Goal: Task Accomplishment & Management: Manage account settings

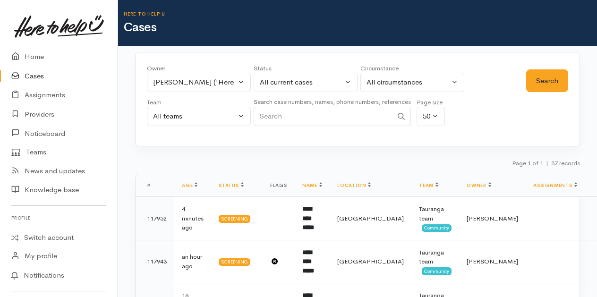
select select "1612"
select select "Unresolved"
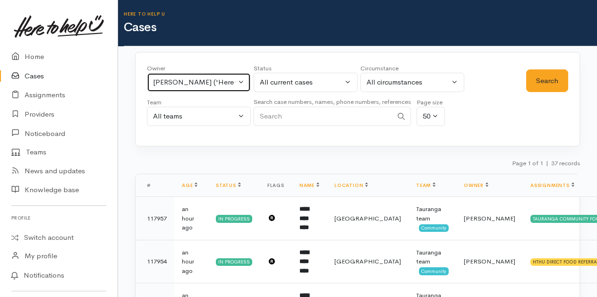
click at [244, 83] on button "[PERSON_NAME] ('Here to help u')" at bounding box center [199, 82] width 104 height 19
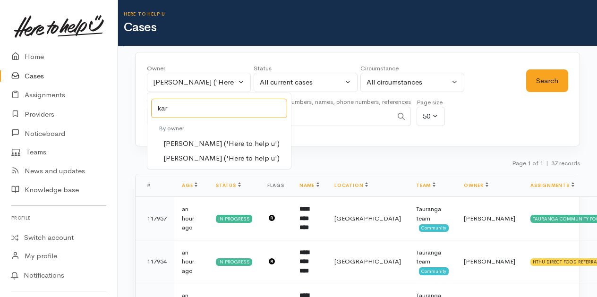
type input "kar"
click at [181, 142] on span "Karli Morris ('Here to help u')" at bounding box center [221, 143] width 116 height 11
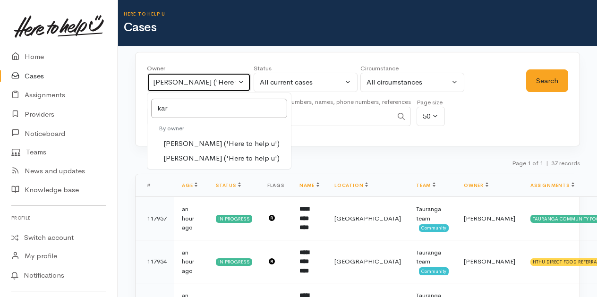
select select "435"
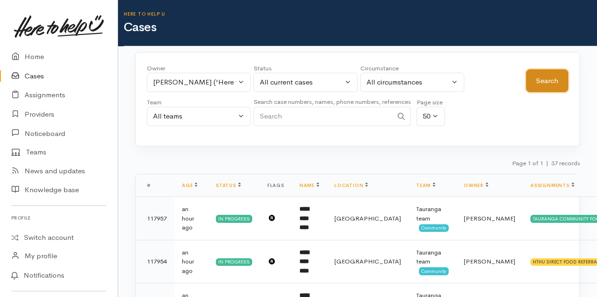
click at [555, 82] on button "Search" at bounding box center [547, 80] width 42 height 23
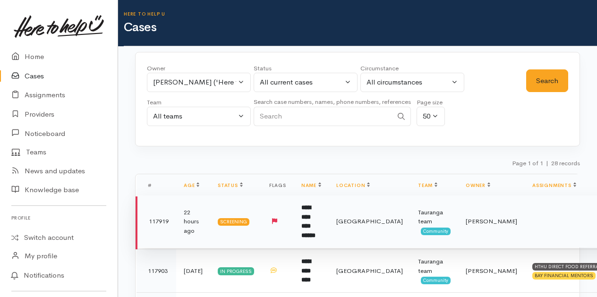
click at [316, 209] on b "**********" at bounding box center [308, 222] width 14 height 34
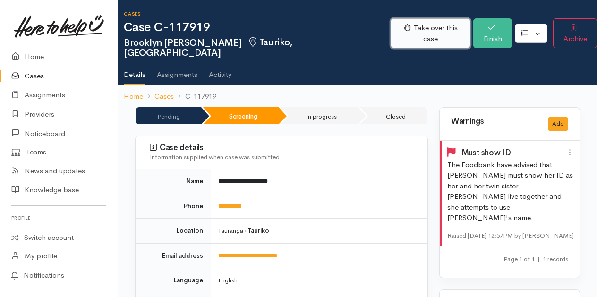
click at [415, 25] on button "Take over this case" at bounding box center [431, 33] width 80 height 30
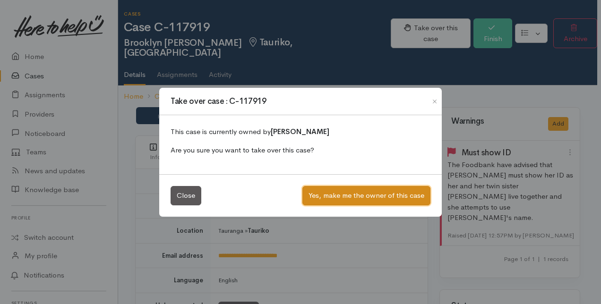
click at [330, 196] on button "Yes, make me the owner of this case" at bounding box center [366, 195] width 128 height 19
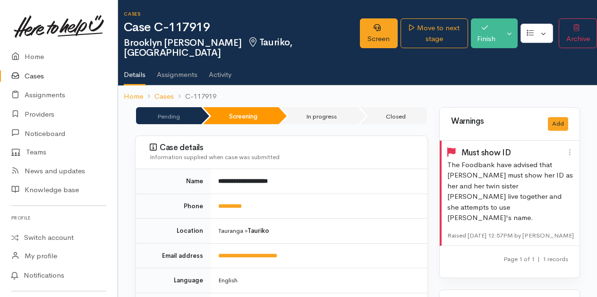
click at [35, 74] on link "Cases" at bounding box center [59, 76] width 118 height 19
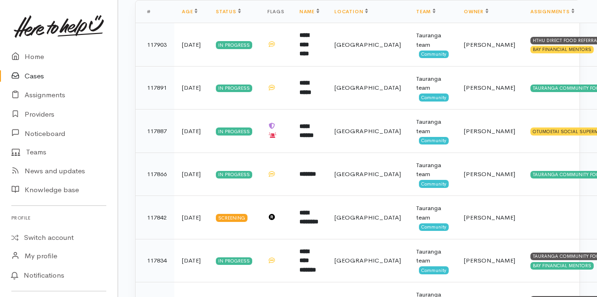
scroll to position [189, 0]
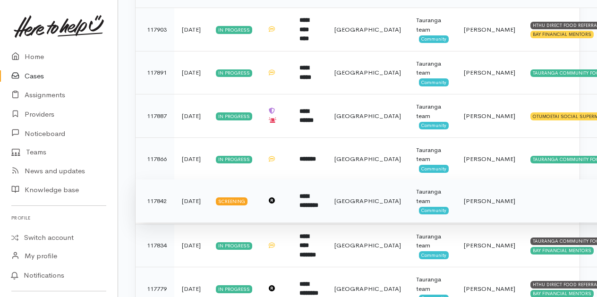
click at [312, 203] on b "**********" at bounding box center [309, 201] width 19 height 16
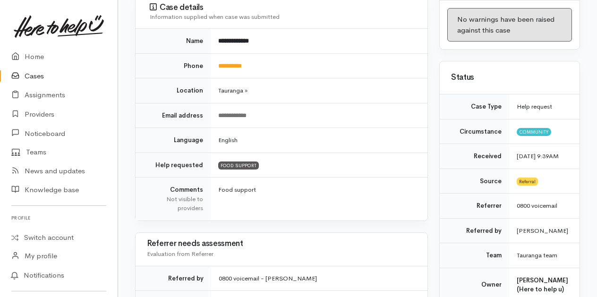
scroll to position [38, 0]
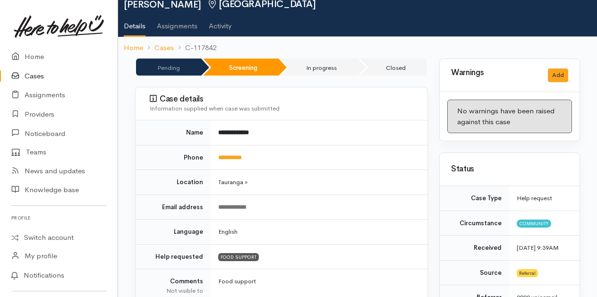
click at [35, 75] on link "Cases" at bounding box center [59, 76] width 118 height 19
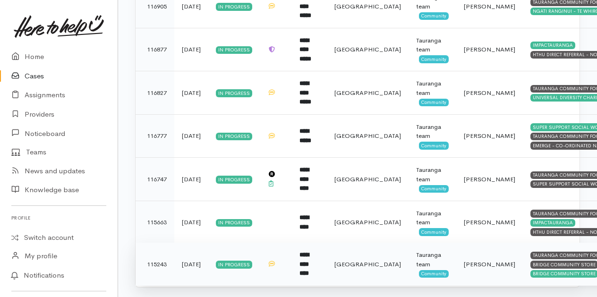
scroll to position [1108, 0]
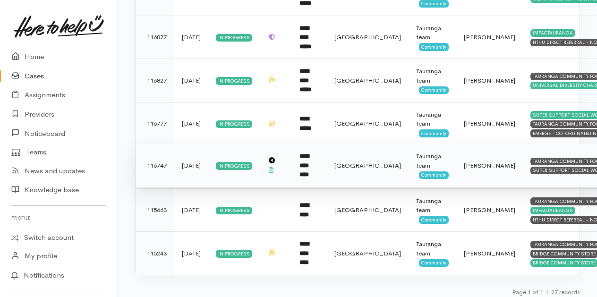
click at [309, 159] on b "**********" at bounding box center [304, 165] width 9 height 25
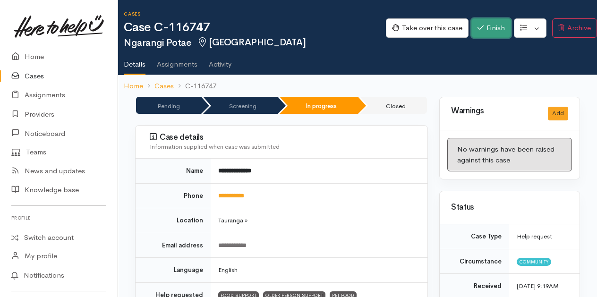
click at [489, 25] on button "Finish" at bounding box center [492, 27] width 40 height 19
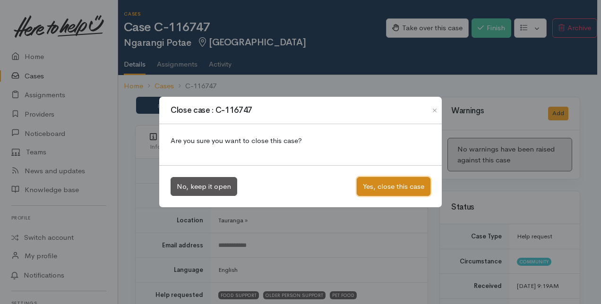
click at [398, 185] on button "Yes, close this case" at bounding box center [394, 186] width 74 height 19
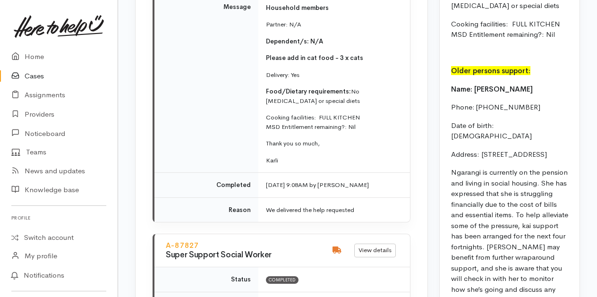
scroll to position [1228, 0]
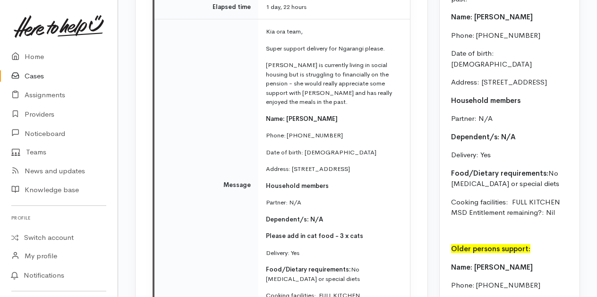
click at [35, 74] on link "Cases" at bounding box center [59, 76] width 118 height 19
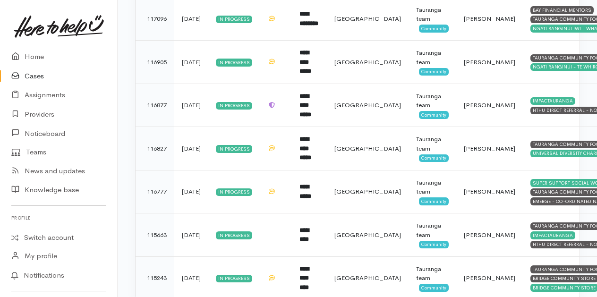
scroll to position [1065, 0]
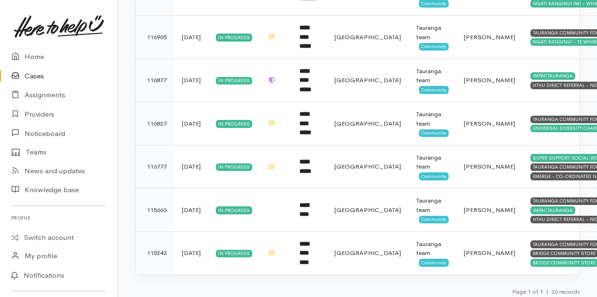
click at [37, 78] on link "Cases" at bounding box center [59, 76] width 118 height 19
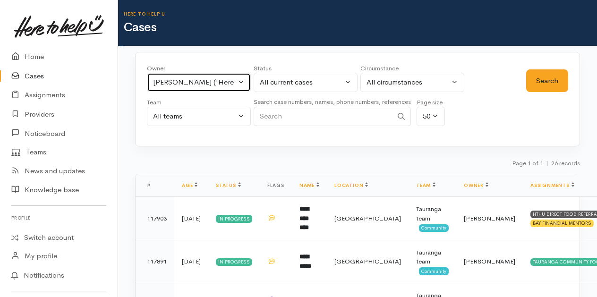
click at [240, 82] on button "[PERSON_NAME] ('Here to help u')" at bounding box center [199, 82] width 104 height 19
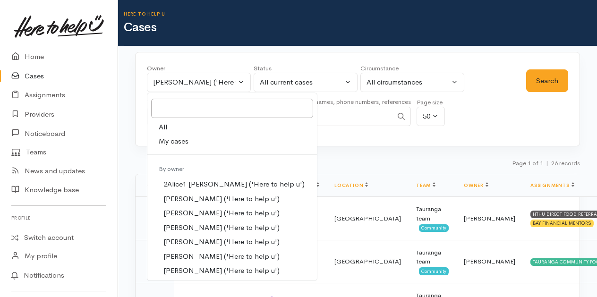
drag, startPoint x: 175, startPoint y: 139, endPoint x: 462, endPoint y: 91, distance: 291.4
click at [175, 140] on span "My cases" at bounding box center [174, 141] width 30 height 11
select select "205"
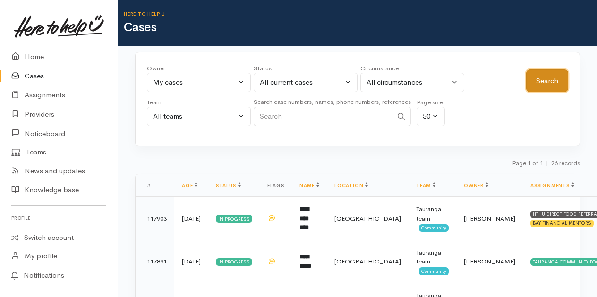
click at [557, 78] on button "Search" at bounding box center [547, 80] width 42 height 23
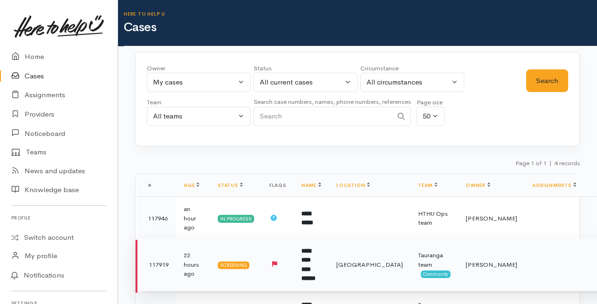
click at [315, 259] on b "**********" at bounding box center [308, 265] width 14 height 34
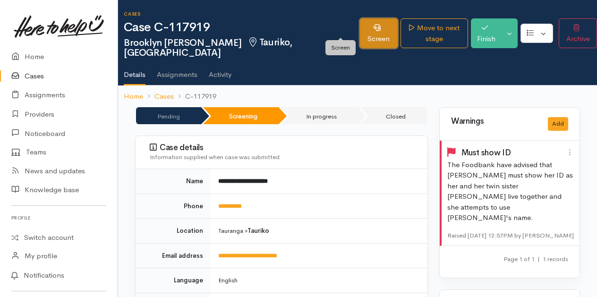
click at [360, 28] on link "Screen" at bounding box center [379, 33] width 38 height 30
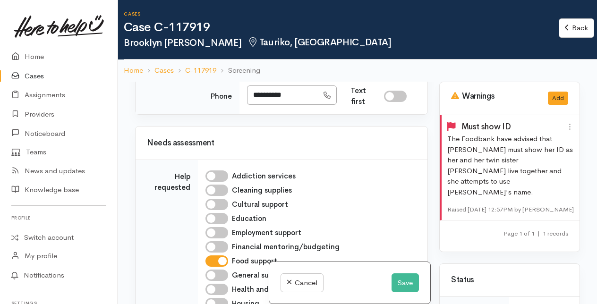
scroll to position [756, 0]
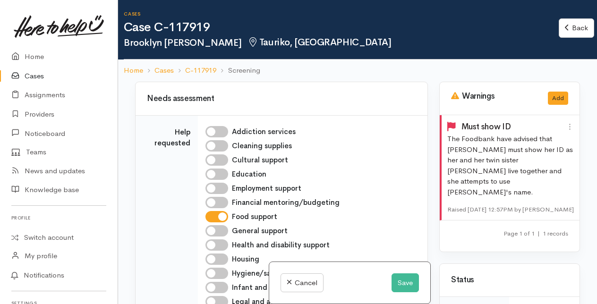
drag, startPoint x: 252, startPoint y: 138, endPoint x: 295, endPoint y: 134, distance: 42.7
click at [295, 60] on input "**********" at bounding box center [282, 50] width 71 height 19
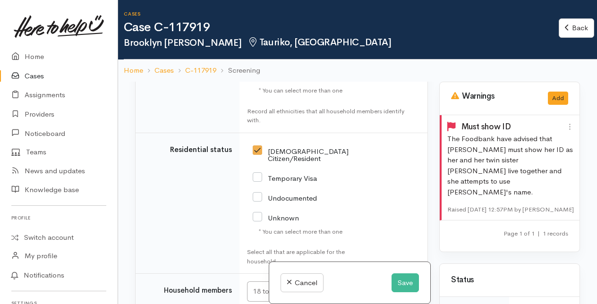
scroll to position [2221, 0]
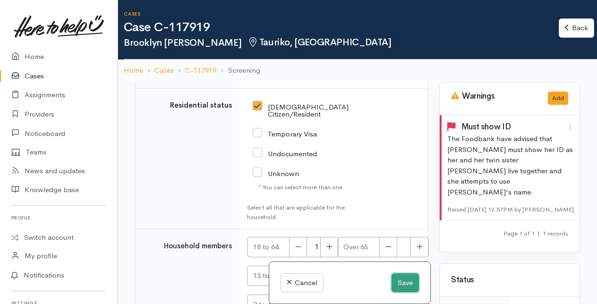
click at [411, 283] on button "Save" at bounding box center [405, 283] width 27 height 19
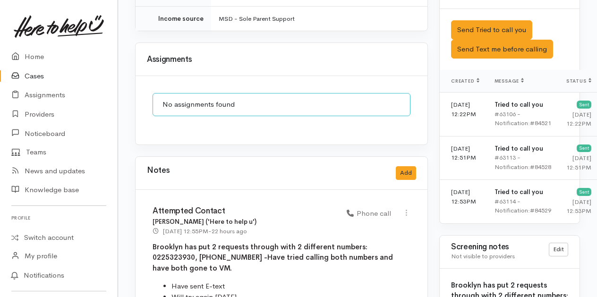
scroll to position [945, 0]
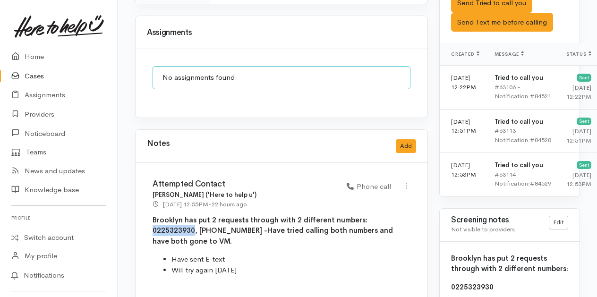
drag, startPoint x: 364, startPoint y: 195, endPoint x: 404, endPoint y: 194, distance: 39.7
click at [393, 215] on b "Brooklyn has put 2 requests through with 2 different numbers: 0225323930, 02217…" at bounding box center [273, 230] width 240 height 30
drag, startPoint x: 404, startPoint y: 194, endPoint x: 385, endPoint y: 195, distance: 18.9
copy b "0225323930"
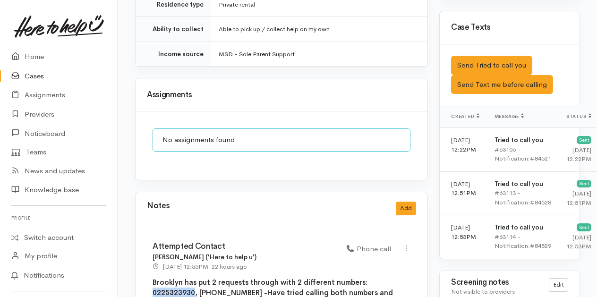
scroll to position [898, 0]
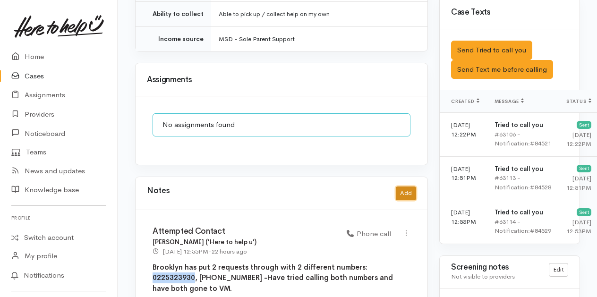
click at [403, 187] on button "Add" at bounding box center [406, 194] width 20 height 14
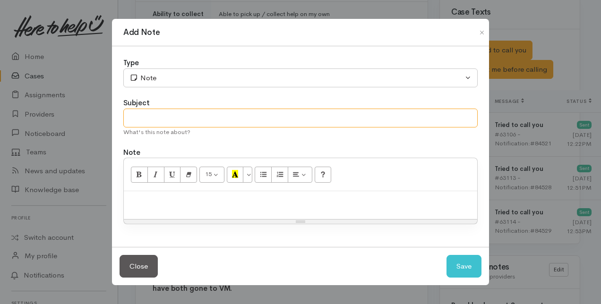
click at [148, 115] on input "text" at bounding box center [300, 118] width 354 height 19
type input "Attempt to contact"
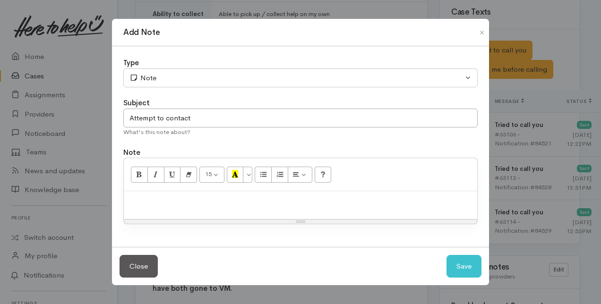
click at [146, 212] on div at bounding box center [300, 205] width 353 height 28
click at [470, 264] on button "Save" at bounding box center [464, 266] width 35 height 23
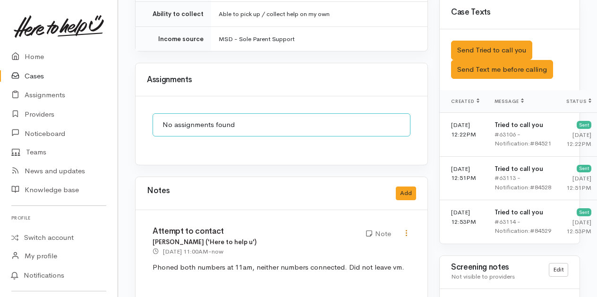
click at [406, 229] on icon at bounding box center [407, 233] width 8 height 8
click at [359, 244] on link "Edit" at bounding box center [372, 251] width 75 height 15
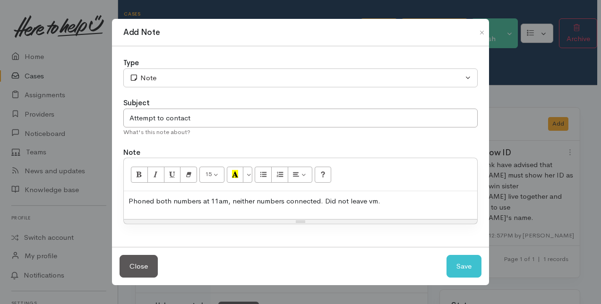
click at [129, 202] on p "Phoned both numbers at 11am, neither numbers connected. Did not leave vm." at bounding box center [301, 201] width 344 height 11
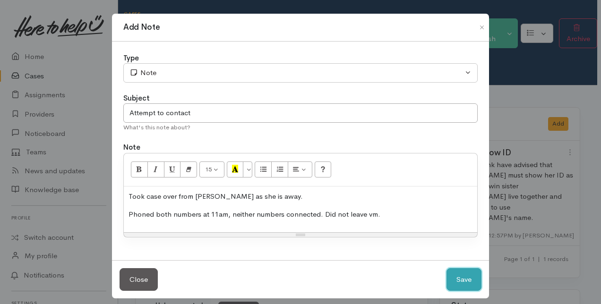
click at [457, 280] on button "Save" at bounding box center [464, 279] width 35 height 23
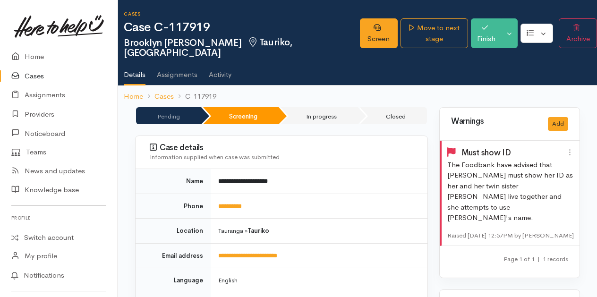
click at [32, 76] on link "Cases" at bounding box center [59, 76] width 118 height 19
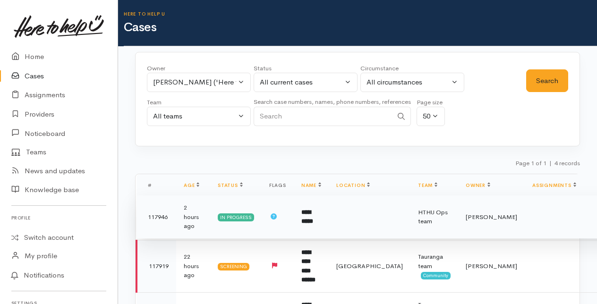
click at [308, 216] on b "**********" at bounding box center [307, 217] width 12 height 16
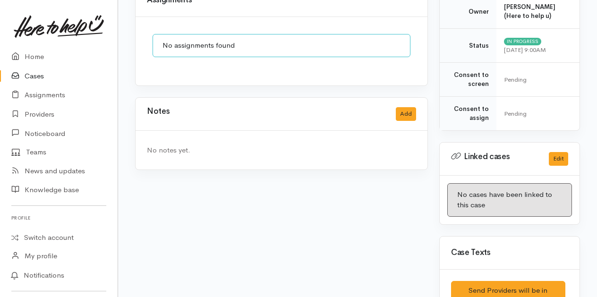
scroll to position [363, 0]
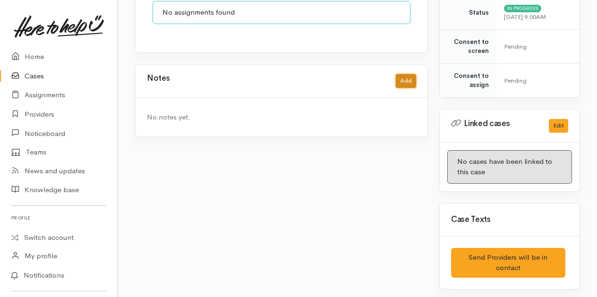
click at [413, 79] on button "Add" at bounding box center [406, 81] width 20 height 14
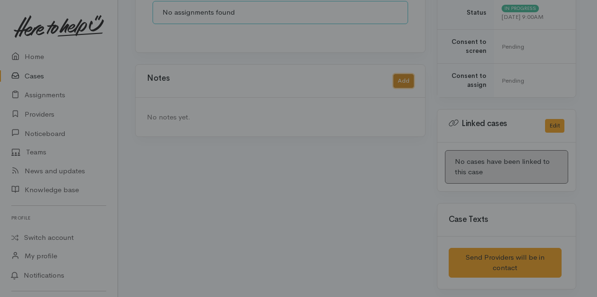
scroll to position [356, 0]
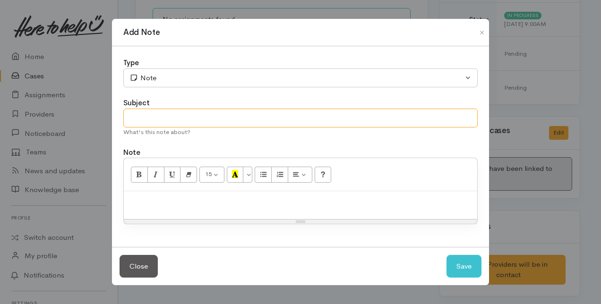
click at [142, 123] on input "text" at bounding box center [300, 118] width 354 height 19
type input "Follow up"
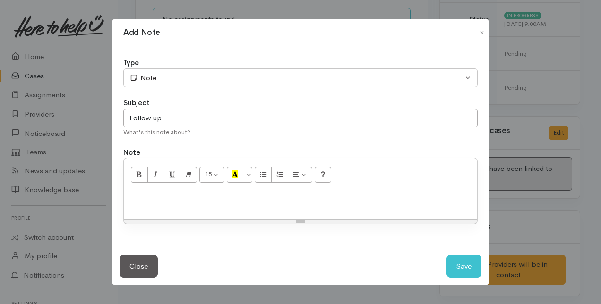
click at [136, 202] on p at bounding box center [301, 201] width 344 height 11
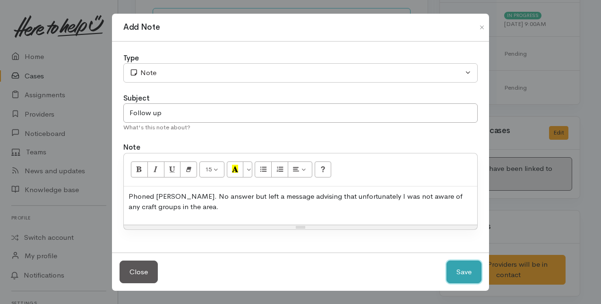
click at [458, 271] on button "Save" at bounding box center [464, 272] width 35 height 23
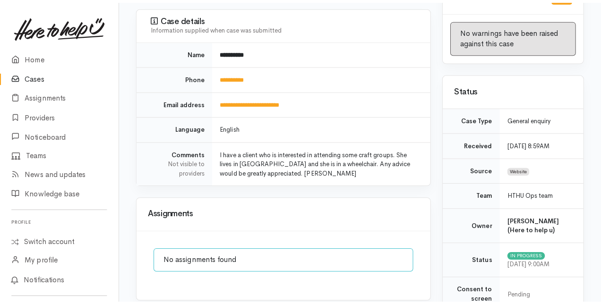
scroll to position [0, 0]
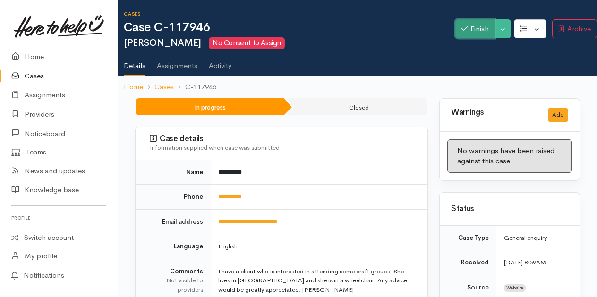
click at [472, 28] on button "Finish" at bounding box center [475, 28] width 40 height 19
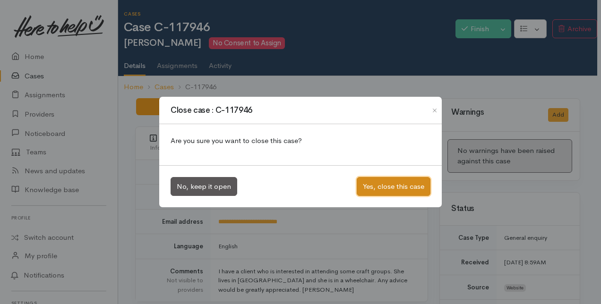
click at [384, 188] on button "Yes, close this case" at bounding box center [394, 186] width 74 height 19
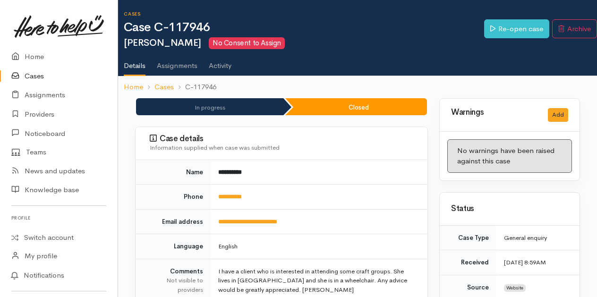
click at [35, 77] on link "Cases" at bounding box center [59, 76] width 118 height 19
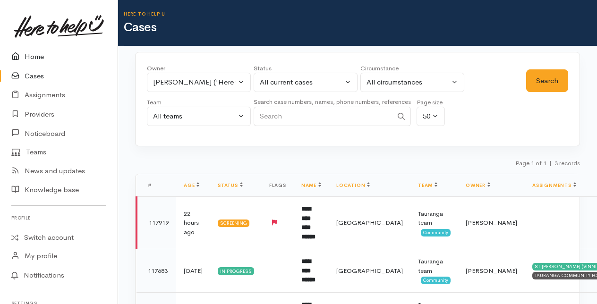
click at [35, 57] on link "Home" at bounding box center [59, 56] width 118 height 19
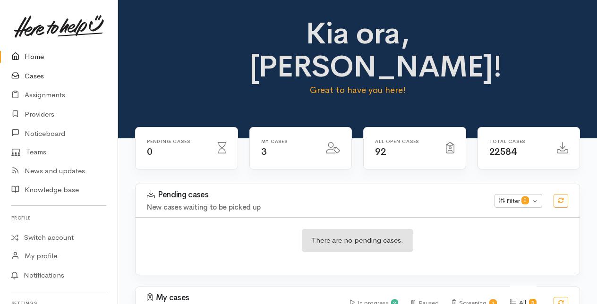
click at [33, 75] on link "Cases" at bounding box center [59, 76] width 118 height 19
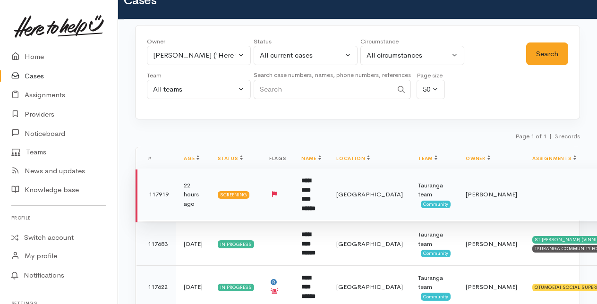
scroll to position [48, 0]
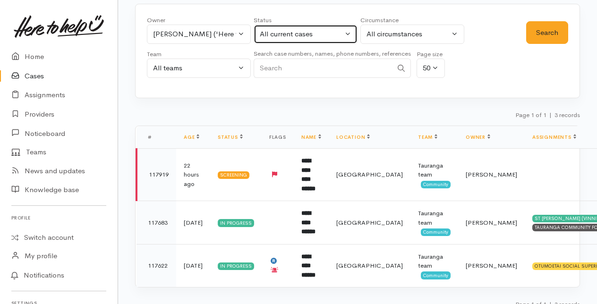
click at [345, 30] on button "All current cases" at bounding box center [306, 34] width 104 height 19
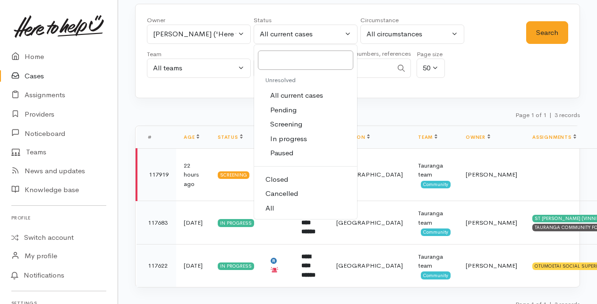
click at [272, 177] on span "Closed" at bounding box center [277, 179] width 23 height 11
select select "Closed"
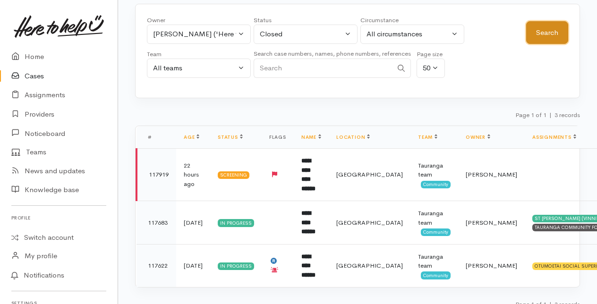
click at [553, 32] on button "Search" at bounding box center [547, 32] width 42 height 23
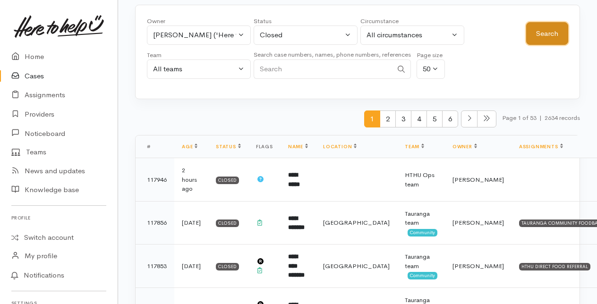
scroll to position [94, 0]
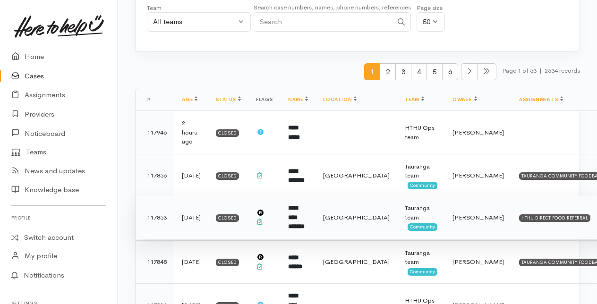
click at [300, 205] on b "**********" at bounding box center [296, 217] width 17 height 25
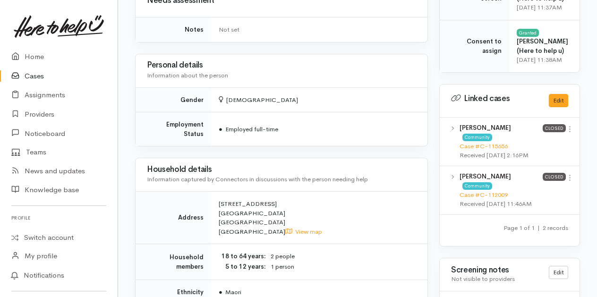
scroll to position [520, 0]
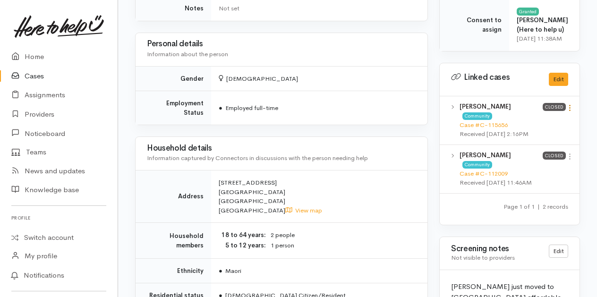
click at [570, 112] on icon at bounding box center [570, 108] width 8 height 8
click at [524, 134] on link "View case" at bounding box center [536, 126] width 75 height 15
click at [36, 59] on link "Home" at bounding box center [59, 56] width 118 height 19
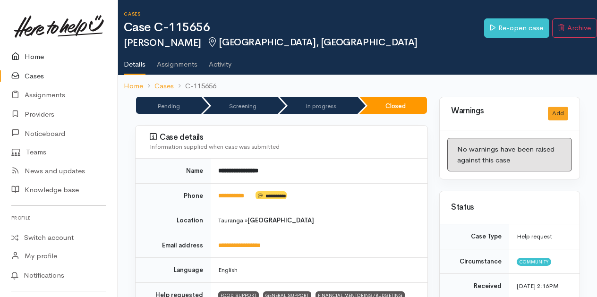
click at [30, 59] on link "Home" at bounding box center [59, 56] width 118 height 19
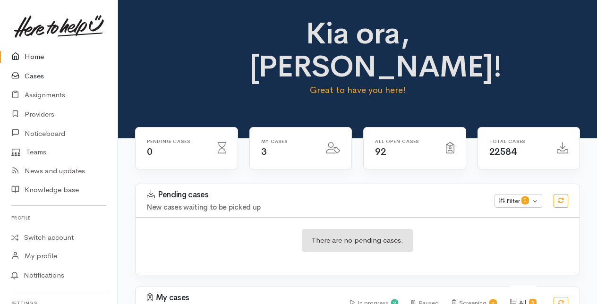
click at [38, 75] on link "Cases" at bounding box center [59, 76] width 118 height 19
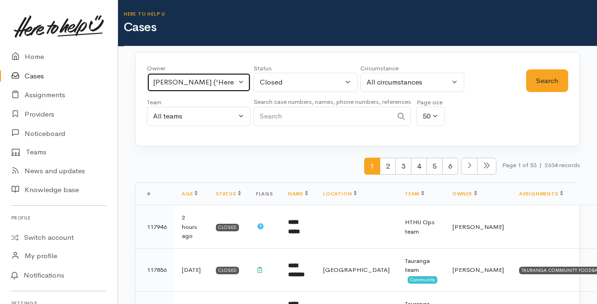
click at [246, 81] on button "Amanda Gabb ('Here to help u')" at bounding box center [199, 82] width 104 height 19
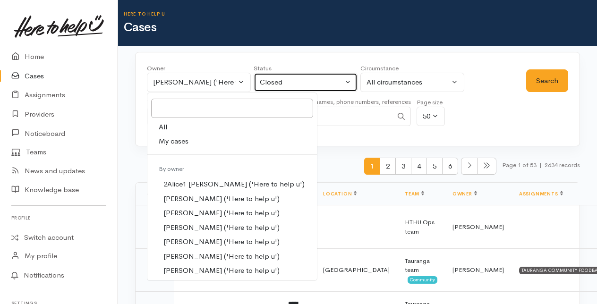
click at [349, 77] on button "Closed" at bounding box center [306, 82] width 104 height 19
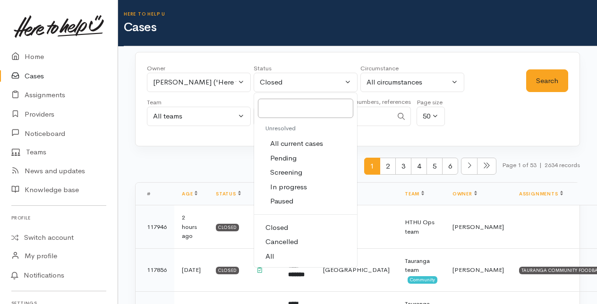
click at [291, 139] on span "All current cases" at bounding box center [296, 143] width 53 height 11
select select "Unresolved"
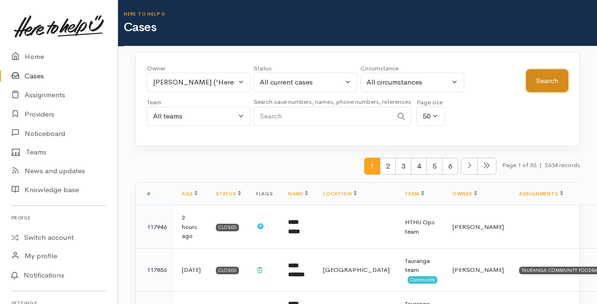
click at [545, 77] on button "Search" at bounding box center [547, 80] width 42 height 23
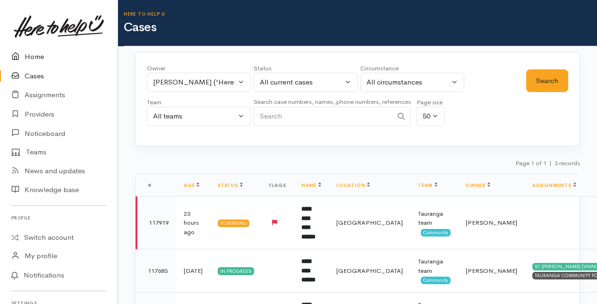
click at [35, 57] on link "Home" at bounding box center [59, 56] width 118 height 19
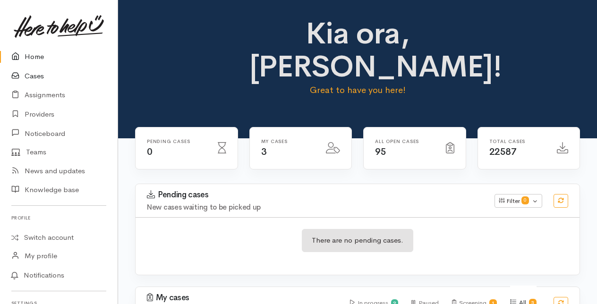
click at [35, 75] on link "Cases" at bounding box center [59, 76] width 118 height 19
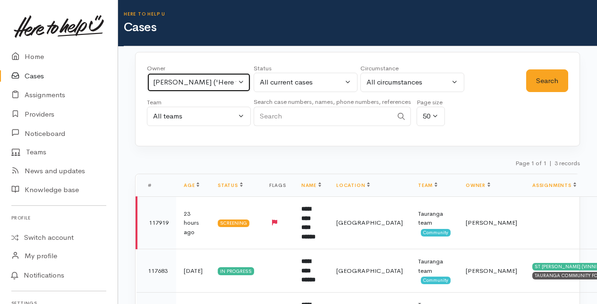
click at [241, 82] on button "Amanda Gabb ('Here to help u')" at bounding box center [199, 82] width 104 height 19
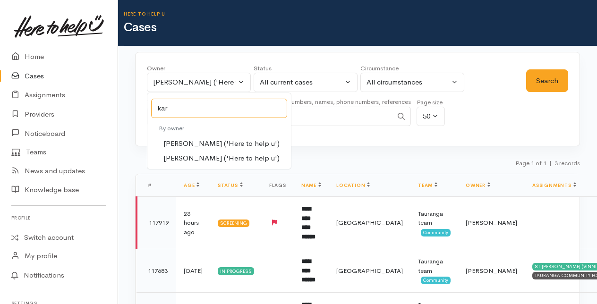
type input "kar"
click at [185, 140] on span "Karli Morris ('Here to help u')" at bounding box center [221, 143] width 116 height 11
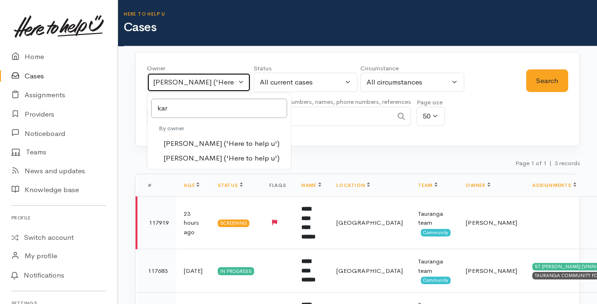
select select "435"
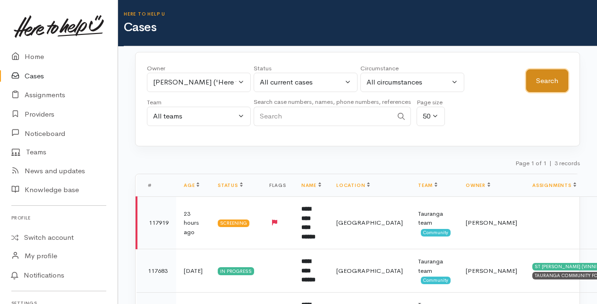
click at [544, 75] on button "Search" at bounding box center [547, 80] width 42 height 23
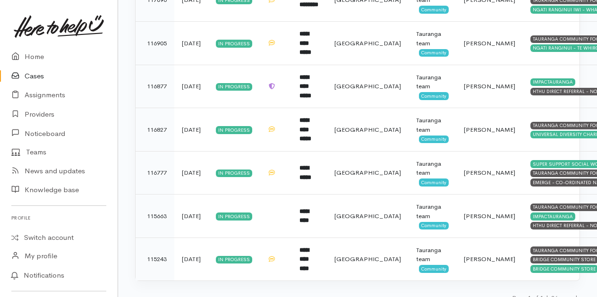
scroll to position [1065, 0]
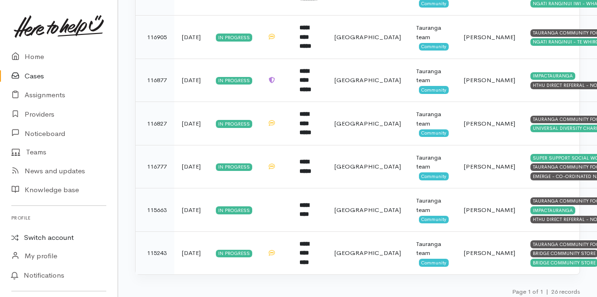
click at [53, 238] on link "Switch account" at bounding box center [59, 238] width 118 height 18
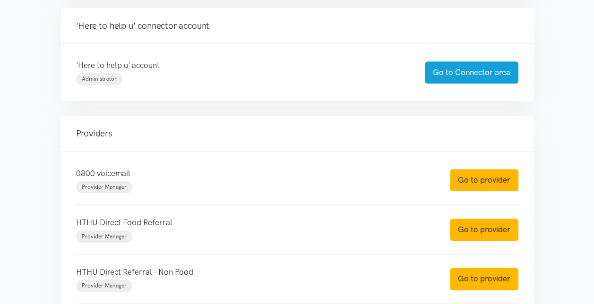
scroll to position [236, 0]
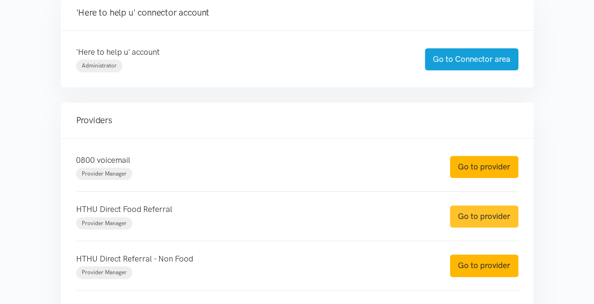
click at [479, 217] on link "Go to provider" at bounding box center [484, 217] width 69 height 22
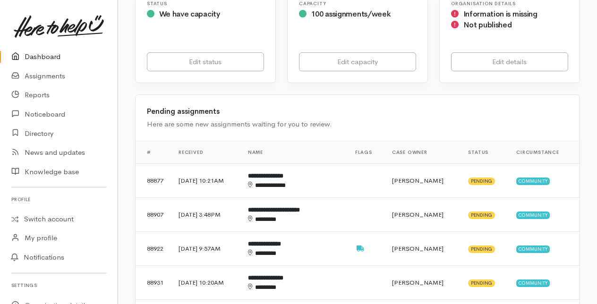
scroll to position [236, 0]
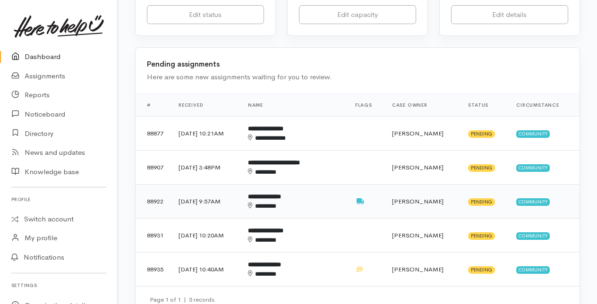
click at [303, 202] on div "********" at bounding box center [287, 206] width 78 height 9
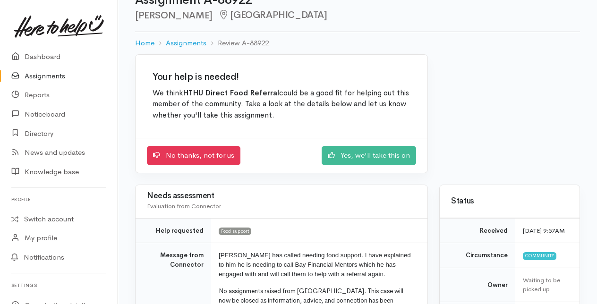
scroll to position [47, 0]
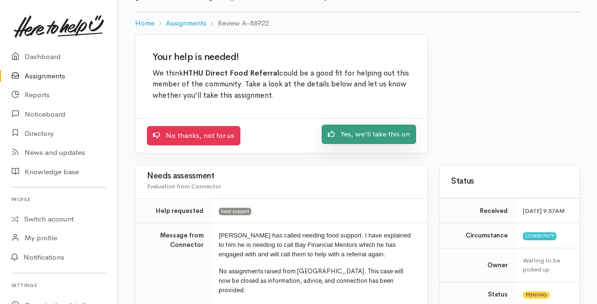
click at [385, 130] on link "Yes, we'll take this on" at bounding box center [369, 134] width 94 height 19
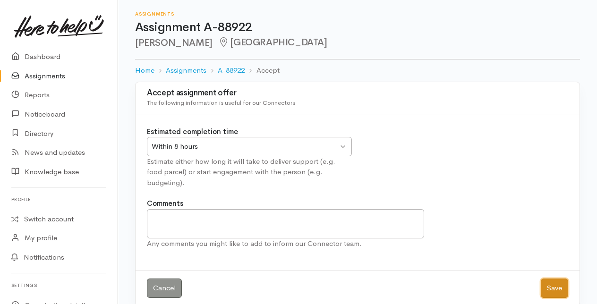
click at [555, 279] on button "Save" at bounding box center [554, 288] width 27 height 19
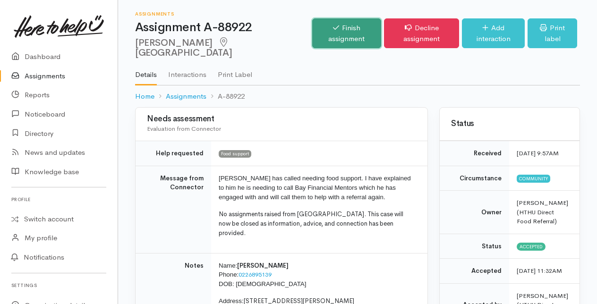
click at [312, 28] on link "Finish assignment" at bounding box center [346, 33] width 69 height 30
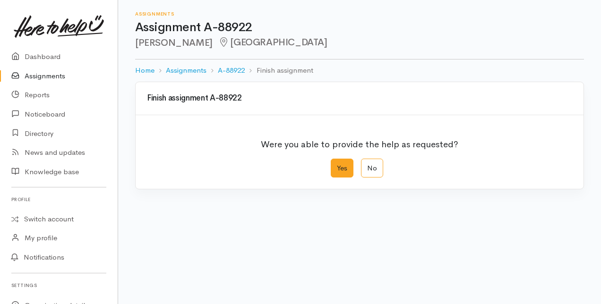
click at [341, 166] on label "Yes" at bounding box center [342, 168] width 23 height 19
click at [337, 165] on input "Yes" at bounding box center [334, 162] width 6 height 6
radio input "true"
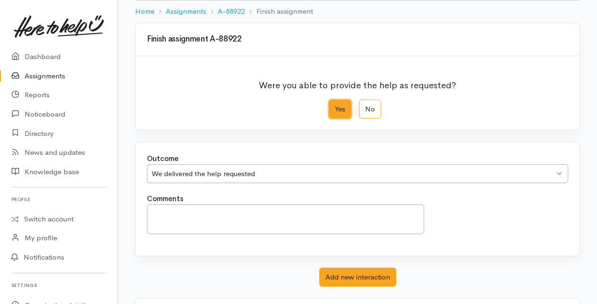
scroll to position [104, 0]
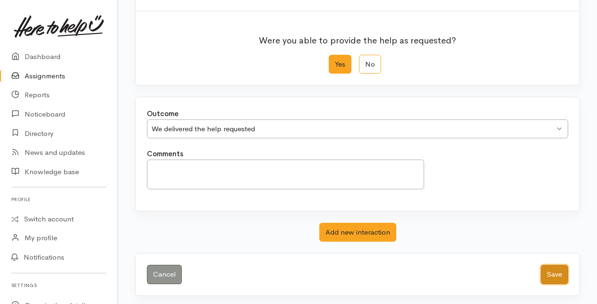
click at [560, 276] on button "Save" at bounding box center [554, 274] width 27 height 19
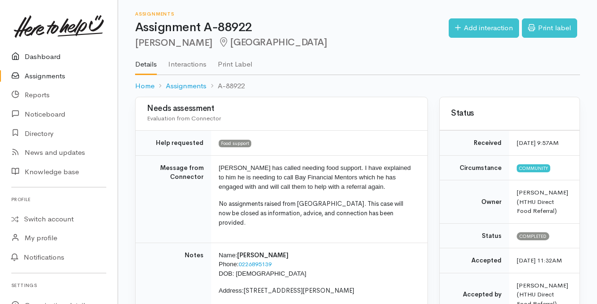
click at [44, 58] on link "Dashboard" at bounding box center [59, 56] width 118 height 19
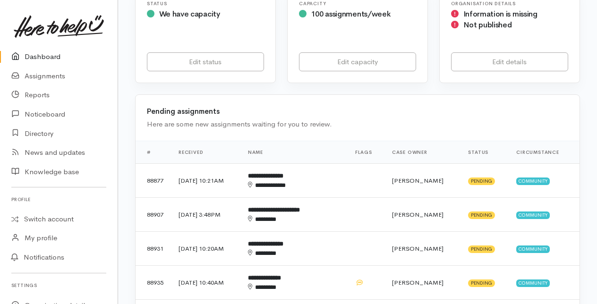
scroll to position [236, 0]
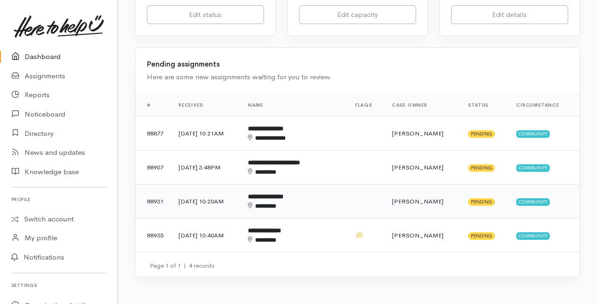
click at [296, 202] on div "********" at bounding box center [287, 206] width 78 height 9
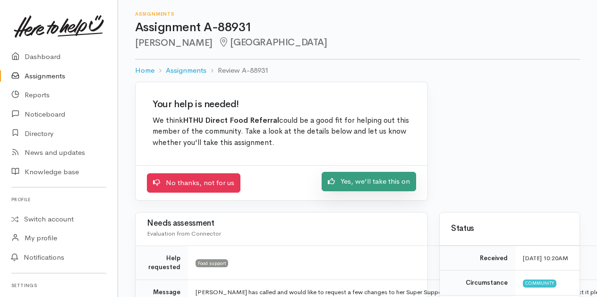
click at [375, 185] on link "Yes, we'll take this on" at bounding box center [369, 181] width 94 height 19
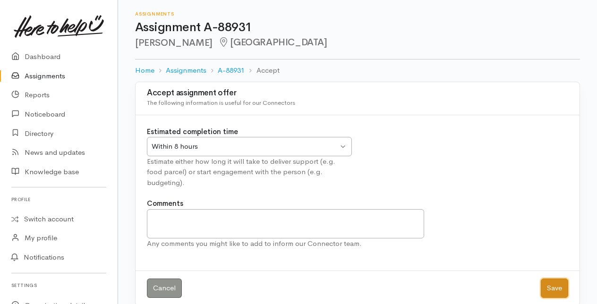
click at [564, 282] on button "Save" at bounding box center [554, 288] width 27 height 19
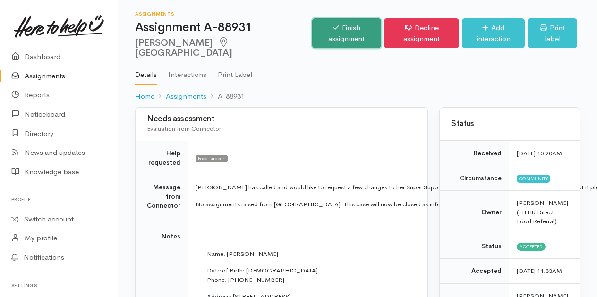
click at [312, 29] on link "Finish assignment" at bounding box center [346, 33] width 69 height 30
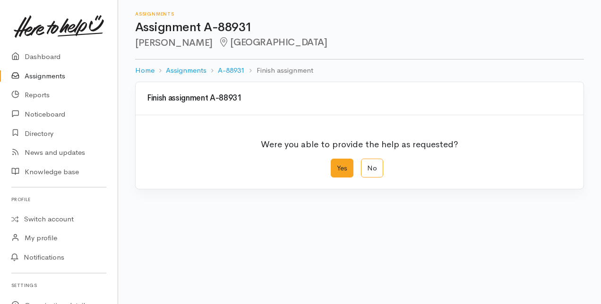
click at [343, 168] on label "Yes" at bounding box center [342, 168] width 23 height 19
click at [337, 165] on input "Yes" at bounding box center [334, 162] width 6 height 6
radio input "true"
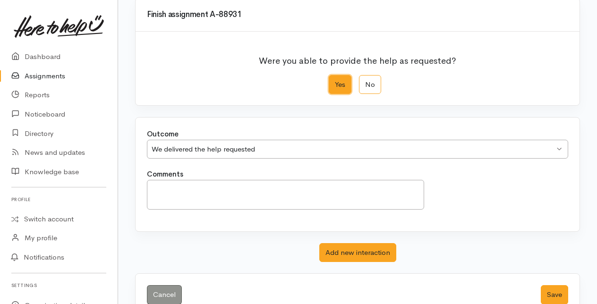
scroll to position [104, 0]
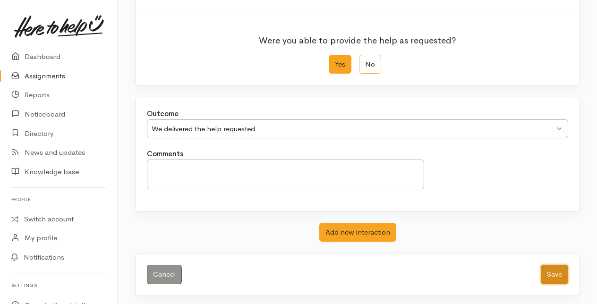
click at [556, 274] on button "Save" at bounding box center [554, 274] width 27 height 19
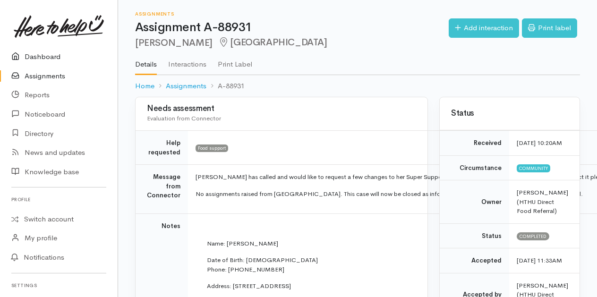
click at [43, 52] on link "Dashboard" at bounding box center [59, 56] width 118 height 19
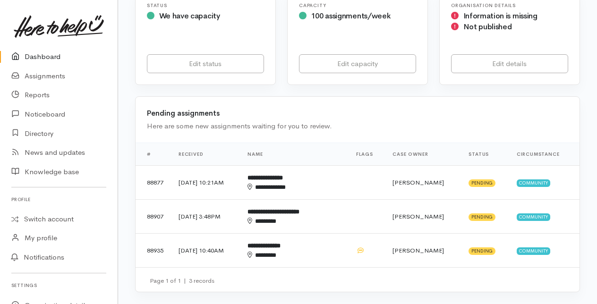
scroll to position [189, 0]
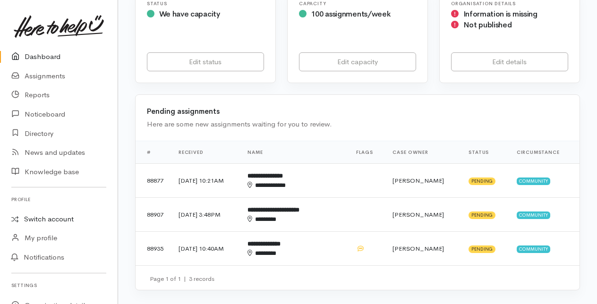
click at [45, 218] on link "Switch account" at bounding box center [59, 219] width 118 height 18
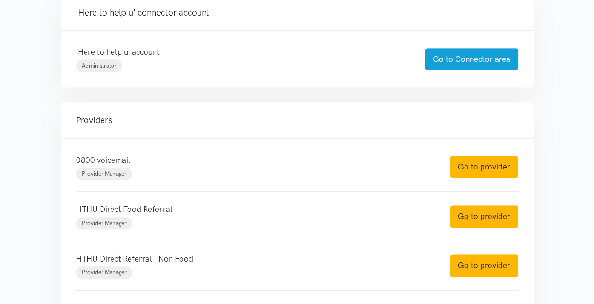
scroll to position [283, 0]
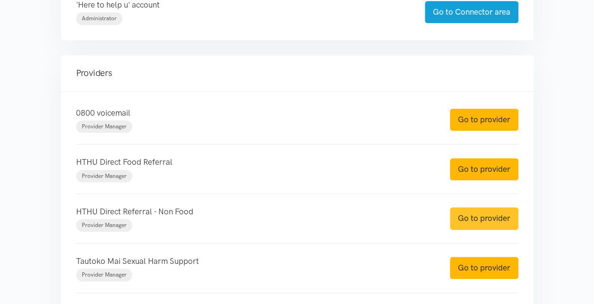
click at [484, 218] on link "Go to provider" at bounding box center [484, 218] width 69 height 22
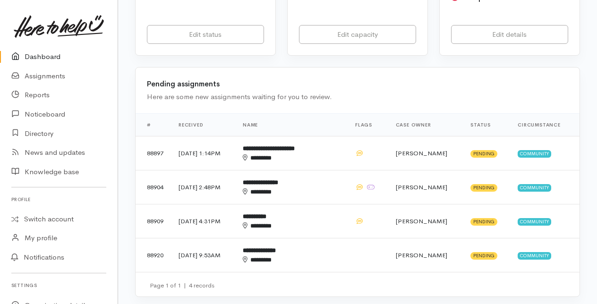
scroll to position [236, 0]
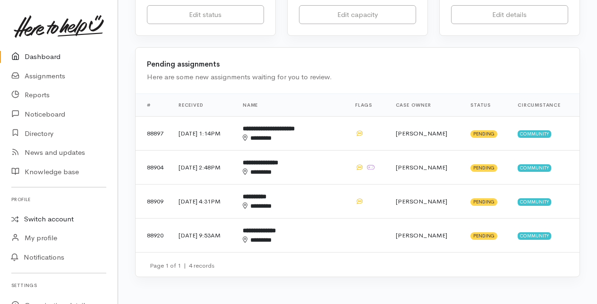
click at [43, 218] on link "Switch account" at bounding box center [59, 219] width 118 height 18
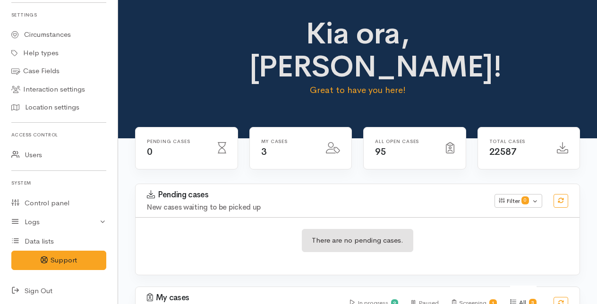
scroll to position [290, 0]
click at [20, 291] on icon at bounding box center [17, 290] width 13 height 12
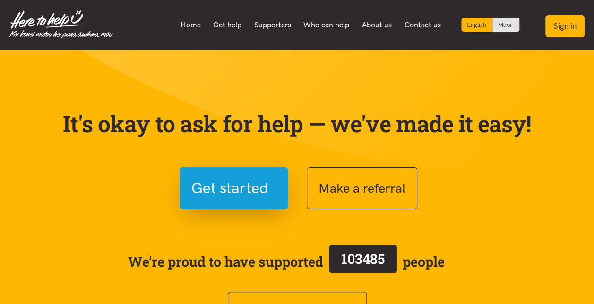
click at [570, 29] on button "Sign in" at bounding box center [564, 26] width 39 height 22
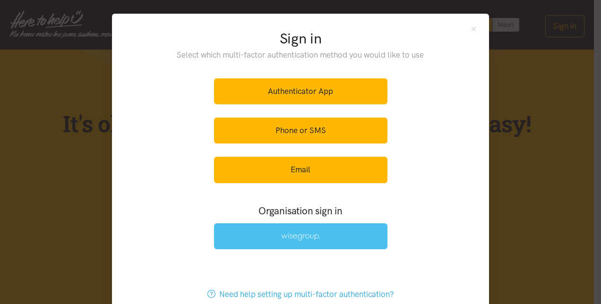
click at [305, 231] on link at bounding box center [300, 236] width 173 height 26
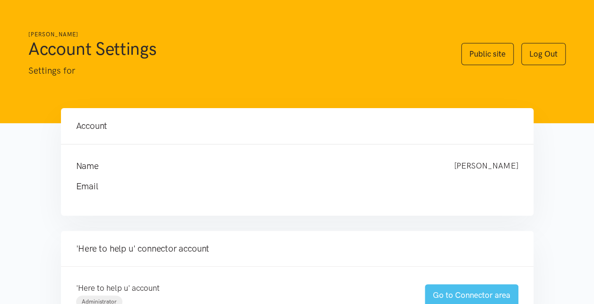
click at [479, 294] on link "Go to Connector area" at bounding box center [472, 295] width 94 height 22
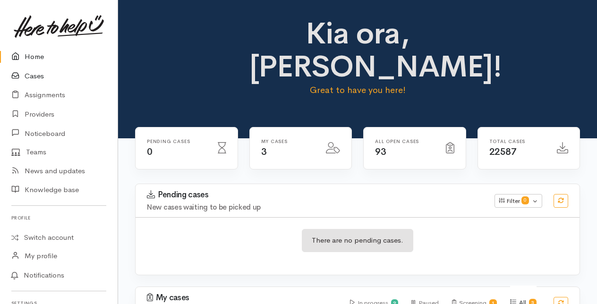
click at [30, 77] on link "Cases" at bounding box center [59, 76] width 118 height 19
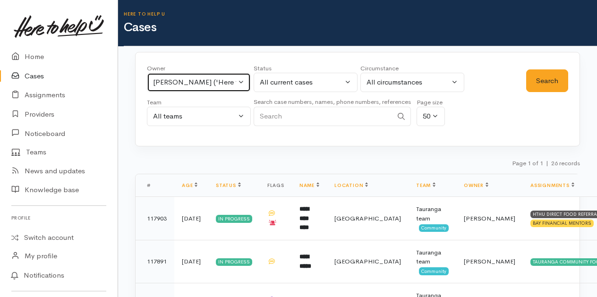
click at [244, 80] on button "[PERSON_NAME] ('Here to help u')" at bounding box center [199, 82] width 104 height 19
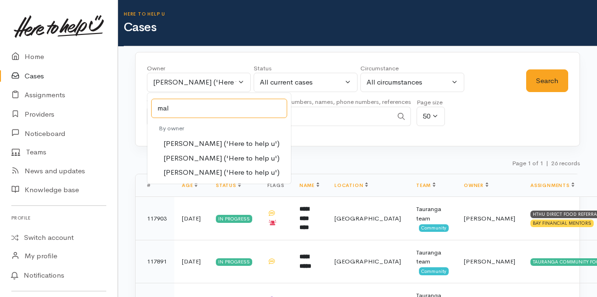
type input "mal"
click at [187, 158] on span "[PERSON_NAME] ('Here to help u')" at bounding box center [221, 158] width 116 height 11
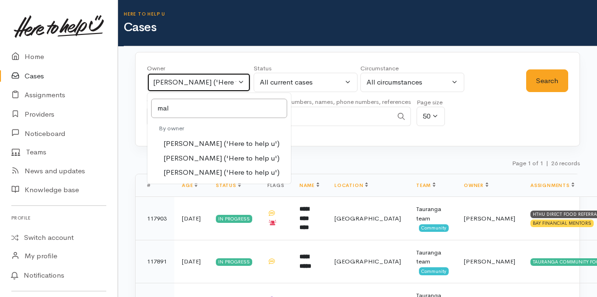
select select "1613"
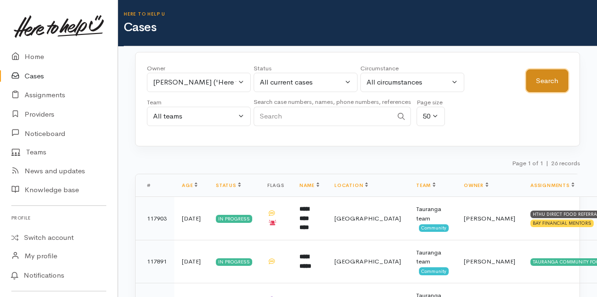
click at [541, 79] on button "Search" at bounding box center [547, 80] width 42 height 23
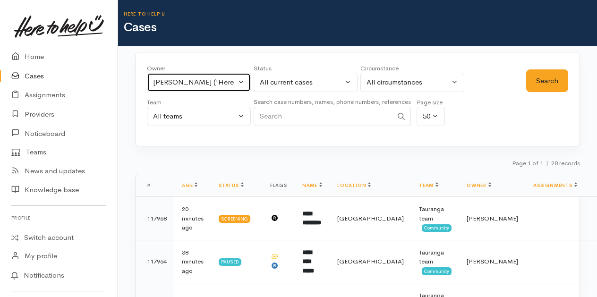
click at [241, 80] on button "[PERSON_NAME] ('Here to help u')" at bounding box center [199, 82] width 104 height 19
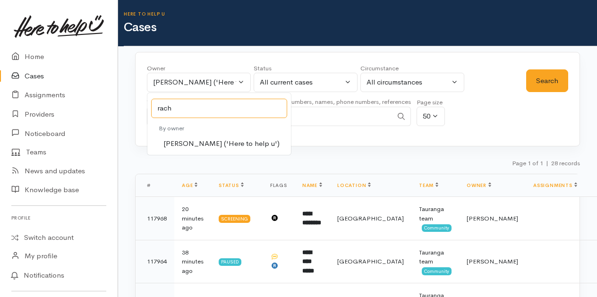
type input "rach"
click at [198, 144] on span "[PERSON_NAME] ('Here to help u')" at bounding box center [221, 143] width 116 height 11
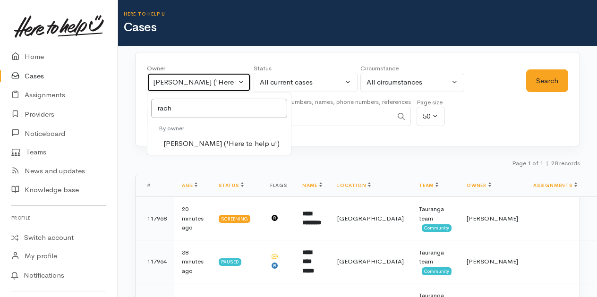
select select "1612"
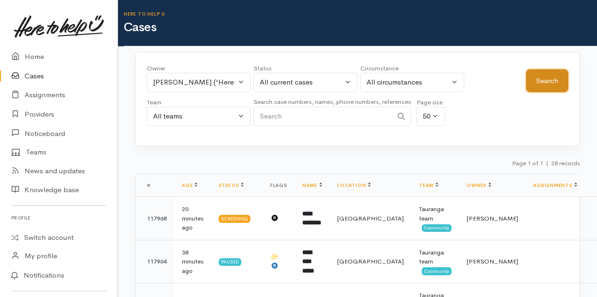
click at [541, 75] on button "Search" at bounding box center [547, 80] width 42 height 23
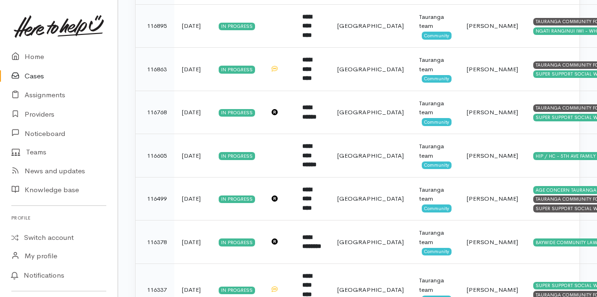
scroll to position [1486, 0]
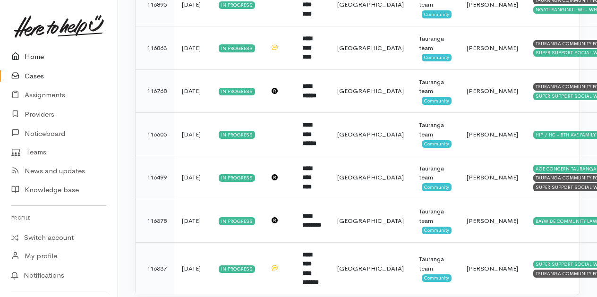
click at [34, 59] on link "Home" at bounding box center [59, 56] width 118 height 19
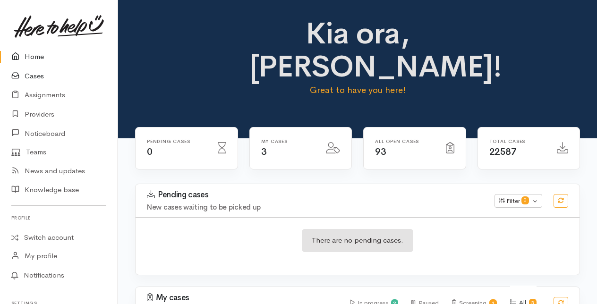
click at [34, 76] on link "Cases" at bounding box center [59, 76] width 118 height 19
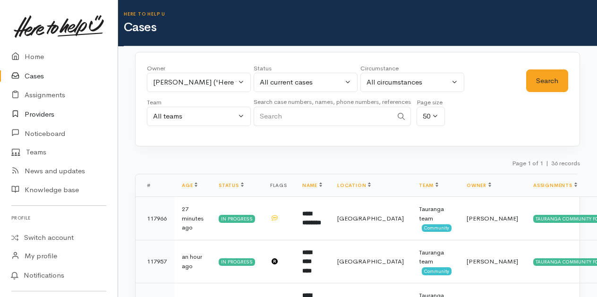
click at [40, 113] on link "Providers" at bounding box center [59, 114] width 118 height 19
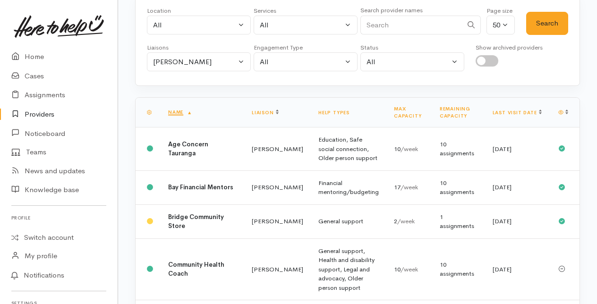
scroll to position [94, 0]
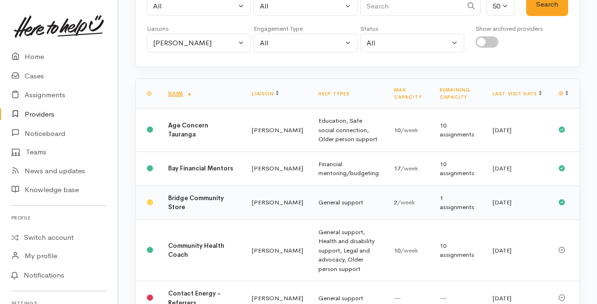
click at [244, 217] on td "Amanda Gabb" at bounding box center [277, 203] width 67 height 34
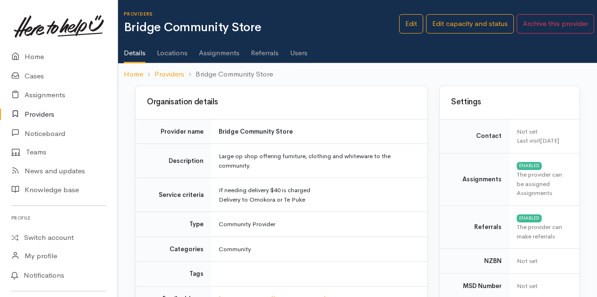
click at [297, 53] on link "Users" at bounding box center [298, 49] width 17 height 26
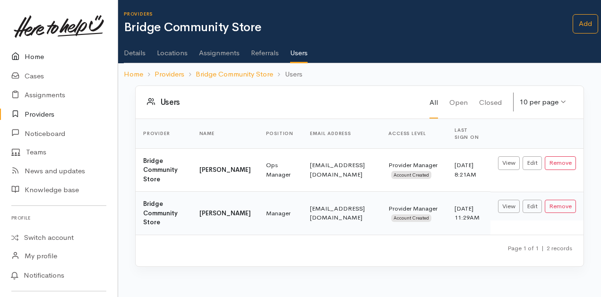
click at [34, 55] on link "Home" at bounding box center [59, 56] width 118 height 19
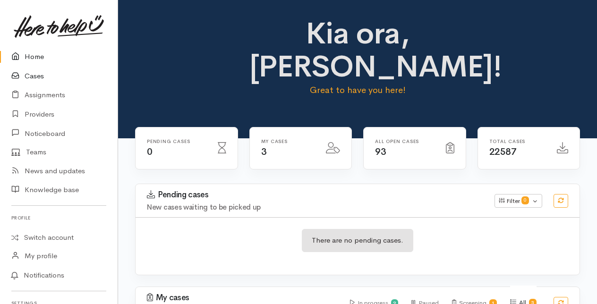
click at [33, 76] on link "Cases" at bounding box center [59, 76] width 118 height 19
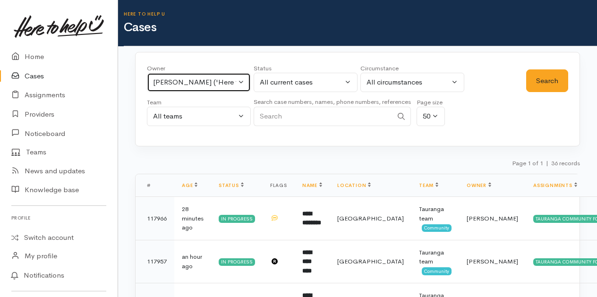
click at [240, 78] on button "[PERSON_NAME] ('Here to help u')" at bounding box center [199, 82] width 104 height 19
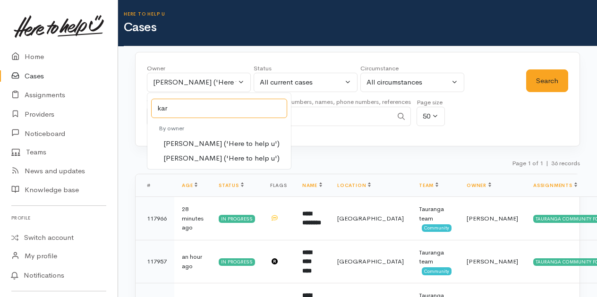
type input "kar"
click at [187, 139] on span "Karli Morris ('Here to help u')" at bounding box center [221, 143] width 116 height 11
select select "435"
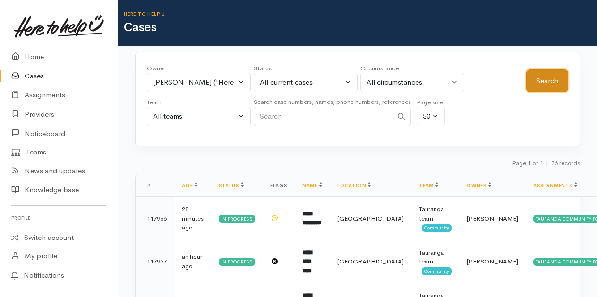
click at [544, 80] on button "Search" at bounding box center [547, 80] width 42 height 23
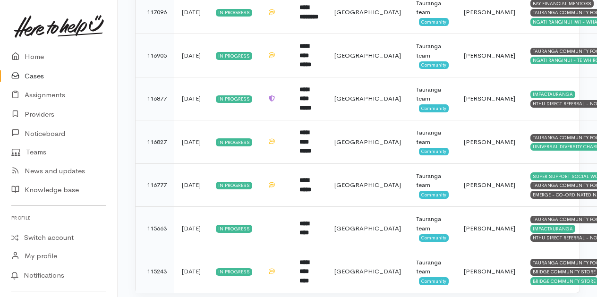
scroll to position [1065, 0]
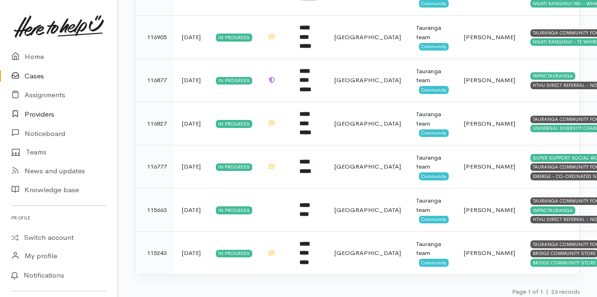
click at [48, 113] on link "Providers" at bounding box center [59, 114] width 118 height 19
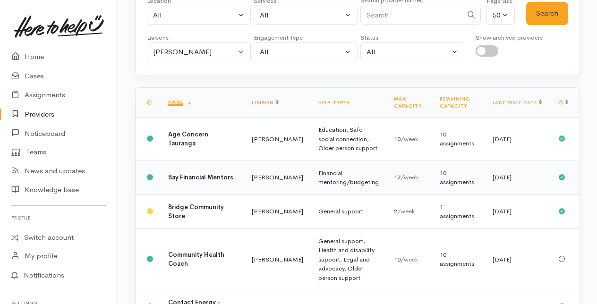
scroll to position [94, 0]
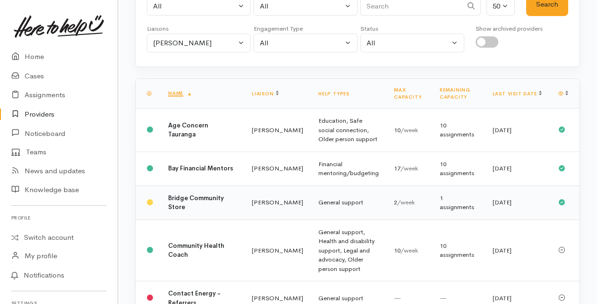
click at [177, 210] on td "Bridge Community Store" at bounding box center [203, 203] width 84 height 34
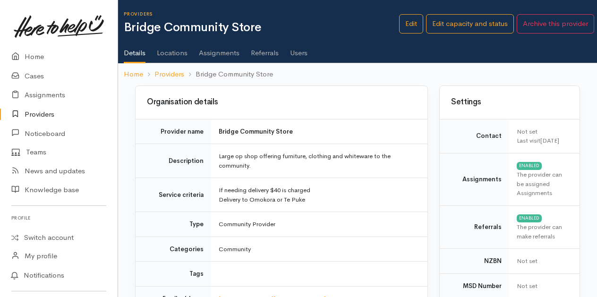
click at [39, 114] on link "Providers" at bounding box center [59, 114] width 118 height 19
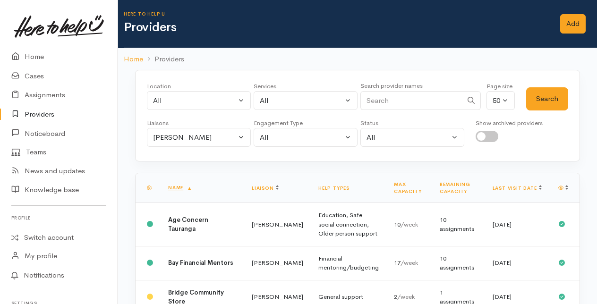
click at [393, 103] on input "Search" at bounding box center [412, 100] width 102 height 19
type input "super"
click at [551, 94] on button "Search" at bounding box center [547, 98] width 42 height 23
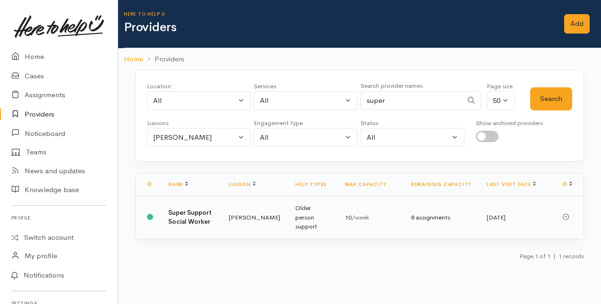
click at [201, 215] on b "Super Support Social Worker" at bounding box center [189, 217] width 43 height 17
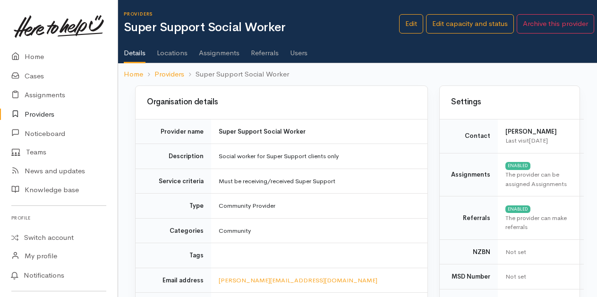
click at [215, 50] on link "Assignments" at bounding box center [219, 49] width 41 height 26
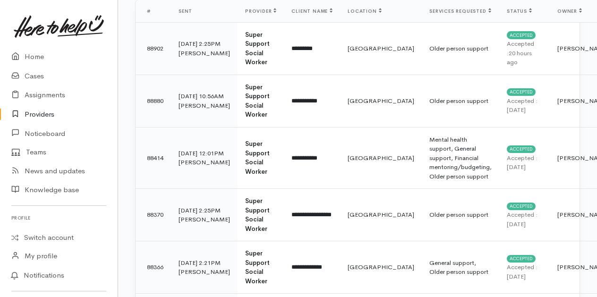
scroll to position [142, 0]
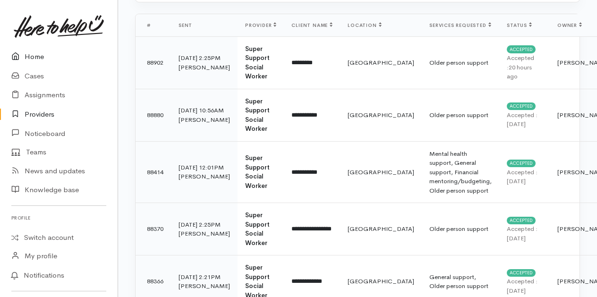
click at [36, 56] on link "Home" at bounding box center [59, 56] width 118 height 19
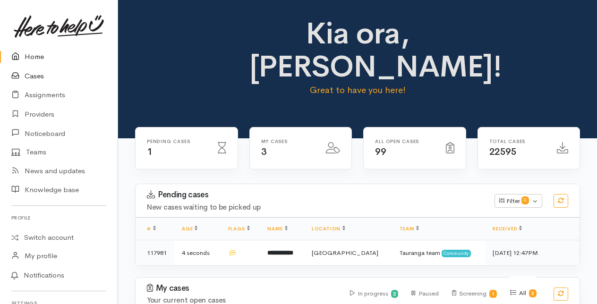
click at [36, 75] on link "Cases" at bounding box center [59, 76] width 118 height 19
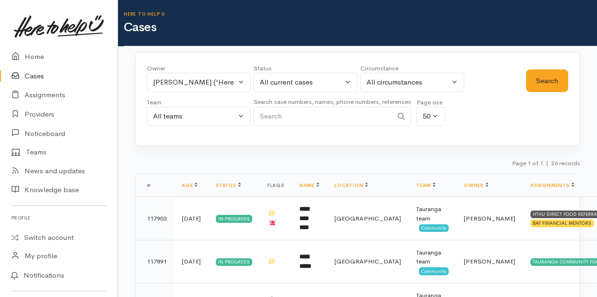
scroll to position [47, 0]
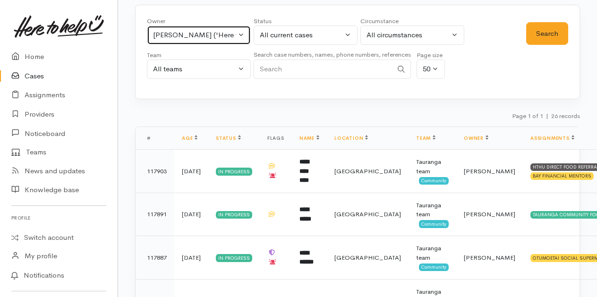
click at [244, 31] on button "[PERSON_NAME] ('Here to help u')" at bounding box center [199, 35] width 104 height 19
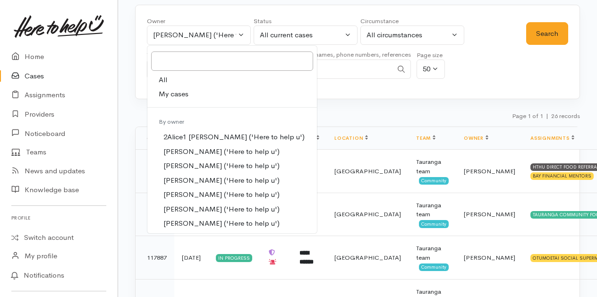
click at [176, 94] on span "My cases" at bounding box center [174, 94] width 30 height 11
select select "205"
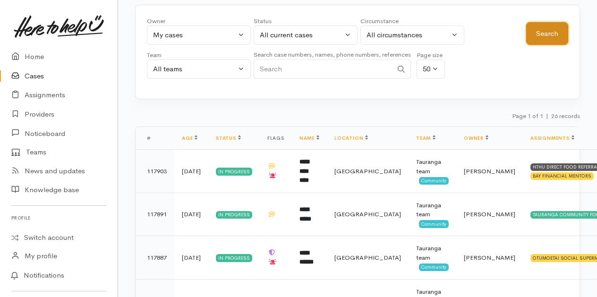
click at [538, 36] on button "Search" at bounding box center [547, 33] width 42 height 23
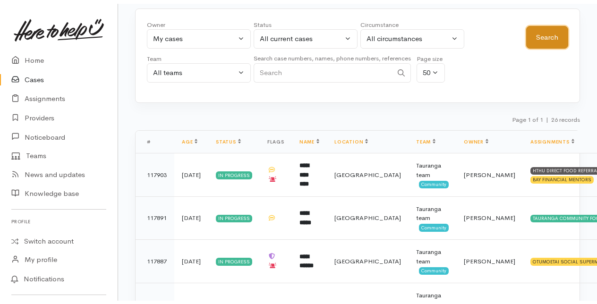
scroll to position [0, 0]
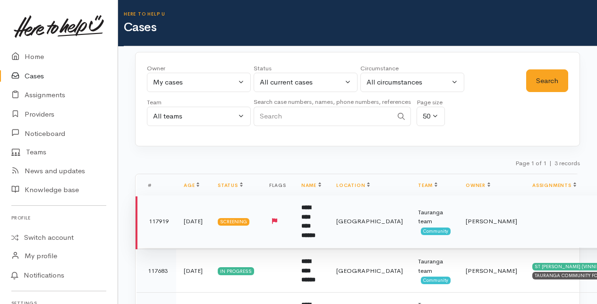
click at [316, 217] on b "**********" at bounding box center [308, 222] width 14 height 34
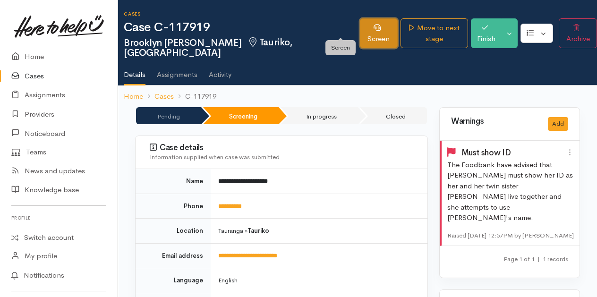
click at [360, 27] on link "Screen" at bounding box center [379, 33] width 38 height 30
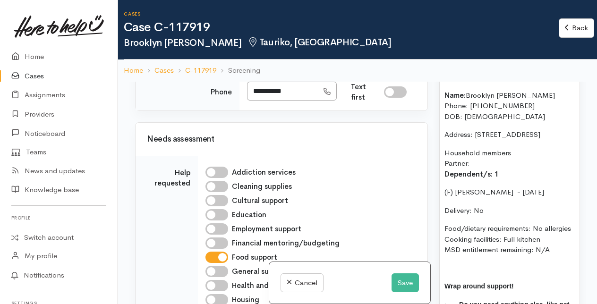
scroll to position [709, 0]
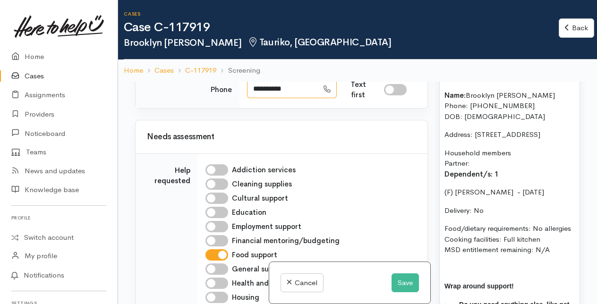
drag, startPoint x: 252, startPoint y: 173, endPoint x: 296, endPoint y: 173, distance: 43.5
click at [296, 99] on input "**********" at bounding box center [282, 88] width 71 height 19
click at [406, 283] on button "Save" at bounding box center [405, 283] width 27 height 19
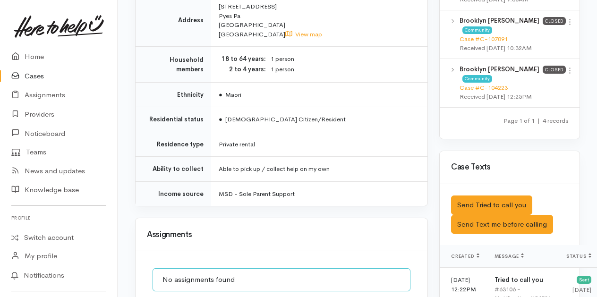
scroll to position [803, 0]
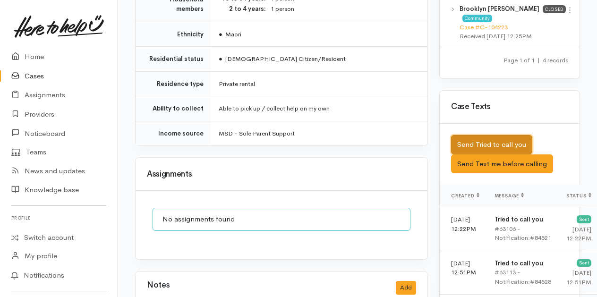
click at [475, 155] on button "Send Tried to call you" at bounding box center [491, 144] width 81 height 19
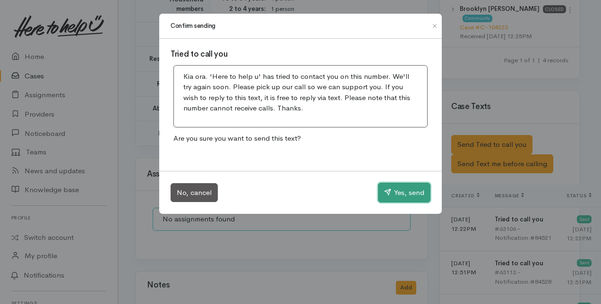
click at [401, 195] on button "Yes, send" at bounding box center [404, 193] width 52 height 20
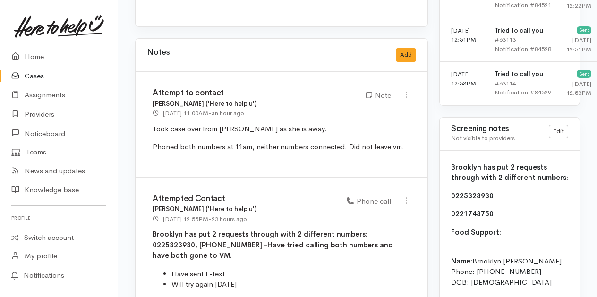
scroll to position [1039, 0]
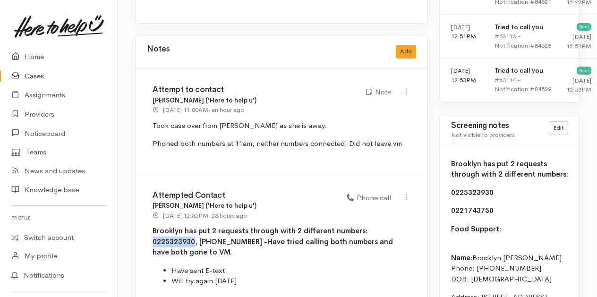
drag, startPoint x: 365, startPoint y: 206, endPoint x: 404, endPoint y: 206, distance: 39.7
click at [393, 226] on b "Brooklyn has put 2 requests through with 2 different numbers: 0225323930, 02217…" at bounding box center [273, 241] width 240 height 30
drag, startPoint x: 404, startPoint y: 206, endPoint x: 379, endPoint y: 204, distance: 25.6
copy b "0225323930"
click at [280, 276] on li "Will try again tomorrow" at bounding box center [291, 281] width 239 height 11
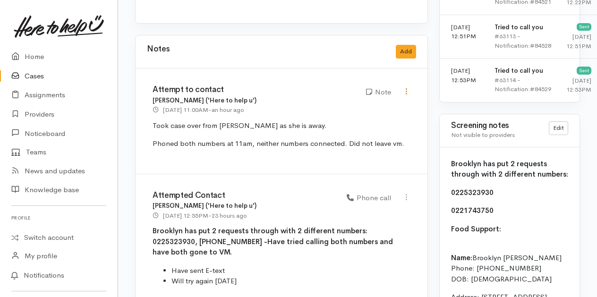
click at [407, 87] on icon at bounding box center [407, 91] width 8 height 8
click at [353, 103] on link "Edit" at bounding box center [372, 110] width 75 height 15
type input "Attempt to contact"
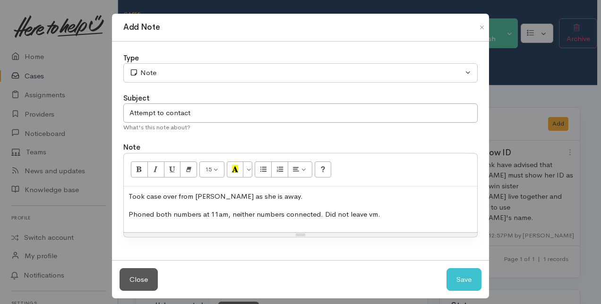
click at [389, 214] on p "Phoned both numbers at 11am, neither numbers connected. Did not leave vm." at bounding box center [301, 214] width 344 height 11
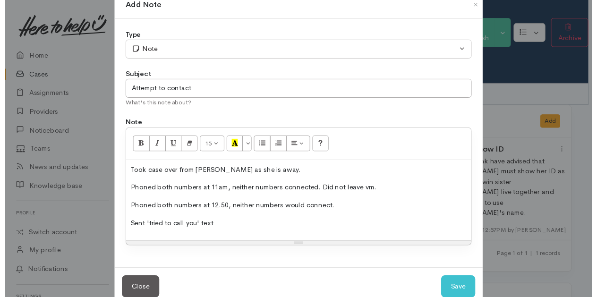
scroll to position [43, 0]
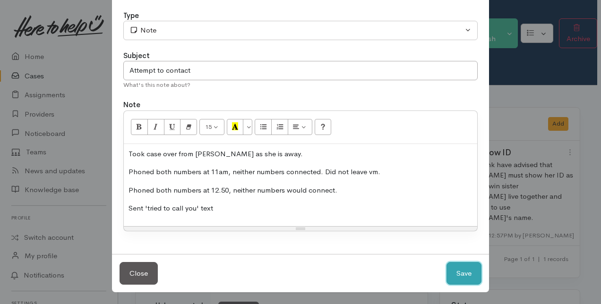
click at [456, 268] on button "Save" at bounding box center [464, 273] width 35 height 23
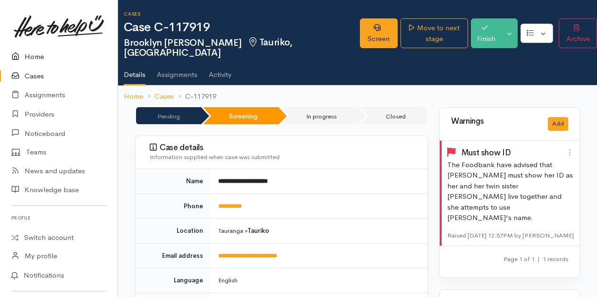
click at [35, 54] on link "Home" at bounding box center [59, 56] width 118 height 19
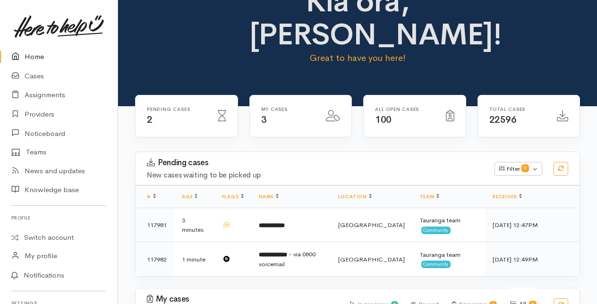
scroll to position [47, 0]
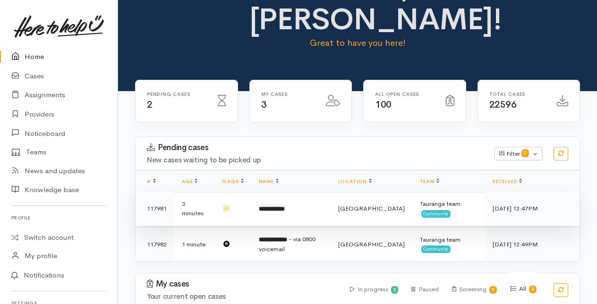
click at [283, 208] on b "**********" at bounding box center [272, 209] width 26 height 6
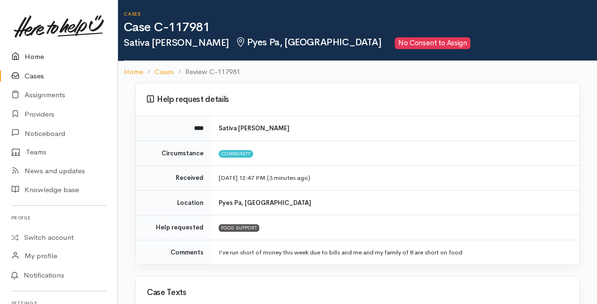
click at [35, 59] on link "Home" at bounding box center [59, 56] width 118 height 19
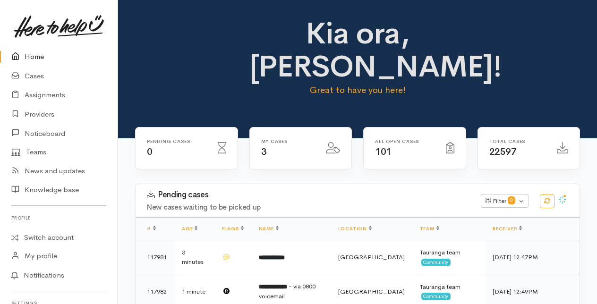
click at [30, 57] on link "Home" at bounding box center [59, 56] width 118 height 19
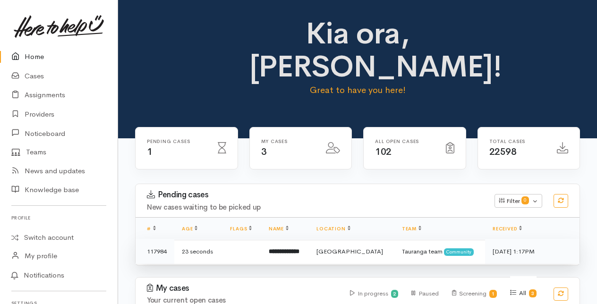
click at [290, 251] on b "**********" at bounding box center [284, 252] width 31 height 6
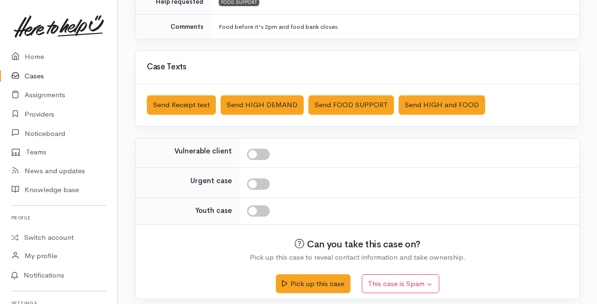
scroll to position [229, 0]
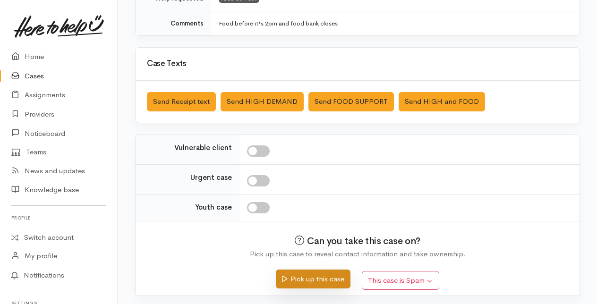
click at [313, 271] on button "Pick up this case" at bounding box center [313, 279] width 74 height 19
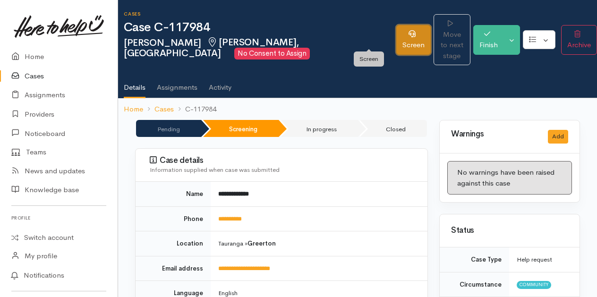
click at [409, 30] on icon at bounding box center [412, 33] width 7 height 7
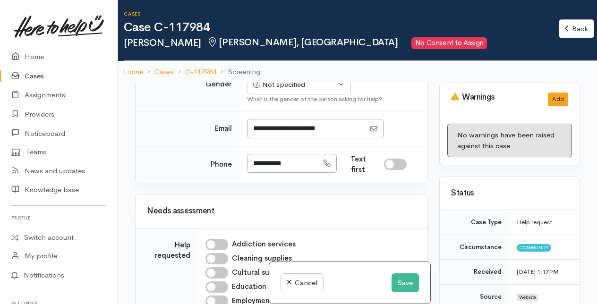
scroll to position [567, 0]
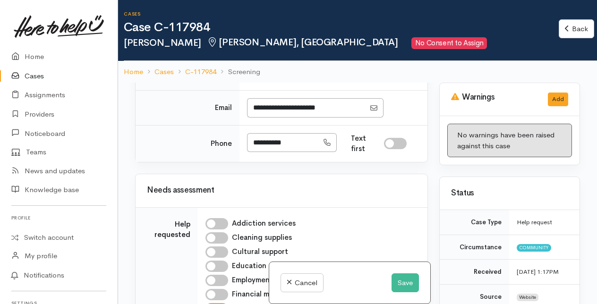
click at [301, 69] on div "Not specified" at bounding box center [294, 64] width 83 height 11
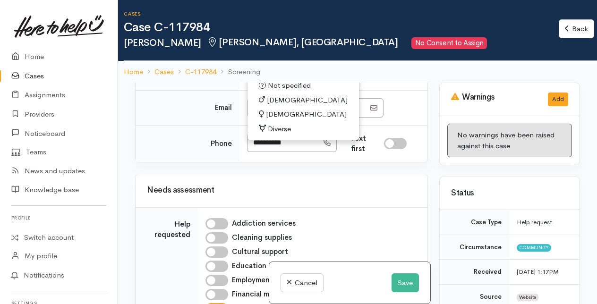
click at [281, 120] on span "[DEMOGRAPHIC_DATA]" at bounding box center [306, 114] width 81 height 11
select select "[DEMOGRAPHIC_DATA]"
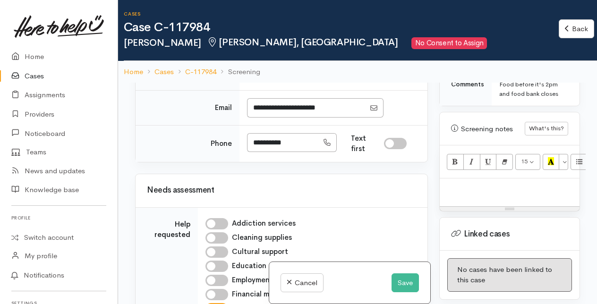
click at [464, 201] on div at bounding box center [510, 193] width 140 height 28
paste div
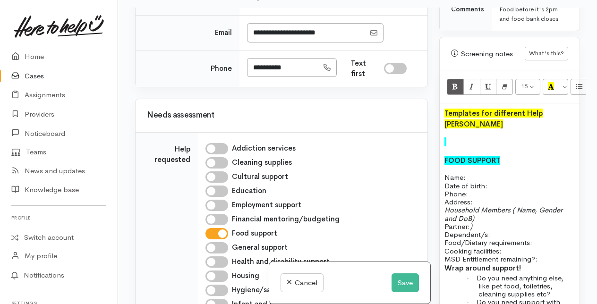
scroll to position [700, 0]
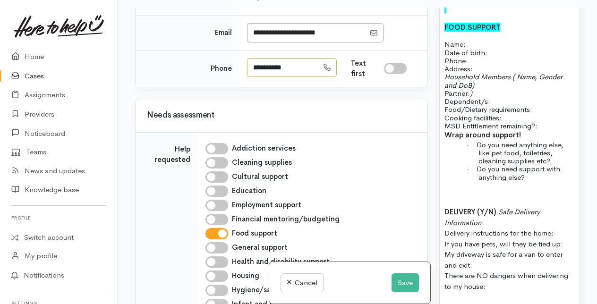
drag, startPoint x: 251, startPoint y: 145, endPoint x: 297, endPoint y: 144, distance: 45.4
click at [297, 77] on input "**********" at bounding box center [282, 67] width 71 height 19
drag, startPoint x: 278, startPoint y: 144, endPoint x: 345, endPoint y: 187, distance: 79.9
click at [343, 132] on div "Needs assessment" at bounding box center [282, 115] width 292 height 33
click at [397, 279] on button "Save" at bounding box center [405, 283] width 27 height 19
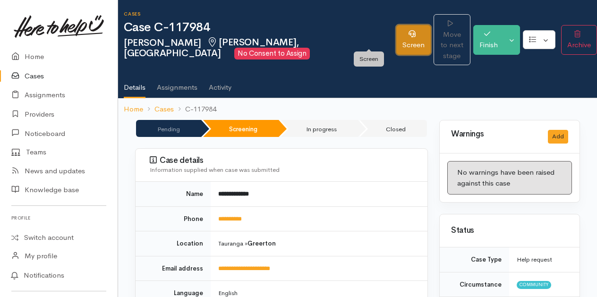
click at [396, 36] on link "Screen" at bounding box center [413, 40] width 34 height 30
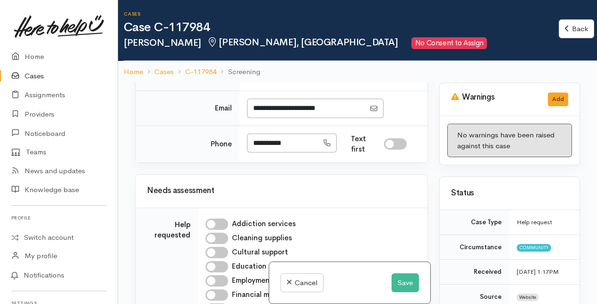
scroll to position [567, 0]
drag, startPoint x: 251, startPoint y: 219, endPoint x: 302, endPoint y: 220, distance: 51.5
click at [302, 153] on input "**********" at bounding box center [282, 142] width 71 height 19
click at [295, 153] on input "**********" at bounding box center [282, 142] width 71 height 19
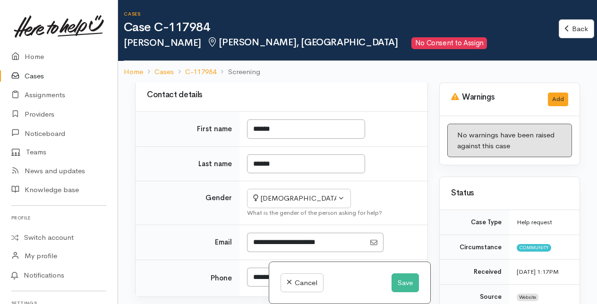
scroll to position [425, 0]
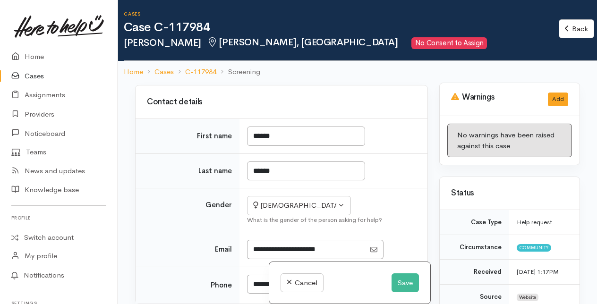
click at [249, 49] on input "I have been given consent to capture screening information" at bounding box center [246, 42] width 23 height 11
checkbox input "true"
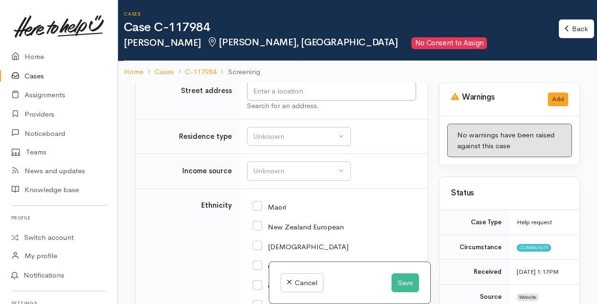
scroll to position [1343, 0]
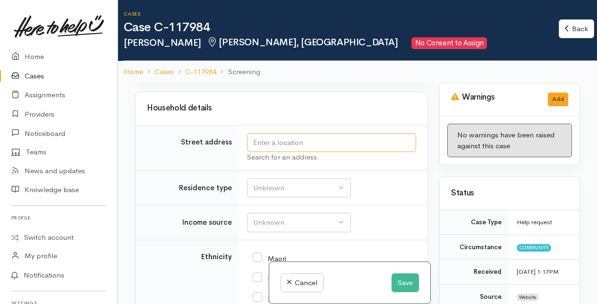
click at [259, 153] on input "text" at bounding box center [331, 142] width 169 height 19
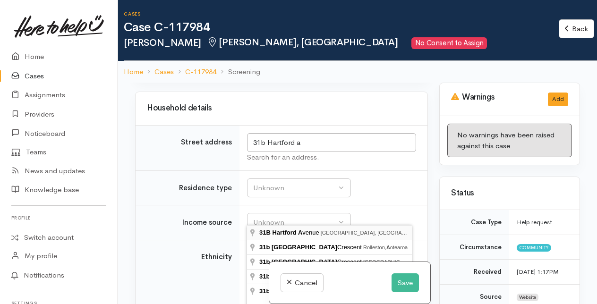
type input "31B Hartford Avenue, Papamoa Beach, Tauranga, New Zealand"
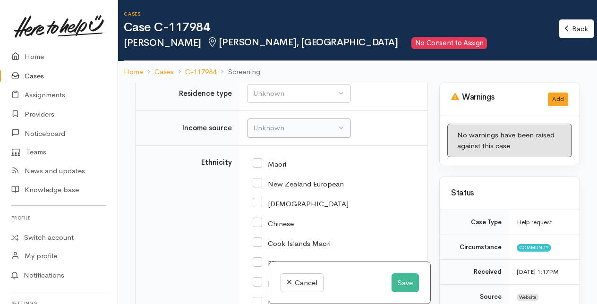
scroll to position [1532, 0]
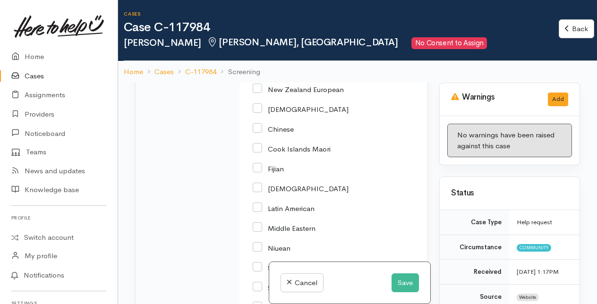
click at [300, 39] on div "Unknown" at bounding box center [294, 33] width 83 height 11
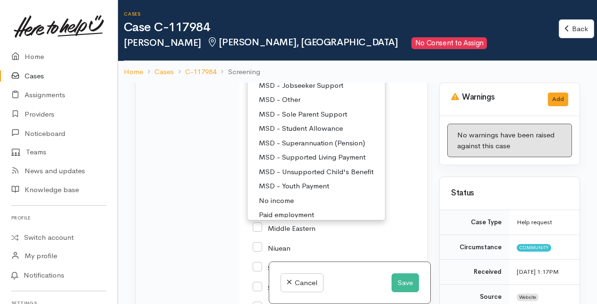
scroll to position [94, 0]
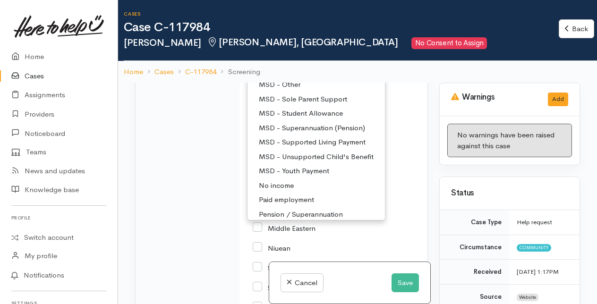
click at [313, 148] on span "MSD - Supported Living Payment" at bounding box center [312, 142] width 107 height 11
select select "3"
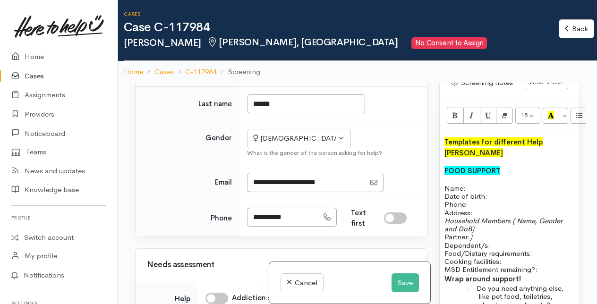
scroll to position [614, 0]
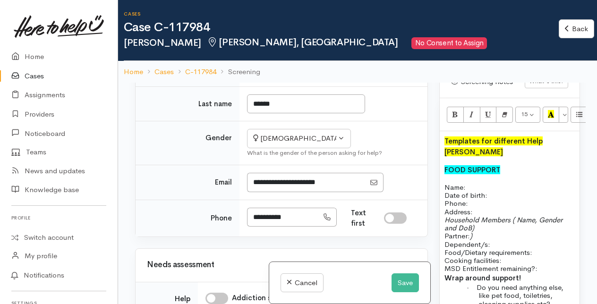
click at [470, 183] on p "Name: Date of birth: Phone:" at bounding box center [510, 195] width 130 height 25
click at [487, 190] on p "Name: Date of birth: Phone:" at bounding box center [510, 195] width 130 height 25
click at [486, 208] on p "Address:" at bounding box center [510, 212] width 130 height 8
click at [489, 228] on p "Household Members ( Name, Gender and DoB) Partner: ) Dependent/s:" at bounding box center [510, 232] width 130 height 33
click at [497, 240] on p "Household Members ( Name, Gender and DoB) Partner: ) N/a Dependent/s:" at bounding box center [510, 232] width 130 height 33
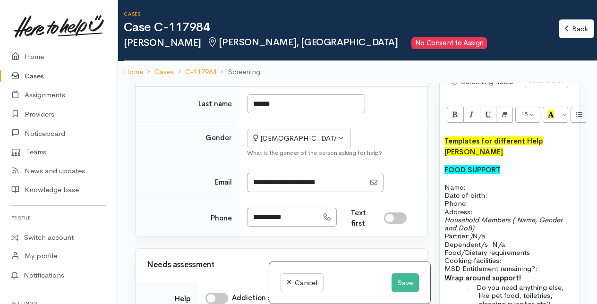
click at [546, 249] on p "Food/Dietary requirements: Cooking facilities: MSD Entitlement remaining?:" at bounding box center [510, 261] width 130 height 25
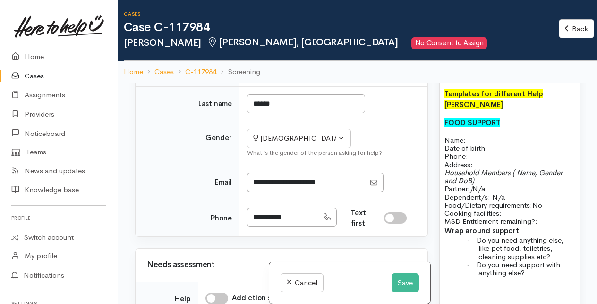
scroll to position [709, 0]
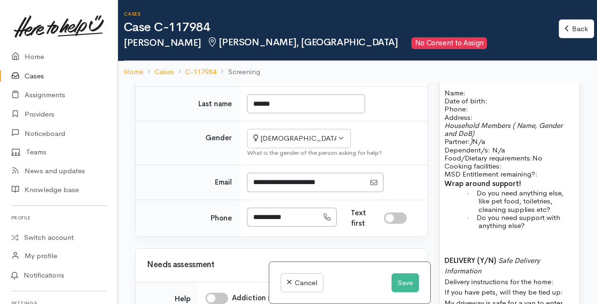
click at [450, 238] on p at bounding box center [510, 242] width 130 height 11
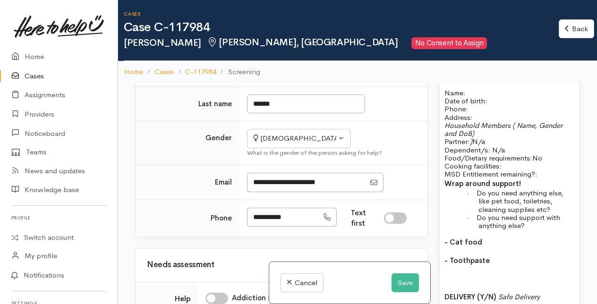
scroll to position [661, 0]
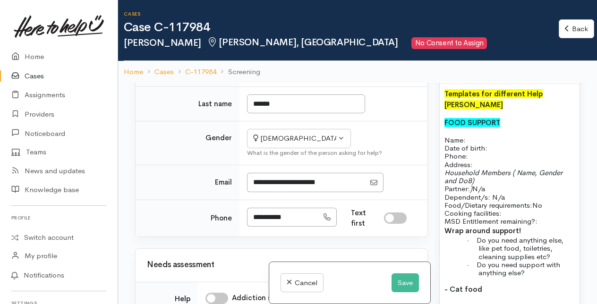
click at [493, 144] on p "Name: Date of birth: Phone:" at bounding box center [510, 148] width 130 height 25
click at [504, 208] on p "Food/Dietary requirements: No Cooking facilities: MSD Entitlement remaining?:" at bounding box center [510, 213] width 130 height 25
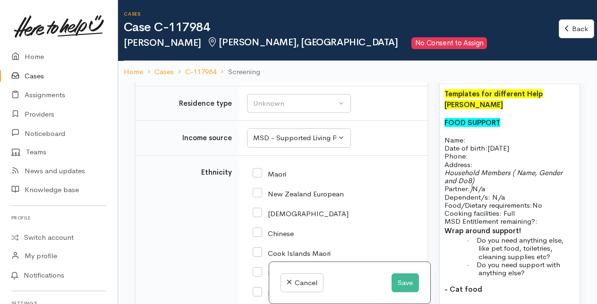
scroll to position [1485, 0]
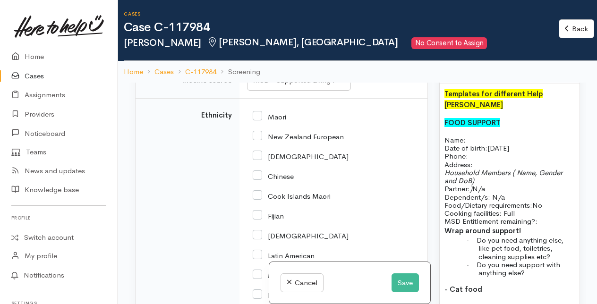
click at [335, 52] on div "Unknown" at bounding box center [294, 46] width 83 height 11
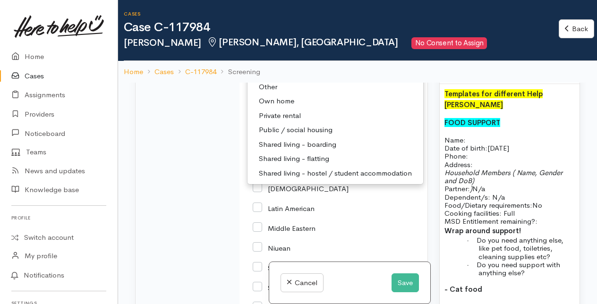
click at [291, 150] on span "Shared living - boarding" at bounding box center [297, 144] width 77 height 11
select select "4"
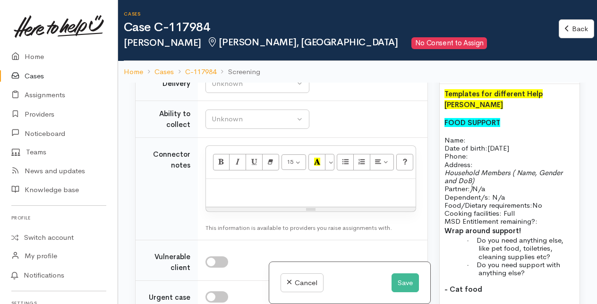
scroll to position [1038, 0]
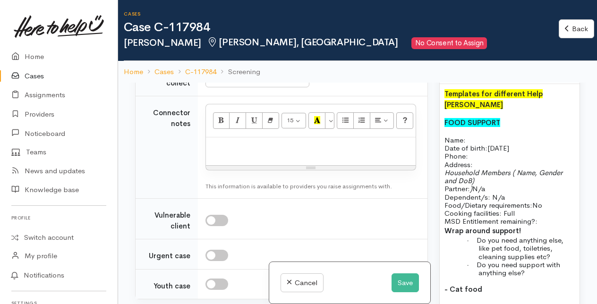
click at [258, 48] on div "Unknown" at bounding box center [253, 42] width 83 height 11
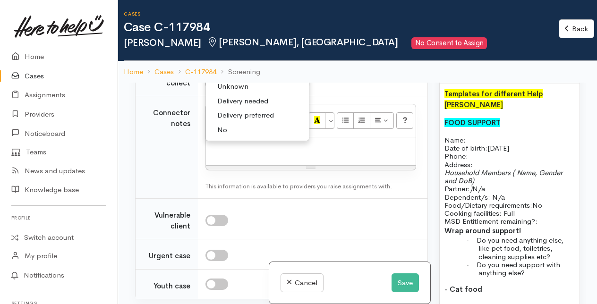
drag, startPoint x: 217, startPoint y: 205, endPoint x: 222, endPoint y: 202, distance: 4.9
click at [218, 136] on span "No" at bounding box center [222, 130] width 10 height 11
select select "1"
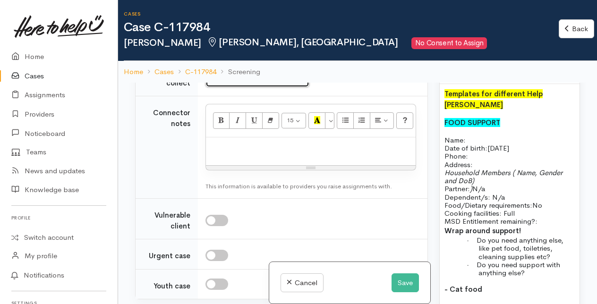
click at [240, 83] on div "Unknown" at bounding box center [253, 77] width 83 height 11
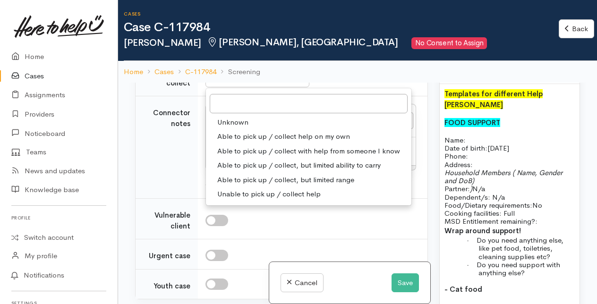
click at [257, 142] on span "Able to pick up / collect help on my own" at bounding box center [283, 136] width 133 height 11
select select "2"
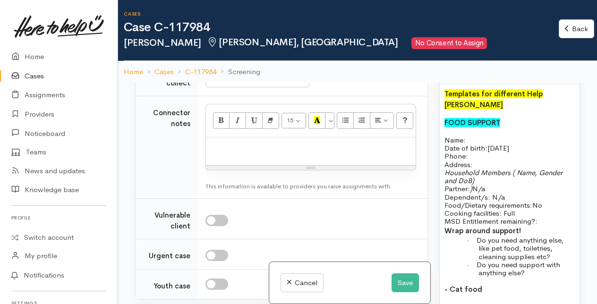
click at [537, 161] on p "Address:" at bounding box center [510, 165] width 130 height 8
click at [472, 136] on p "Name: Date of birth: 04/05/1971 Phone:" at bounding box center [510, 148] width 130 height 25
click at [480, 150] on p "Name: Sylvia Nccoll Date of birth: 04/05/1971 Phone:" at bounding box center [510, 148] width 130 height 25
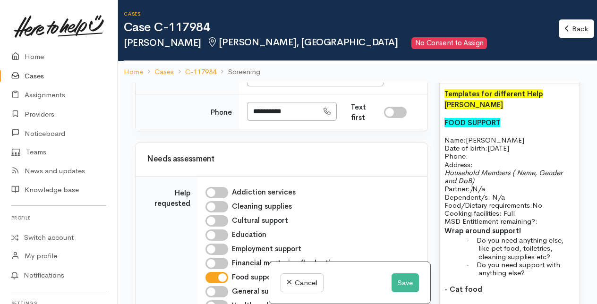
scroll to position [612, 0]
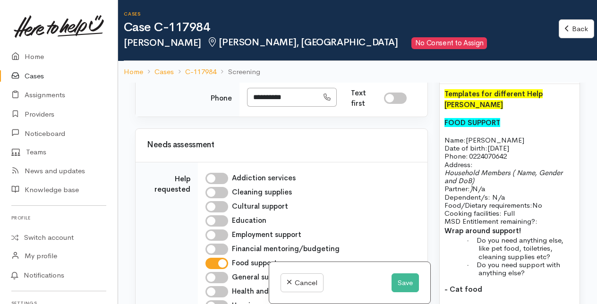
click at [480, 161] on p "Address:" at bounding box center [510, 165] width 130 height 8
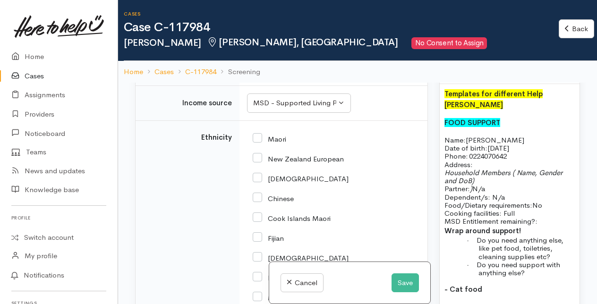
scroll to position [1463, 0]
click at [538, 182] on p "Household Members ( Name, Gender and DoB) Partner: ) N/a Dependent/s: N/a" at bounding box center [510, 185] width 130 height 33
click at [404, 285] on button "Save" at bounding box center [405, 283] width 27 height 19
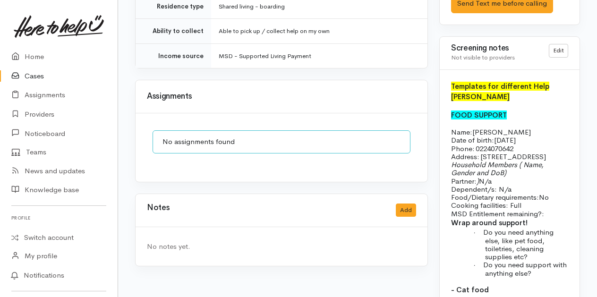
scroll to position [709, 0]
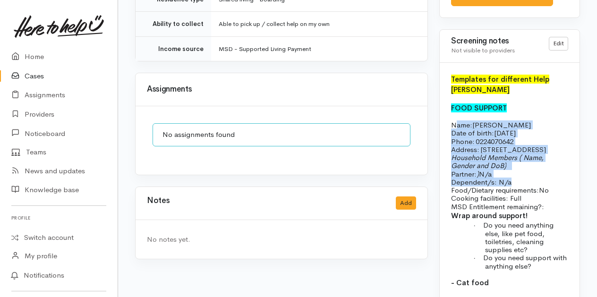
drag, startPoint x: 454, startPoint y: 114, endPoint x: 522, endPoint y: 179, distance: 93.9
click at [522, 179] on div "Templates for different Help [PERSON_NAME] FOOD SUPPORT Name: [PERSON_NAME] Dat…" at bounding box center [510, 264] width 140 height 403
drag, startPoint x: 522, startPoint y: 179, endPoint x: 488, endPoint y: 144, distance: 49.1
copy div "ame: [PERSON_NAME] Date of birth: [DEMOGRAPHIC_DATA] Phone:   0224070642 Addres…"
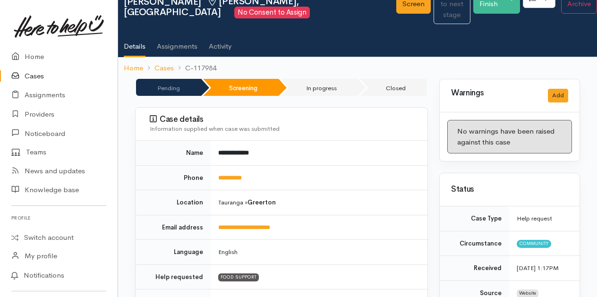
scroll to position [0, 0]
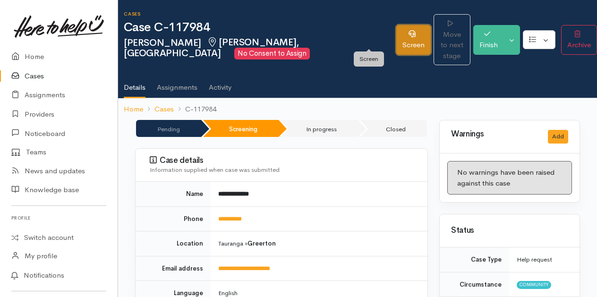
click at [396, 42] on link "Screen" at bounding box center [413, 40] width 34 height 30
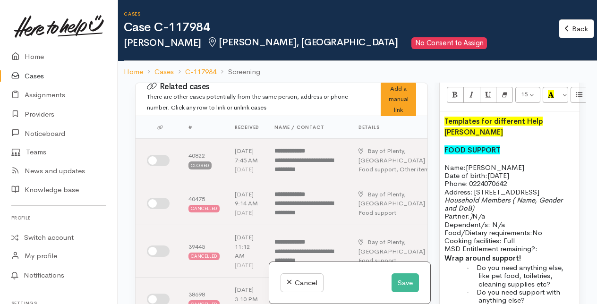
scroll to position [661, 0]
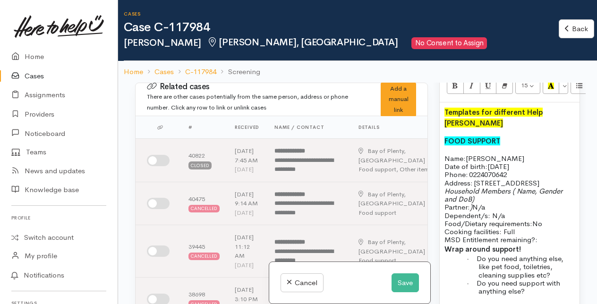
click at [493, 179] on p "Name: Sylvia Nccoll Date of birth: 04/05/1971 Phone:   0224070642" at bounding box center [510, 167] width 130 height 25
click at [517, 187] on p "Address:   31b Hartfors Ave, Papamoa" at bounding box center [510, 183] width 130 height 8
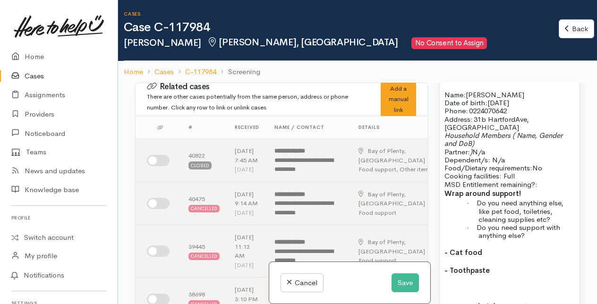
scroll to position [756, 0]
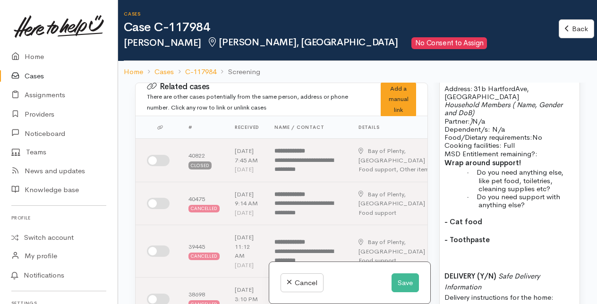
click at [547, 158] on p "Food/Dietary requirements: No Cooking facilities: Full MSD Entitlement remainin…" at bounding box center [510, 145] width 130 height 25
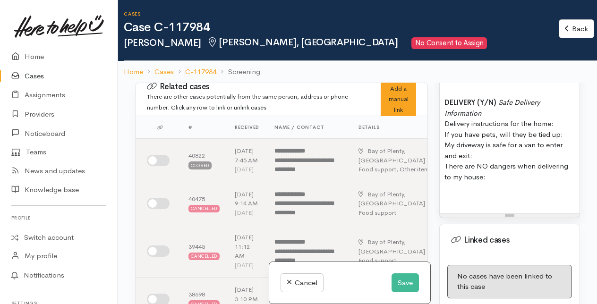
scroll to position [945, 0]
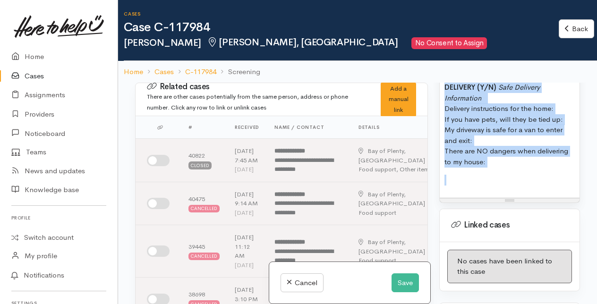
drag, startPoint x: 446, startPoint y: 99, endPoint x: 504, endPoint y: 188, distance: 105.9
click at [504, 188] on div "Templates for different Help Tyes FOOD SUPPORT Name: Sylvia Mccoll Date of birt…" at bounding box center [510, 8] width 140 height 378
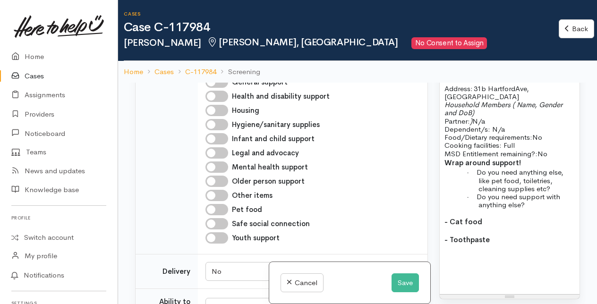
scroll to position [898, 0]
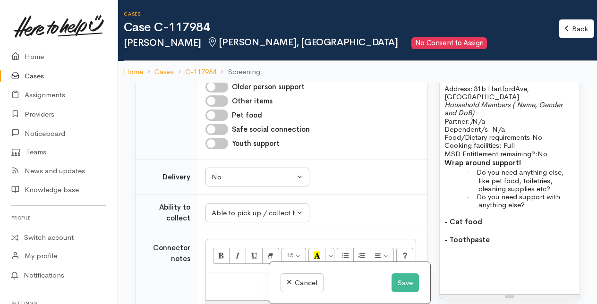
click at [217, 121] on input "Pet food" at bounding box center [217, 115] width 23 height 11
checkbox input "true"
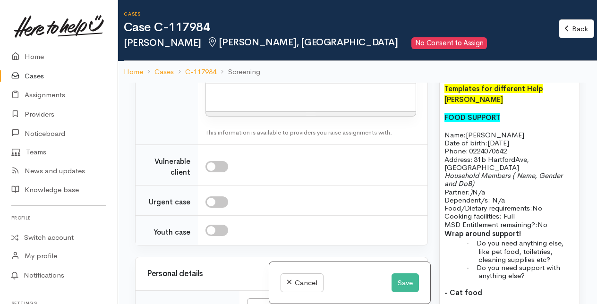
scroll to position [709, 0]
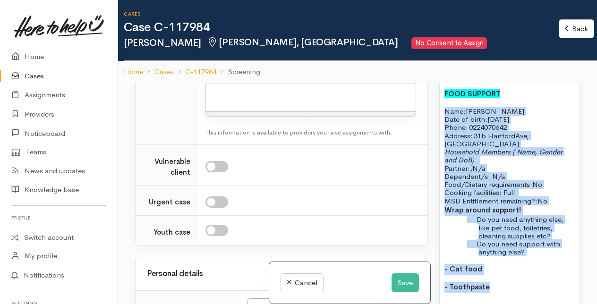
drag, startPoint x: 445, startPoint y: 132, endPoint x: 518, endPoint y: 292, distance: 176.3
click at [518, 292] on div "Templates for different Help Tyes FOOD SUPPORT Name: Sylvia Mccoll Date of birt…" at bounding box center [510, 198] width 140 height 286
copy div "Name: Sylvia Mccoll Date of birth: 04/05/1971 Phone:   0224070642 Address:   31…"
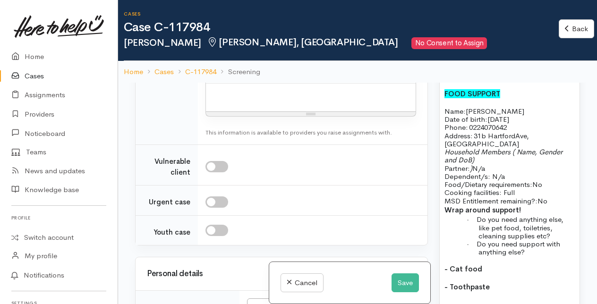
click at [221, 99] on p at bounding box center [311, 93] width 200 height 11
paste div
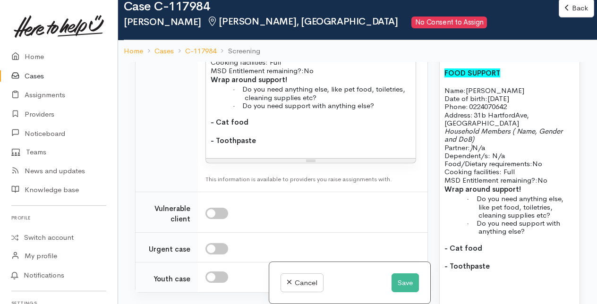
scroll to position [1181, 0]
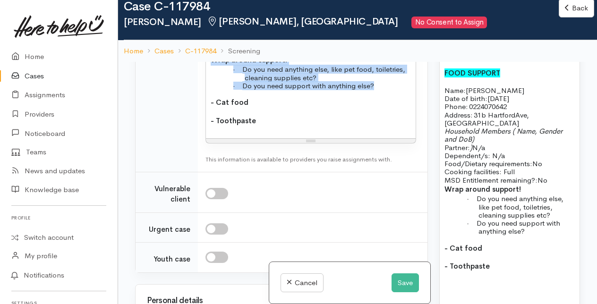
drag, startPoint x: 210, startPoint y: 143, endPoint x: 393, endPoint y: 171, distance: 184.6
click at [393, 138] on div "Name: Sylvia Mccoll Date of birth: 04/05/1971 Phone:   0224070642 Address:   31…" at bounding box center [311, 53] width 210 height 170
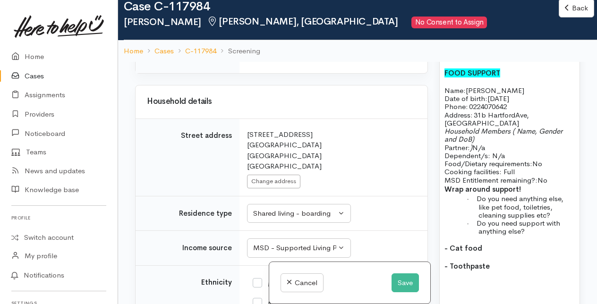
scroll to position [1465, 0]
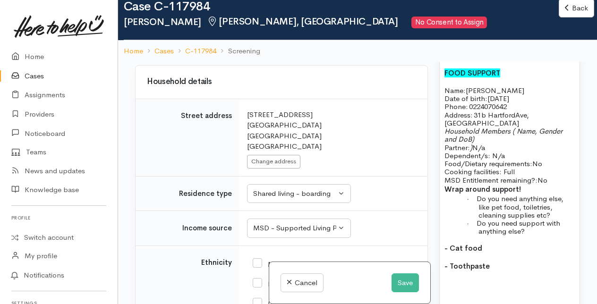
click at [313, 36] on div "Choose..." at bounding box center [285, 30] width 66 height 11
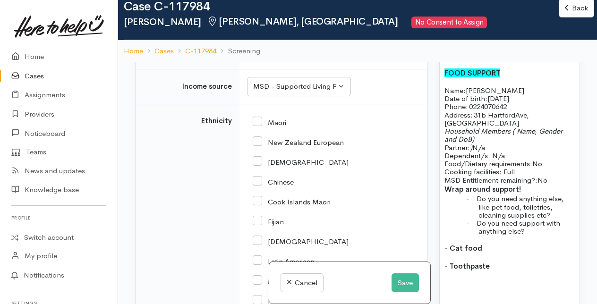
scroll to position [1654, 0]
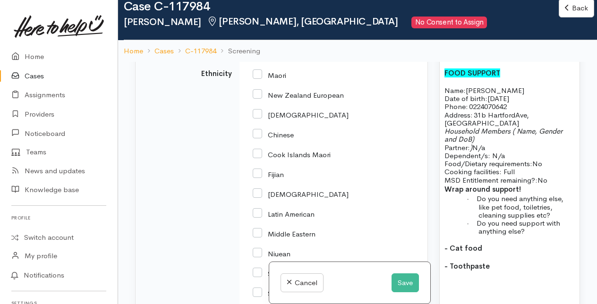
click at [259, 99] on input "New Zealand European" at bounding box center [298, 94] width 91 height 9
checkbox input "true"
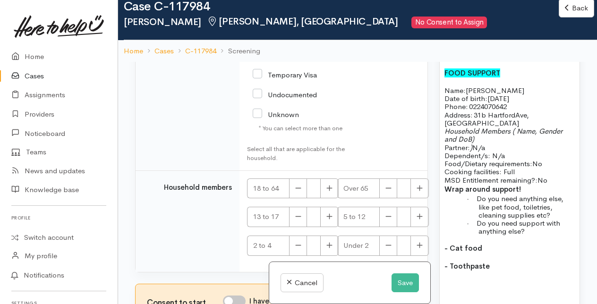
scroll to position [2126, 0]
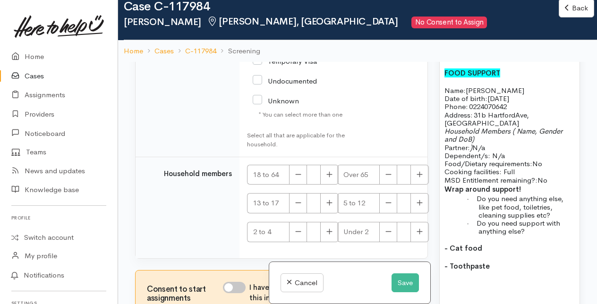
click at [259, 45] on input "NZ Citizen/Resident" at bounding box center [301, 37] width 96 height 16
checkbox input "true"
drag, startPoint x: 328, startPoint y: 246, endPoint x: 335, endPoint y: 226, distance: 20.6
click at [328, 178] on icon "button" at bounding box center [329, 174] width 6 height 7
type input "1"
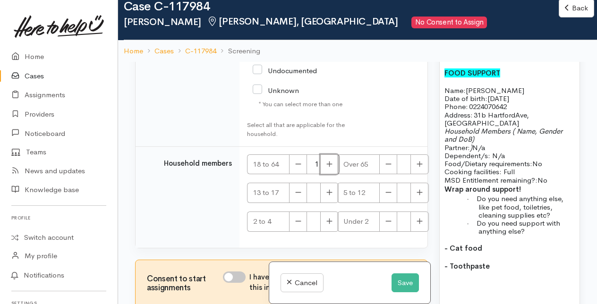
scroll to position [2209, 0]
click at [237, 275] on input "I have been given consent to get help and share this information with appropria…" at bounding box center [234, 277] width 23 height 11
checkbox input "true"
click at [404, 286] on button "Save" at bounding box center [405, 283] width 27 height 19
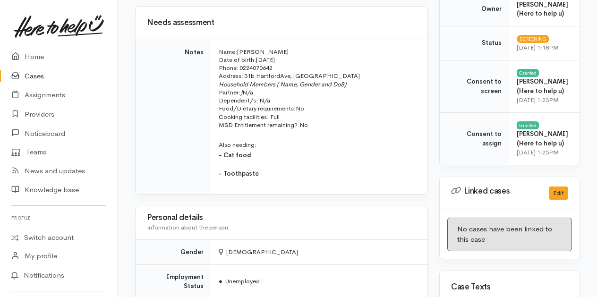
scroll to position [378, 0]
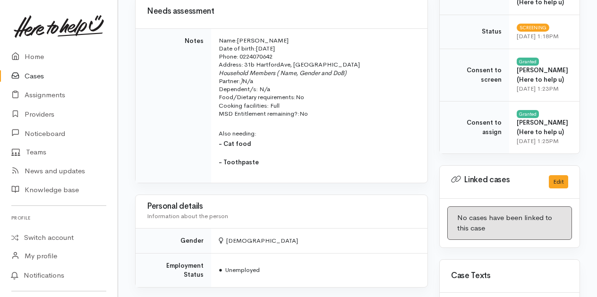
click at [315, 139] on p "- Cat food" at bounding box center [318, 144] width 198 height 11
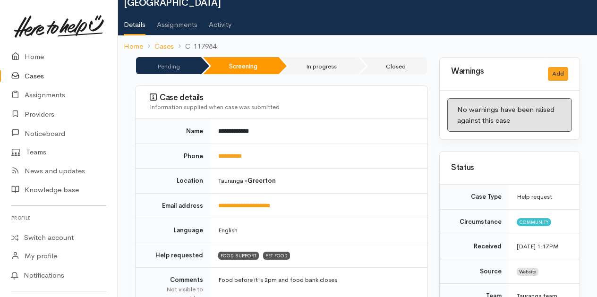
scroll to position [0, 0]
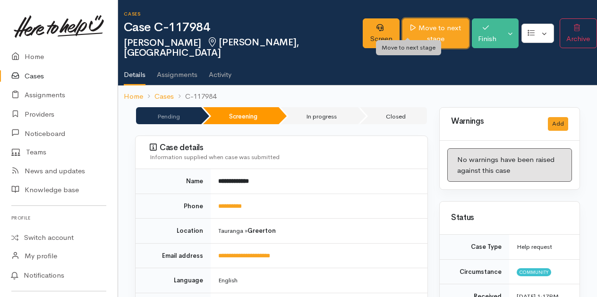
click at [408, 33] on link "Move to next stage" at bounding box center [436, 33] width 66 height 30
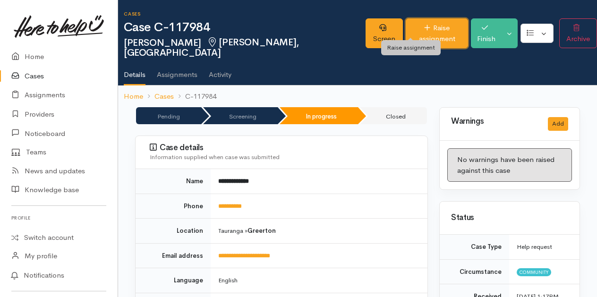
click at [412, 30] on link "Raise assignment" at bounding box center [437, 33] width 62 height 30
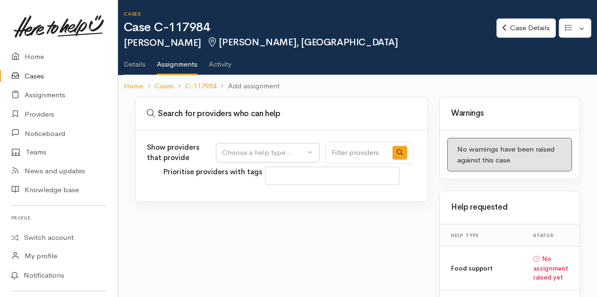
select select
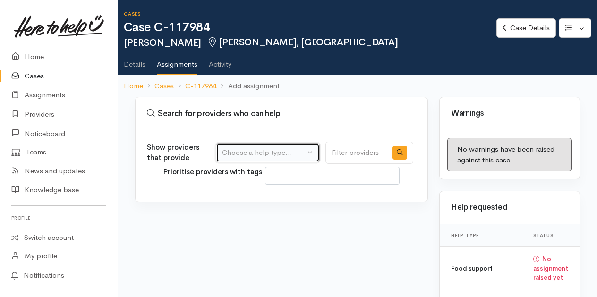
click at [295, 147] on div "Choose a help type..." at bounding box center [263, 152] width 83 height 11
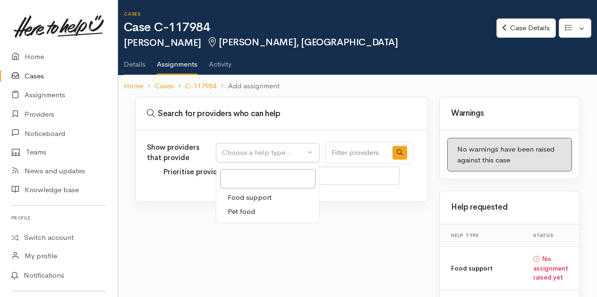
click at [252, 190] on link "Food support" at bounding box center [267, 197] width 103 height 15
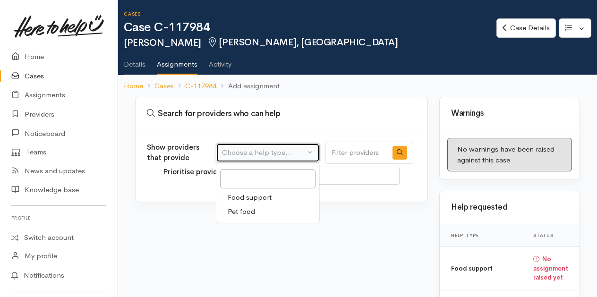
select select "3"
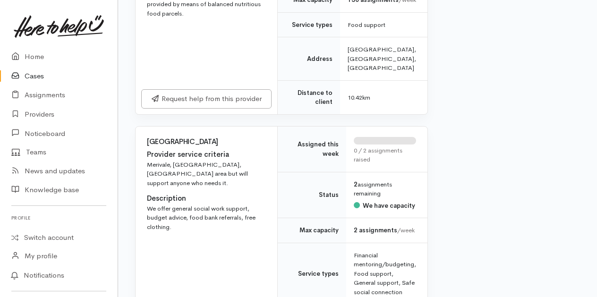
scroll to position [1890, 0]
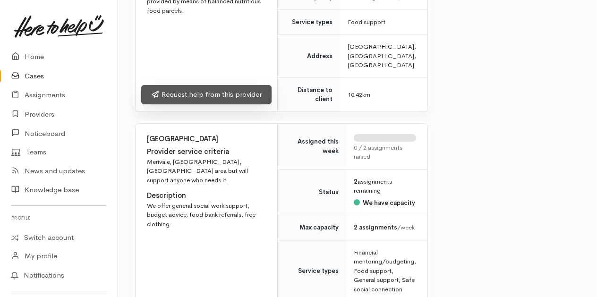
click at [198, 104] on link "Request help from this provider" at bounding box center [206, 94] width 130 height 19
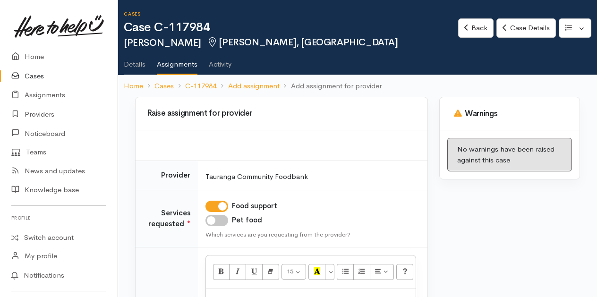
scroll to position [47, 0]
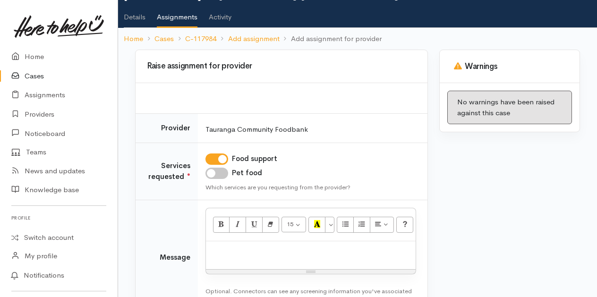
click at [224, 175] on input "Pet food" at bounding box center [217, 173] width 23 height 11
checkbox input "true"
drag, startPoint x: 246, startPoint y: 240, endPoint x: 251, endPoint y: 248, distance: 9.2
click at [246, 241] on div at bounding box center [311, 255] width 210 height 28
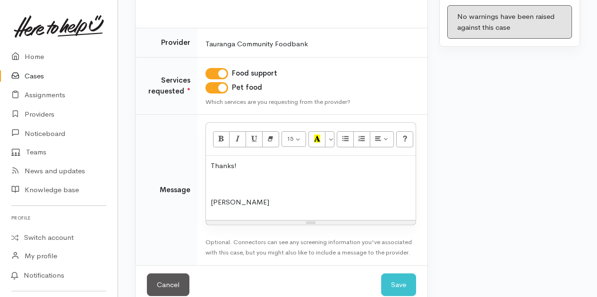
scroll to position [149, 0]
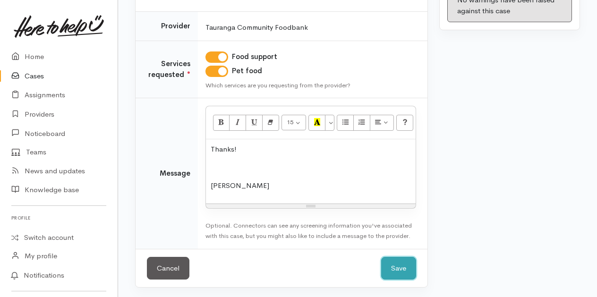
click at [403, 267] on button "Save" at bounding box center [398, 268] width 35 height 23
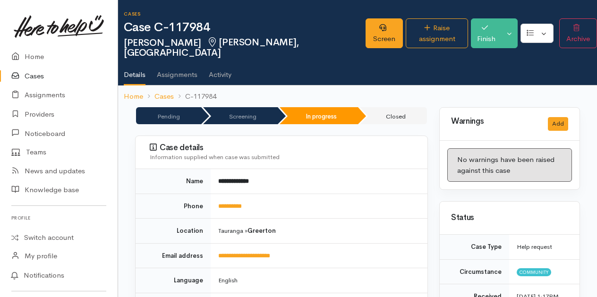
click at [38, 76] on link "Cases" at bounding box center [59, 76] width 118 height 19
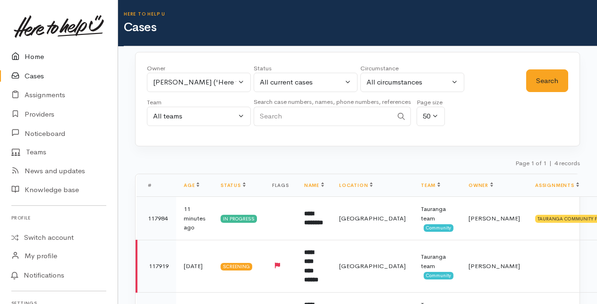
click at [43, 58] on link "Home" at bounding box center [59, 56] width 118 height 19
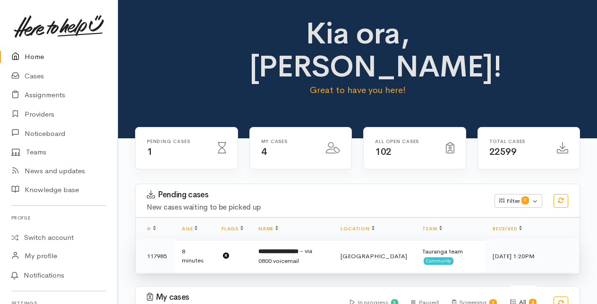
click at [290, 254] on b "**********" at bounding box center [278, 252] width 40 height 6
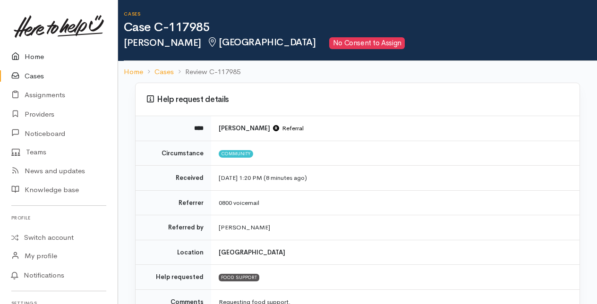
click at [35, 55] on link "Home" at bounding box center [59, 56] width 118 height 19
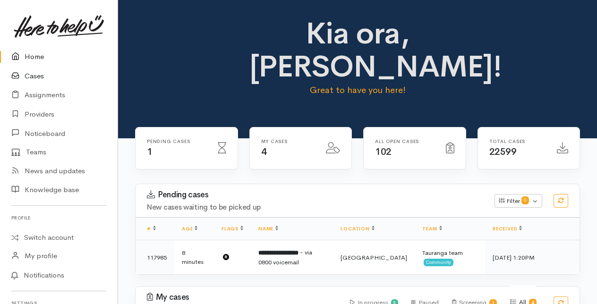
click at [33, 76] on link "Cases" at bounding box center [59, 76] width 118 height 19
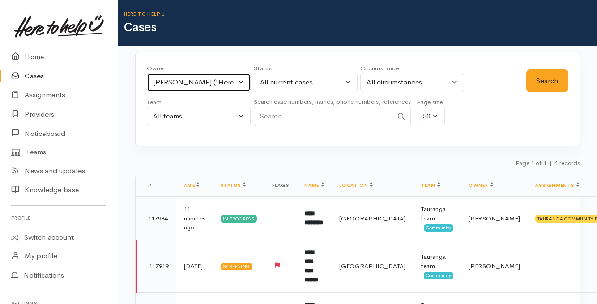
click at [242, 81] on button "Amanda Gabb ('Here to help u')" at bounding box center [199, 82] width 104 height 19
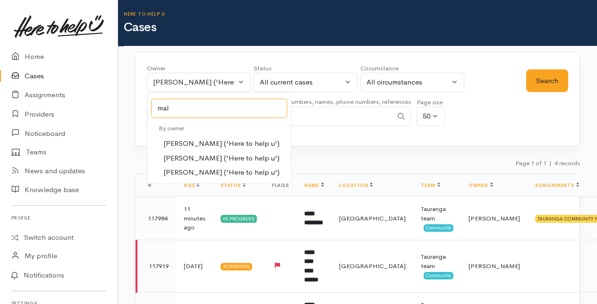
type input "mal"
click at [190, 155] on span "Malia Stowers ('Here to help u')" at bounding box center [221, 158] width 116 height 11
select select "1613"
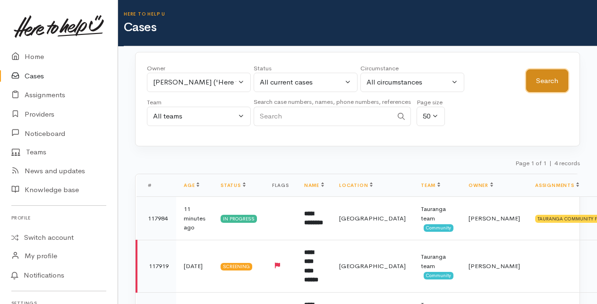
click at [542, 83] on button "Search" at bounding box center [547, 80] width 42 height 23
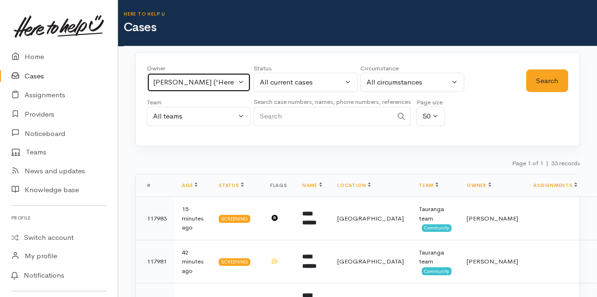
click at [242, 75] on button "Malia Stowers ('Here to help u')" at bounding box center [199, 82] width 104 height 19
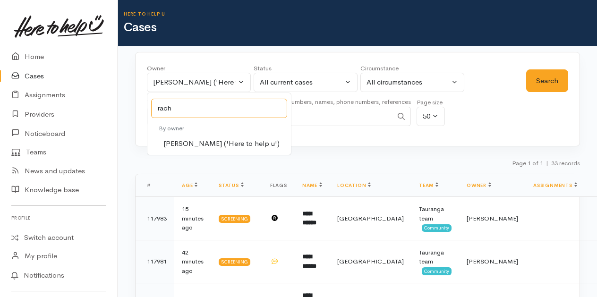
type input "rach"
click at [190, 143] on span "Rachel Proctor ('Here to help u')" at bounding box center [221, 143] width 116 height 11
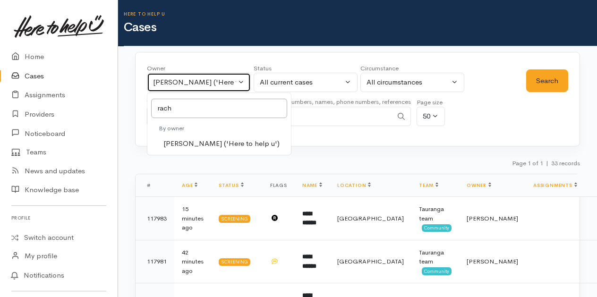
select select "1612"
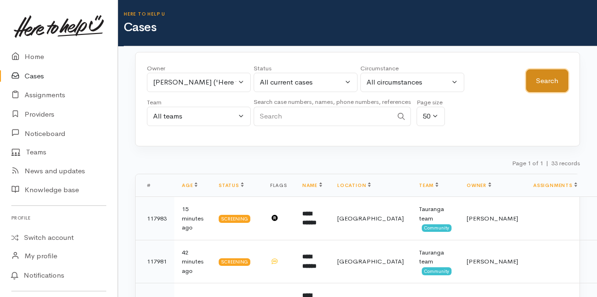
click at [549, 80] on button "Search" at bounding box center [547, 80] width 42 height 23
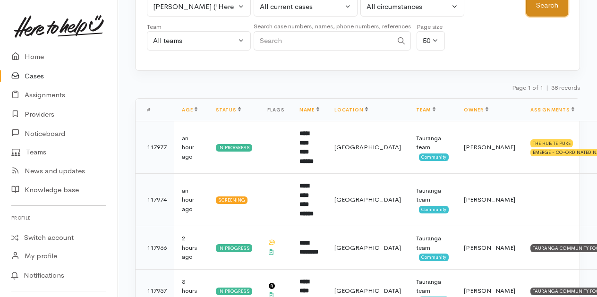
scroll to position [94, 0]
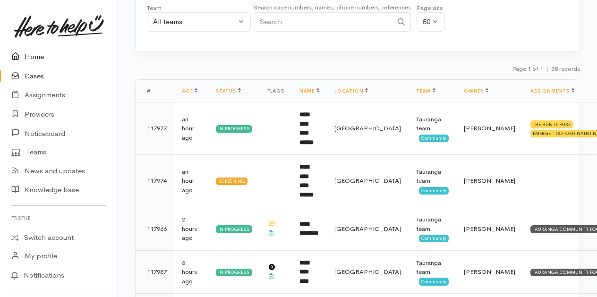
click at [36, 59] on link "Home" at bounding box center [59, 56] width 118 height 19
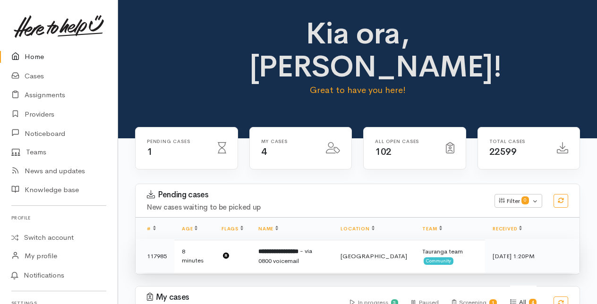
click at [296, 245] on td "**********" at bounding box center [292, 256] width 82 height 34
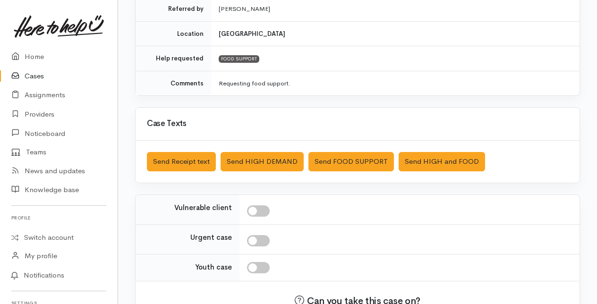
scroll to position [279, 0]
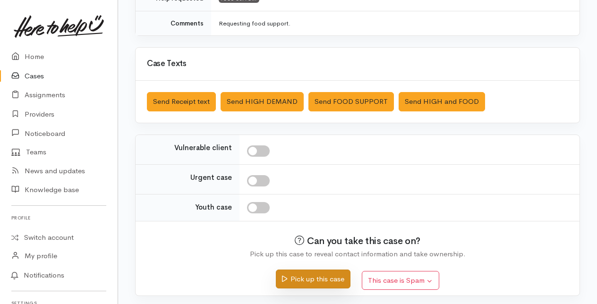
click at [319, 277] on button "Pick up this case" at bounding box center [313, 279] width 74 height 19
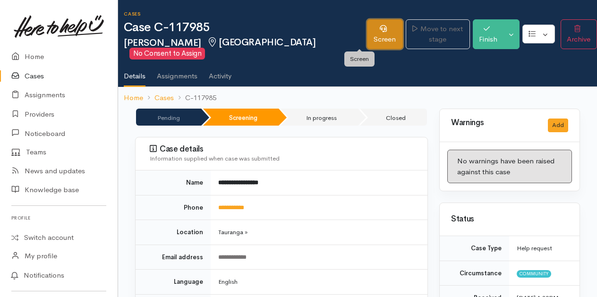
click at [367, 39] on link "Screen" at bounding box center [385, 34] width 36 height 30
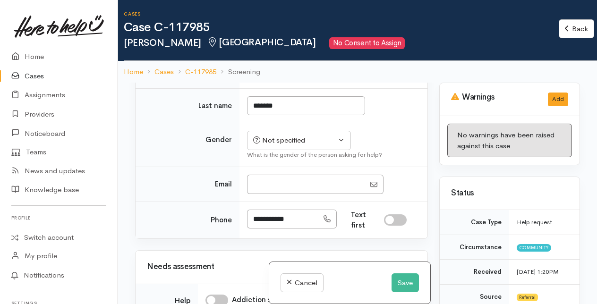
scroll to position [425, 0]
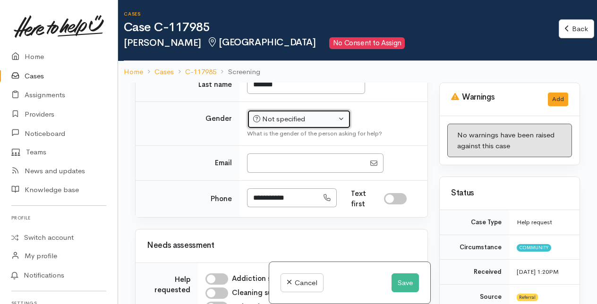
click at [299, 125] on div "Not specified" at bounding box center [294, 119] width 83 height 11
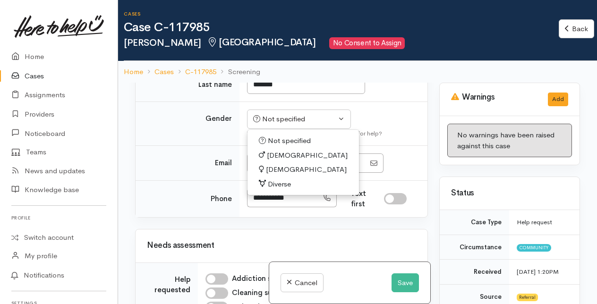
click at [276, 175] on span "[DEMOGRAPHIC_DATA]" at bounding box center [306, 169] width 81 height 11
select select "[DEMOGRAPHIC_DATA]"
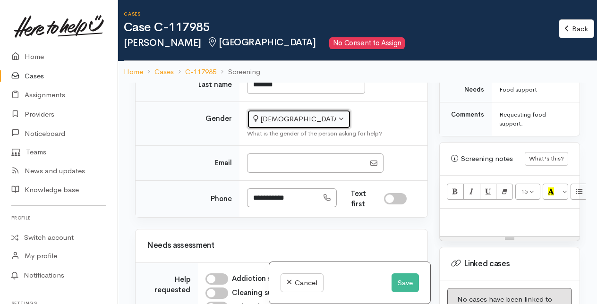
scroll to position [560, 0]
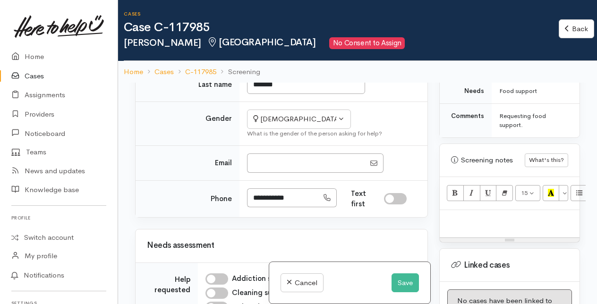
click at [464, 221] on p at bounding box center [510, 220] width 130 height 11
paste div
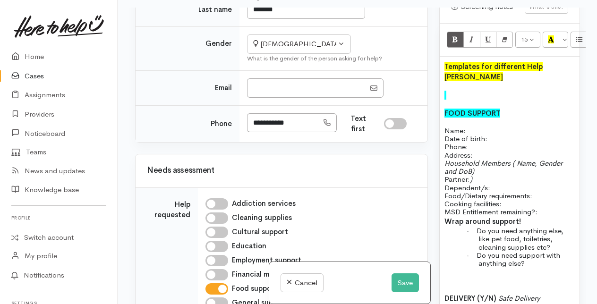
scroll to position [630, 0]
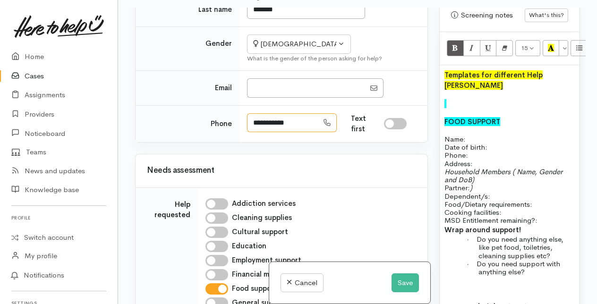
click at [259, 133] on input "**********" at bounding box center [282, 122] width 71 height 19
drag, startPoint x: 254, startPoint y: 180, endPoint x: 303, endPoint y: 180, distance: 49.6
click at [303, 133] on input "**********" at bounding box center [282, 122] width 71 height 19
click at [497, 135] on p "Name: Date of birth: Phone:" at bounding box center [510, 147] width 130 height 25
click at [499, 143] on p "Name: Josephine Karuaki Date of birth: Phone:" at bounding box center [510, 147] width 130 height 25
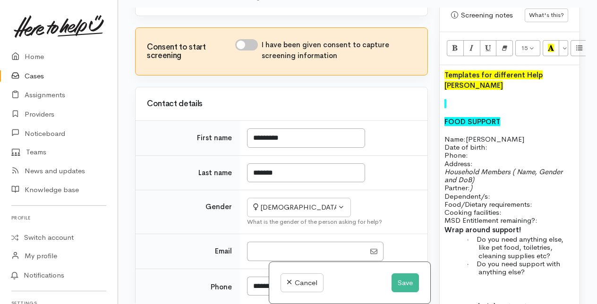
scroll to position [236, 0]
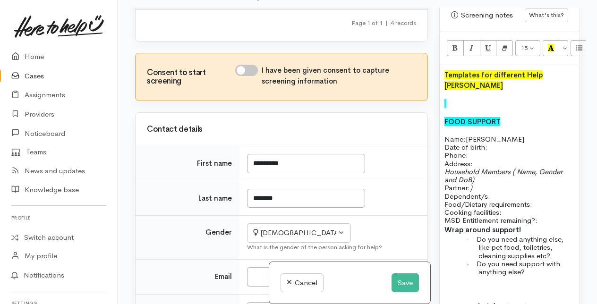
click at [247, 76] on input "I have been given consent to capture screening information" at bounding box center [246, 70] width 23 height 11
checkbox input "true"
click at [493, 140] on p "Name: Josephine Karuaki Date of birth: Phone:" at bounding box center [510, 147] width 130 height 25
click at [482, 152] on p "Name: Josephine Karuaki Date of birth: 13/12/1995 Phone:" at bounding box center [510, 147] width 130 height 25
click at [485, 160] on p "Address:" at bounding box center [510, 164] width 130 height 8
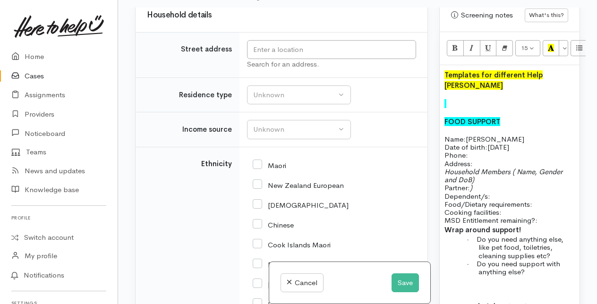
scroll to position [1276, 0]
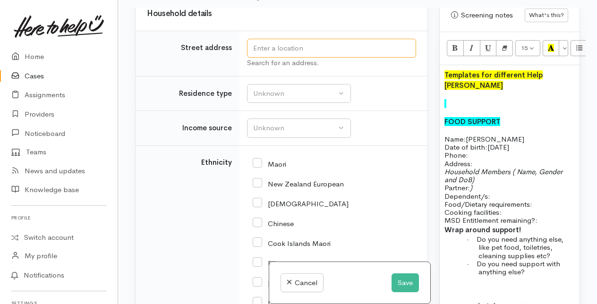
click at [267, 58] on input "text" at bounding box center [331, 48] width 169 height 19
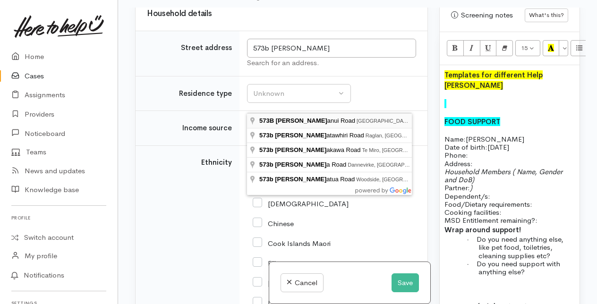
type input "573B Maunganui Road, Mount Maunganui, New Zealand"
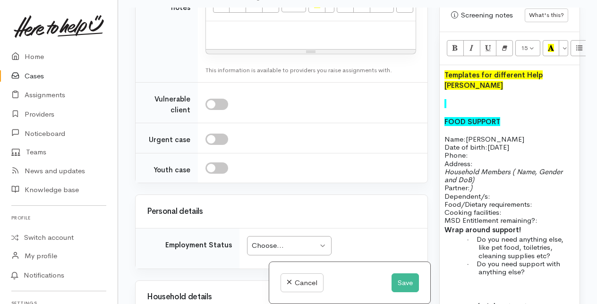
scroll to position [945, 0]
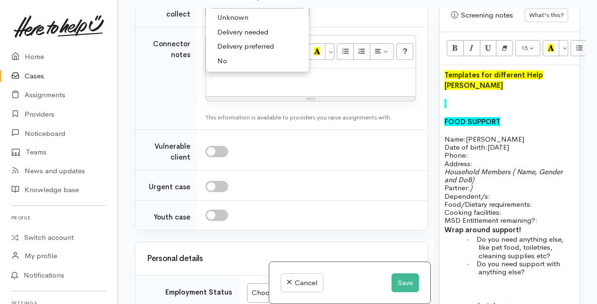
click at [229, 38] on span "Delivery needed" at bounding box center [242, 32] width 51 height 11
select select "3"
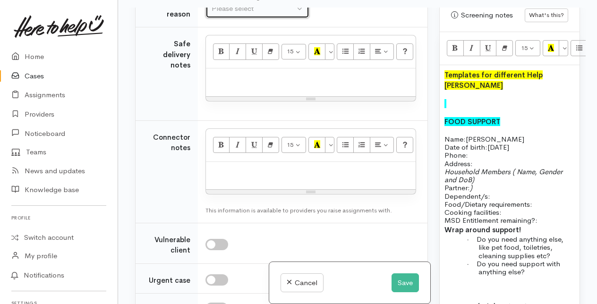
click at [232, 14] on div "Please select" at bounding box center [253, 8] width 83 height 11
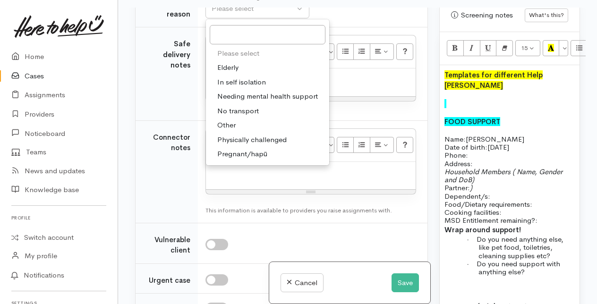
click at [230, 131] on span "Other" at bounding box center [226, 125] width 18 height 11
select select "7"
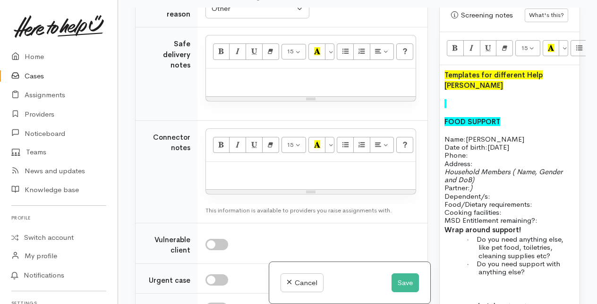
click at [234, 84] on p at bounding box center [311, 78] width 200 height 11
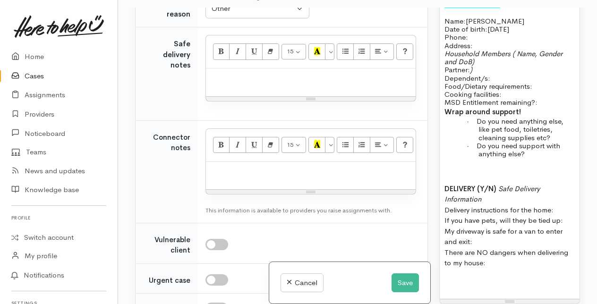
scroll to position [772, 0]
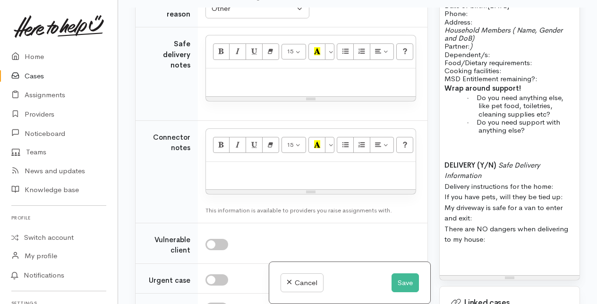
drag, startPoint x: 444, startPoint y: 160, endPoint x: 554, endPoint y: 236, distance: 133.4
click at [561, 236] on p "DELIVERY (Y/N) Safe Delivery Information Delivery instructions for the home: If…" at bounding box center [510, 202] width 130 height 85
copy p "DELIVERY (Y/N) Safe Delivery Information Delivery instructions for the home: If…"
click at [233, 84] on p at bounding box center [311, 78] width 200 height 11
paste div
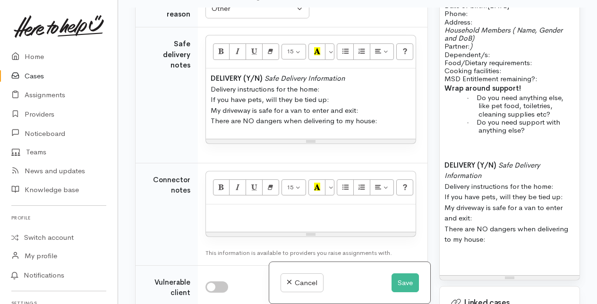
click at [367, 127] on p "DELIVERY (Y/N) Safe Delivery Information   Delivery instructions for the home: …" at bounding box center [311, 99] width 200 height 53
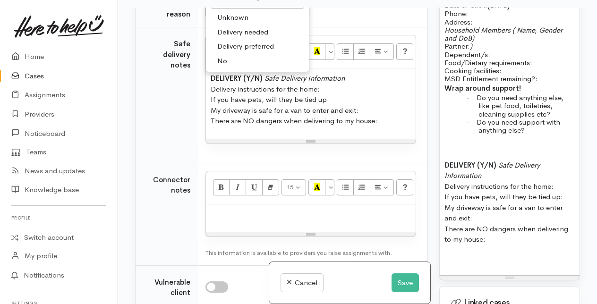
click at [221, 67] on span "No" at bounding box center [222, 61] width 10 height 11
select select "1"
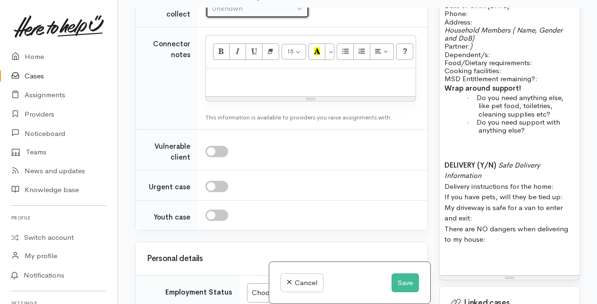
click at [232, 14] on div "Unknown" at bounding box center [253, 8] width 83 height 11
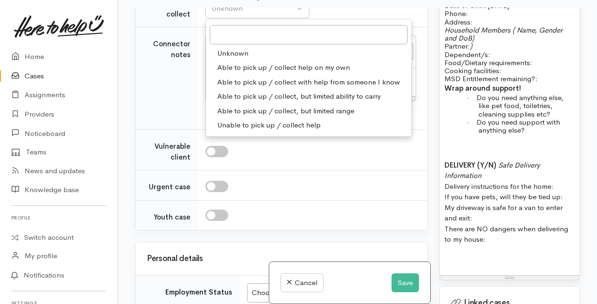
click at [232, 73] on span "Able to pick up / collect help on my own" at bounding box center [283, 67] width 133 height 11
select select "2"
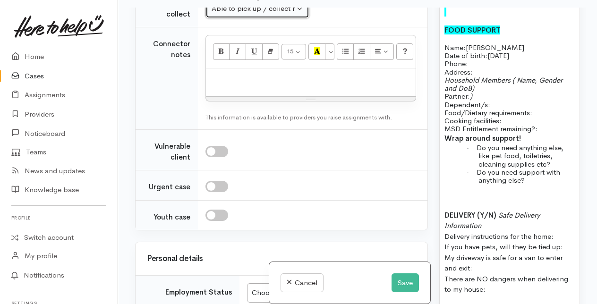
scroll to position [678, 0]
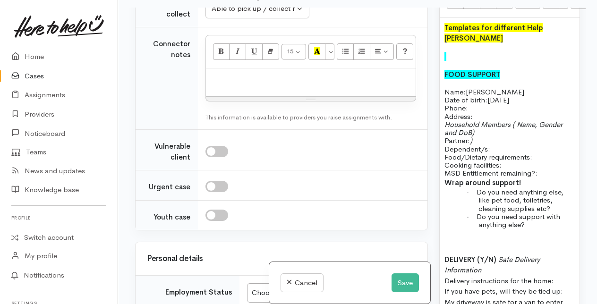
click at [474, 103] on p "Name: Josephine Karuaki Date of birth: 13/12/1995 Phone:" at bounding box center [510, 100] width 130 height 25
click at [482, 129] on p "Household Members ( Name, Gender and DoB) Partner: ) Dependent/s:" at bounding box center [510, 136] width 130 height 33
drag, startPoint x: 446, startPoint y: 118, endPoint x: 532, endPoint y: 124, distance: 86.7
click at [532, 124] on p "Household Members ( Name, Gender and DoB) Partner: ) Dependent/s:" at bounding box center [510, 136] width 130 height 33
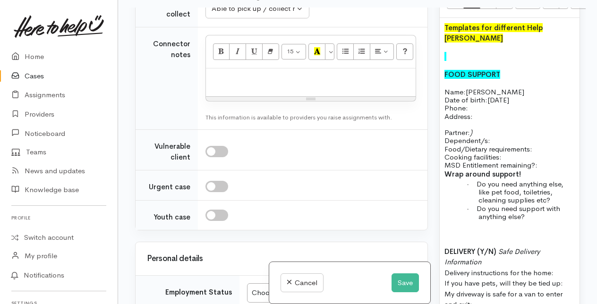
click at [481, 124] on p "Partner: ) Dependent/s:" at bounding box center [510, 132] width 130 height 25
click at [498, 134] on p "Partner: Potea Poutafi Dependent/s:" at bounding box center [510, 132] width 130 height 25
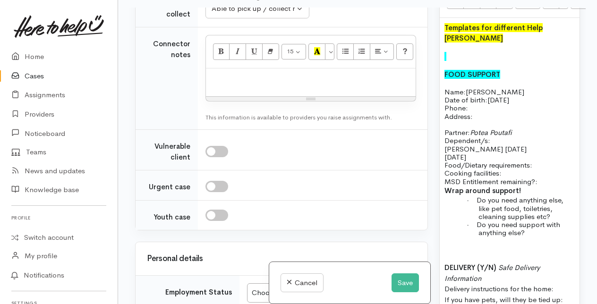
click at [445, 153] on span "04 July 2025" at bounding box center [456, 157] width 22 height 9
click at [442, 158] on div "Templates for different Help Tyes FOOD SUPPORT Name: Josephine Karuaki Date of …" at bounding box center [510, 198] width 140 height 361
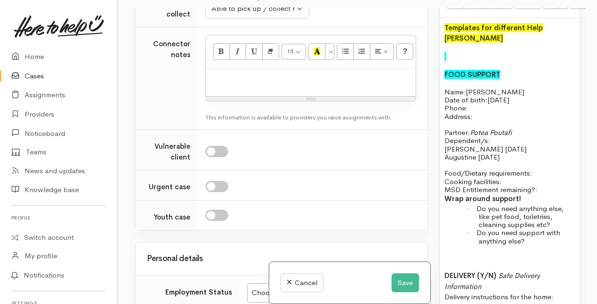
click at [535, 169] on p "Food/Dietary requirements: Cooking facilities: MSD Entitlement remaining?:" at bounding box center [510, 181] width 130 height 25
click at [514, 176] on p "Food/Dietary requirements: Nil Cooking facilities: MSD Entitlement remaining?:" at bounding box center [510, 181] width 130 height 25
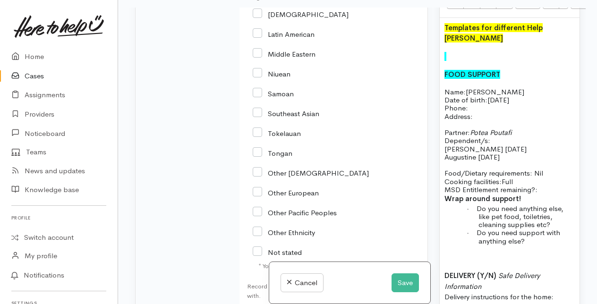
scroll to position [1559, 0]
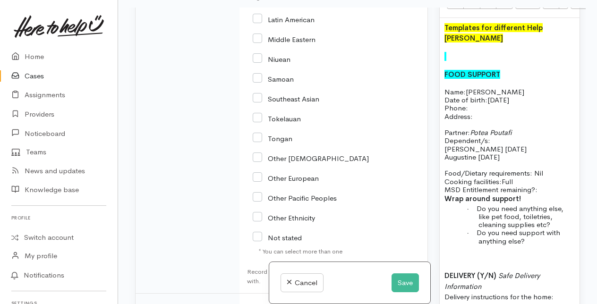
click at [257, 83] on input "Samoan" at bounding box center [273, 78] width 41 height 9
checkbox input "true"
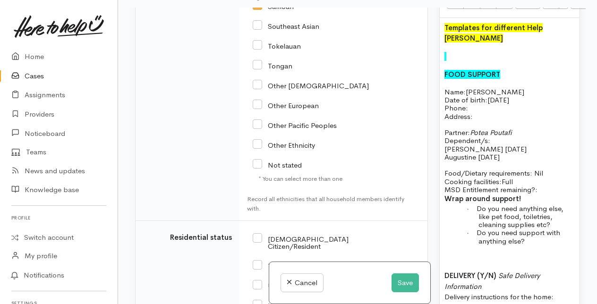
scroll to position [1654, 0]
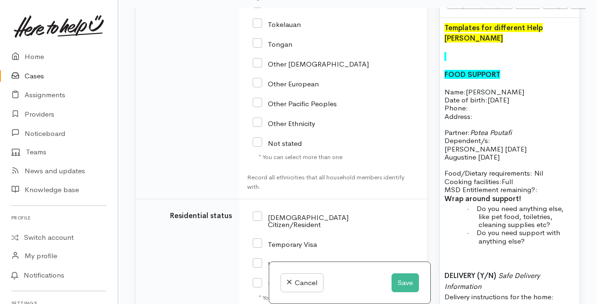
click at [253, 107] on input "Other Pacific Peoples" at bounding box center [295, 103] width 84 height 9
checkbox input "true"
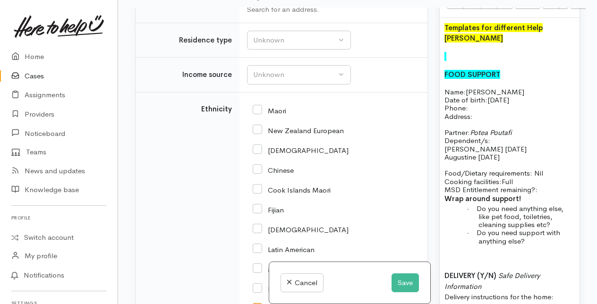
scroll to position [1228, 0]
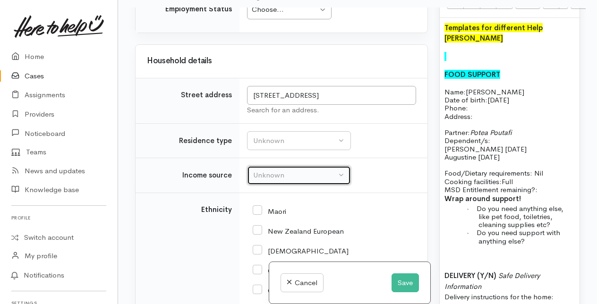
click at [297, 181] on div "Unknown" at bounding box center [294, 175] width 83 height 11
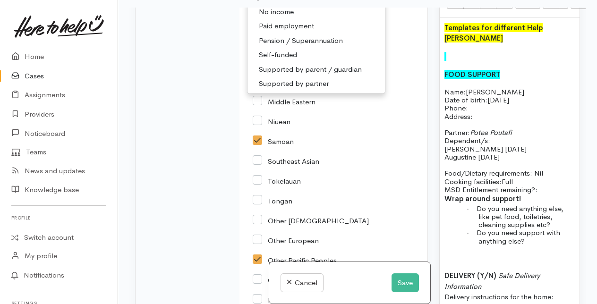
scroll to position [1512, 0]
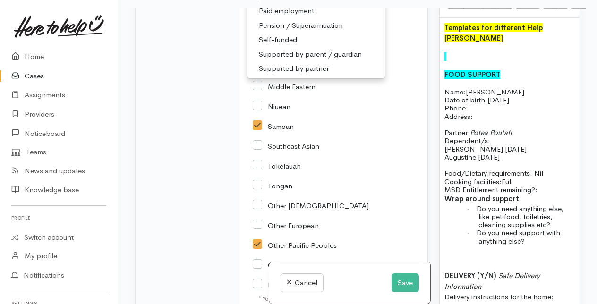
click at [289, 74] on span "Supported by partner" at bounding box center [294, 68] width 70 height 11
select select "17"
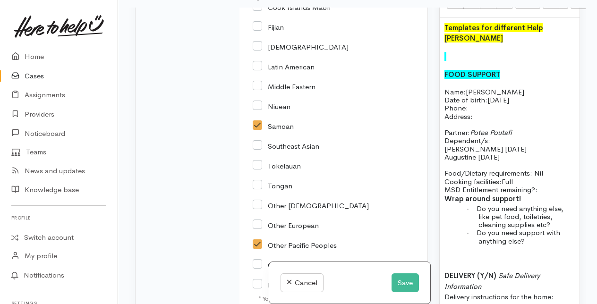
scroll to position [1298, 0]
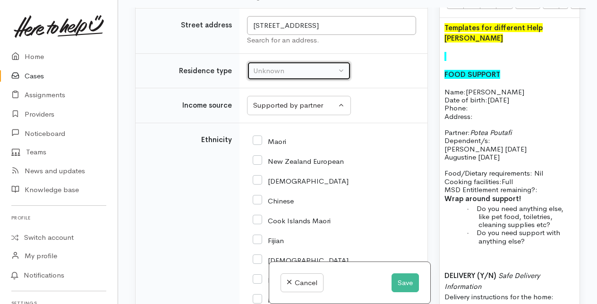
click at [300, 77] on div "Unknown" at bounding box center [294, 71] width 83 height 11
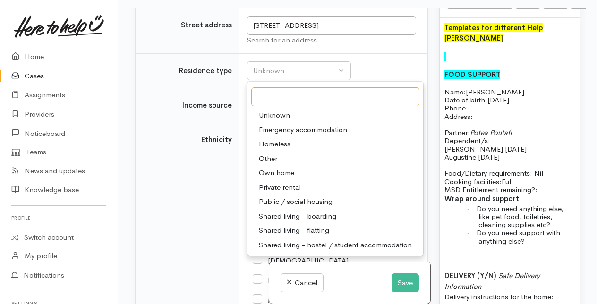
scroll to position [1346, 0]
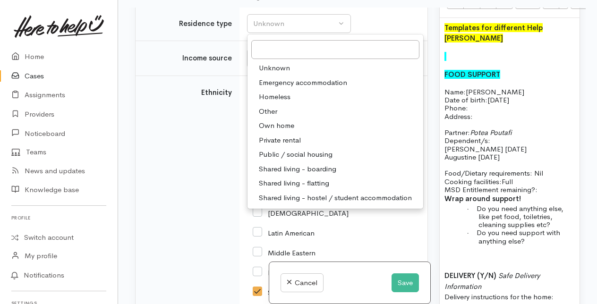
click at [271, 146] on span "Private rental" at bounding box center [280, 140] width 42 height 11
select select "2"
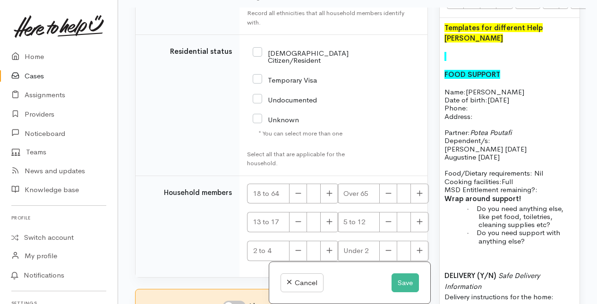
scroll to position [1865, 0]
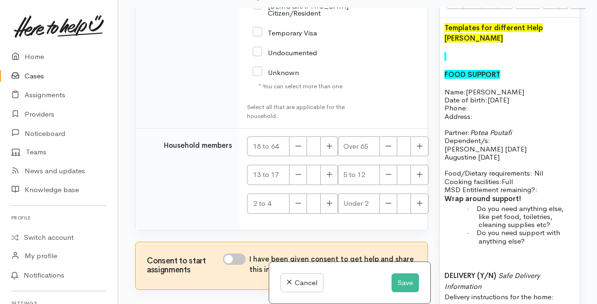
click at [258, 17] on input "NZ Citizen/Resident" at bounding box center [301, 9] width 96 height 16
checkbox input "true"
click at [398, 282] on button "Save" at bounding box center [405, 283] width 27 height 19
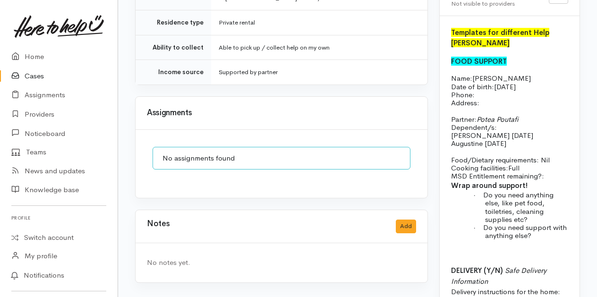
scroll to position [803, 0]
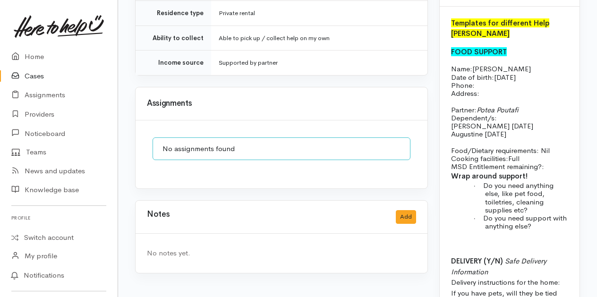
click at [490, 88] on p "Name: [PERSON_NAME] Date of birth: [DEMOGRAPHIC_DATA] Phone:" at bounding box center [509, 77] width 117 height 25
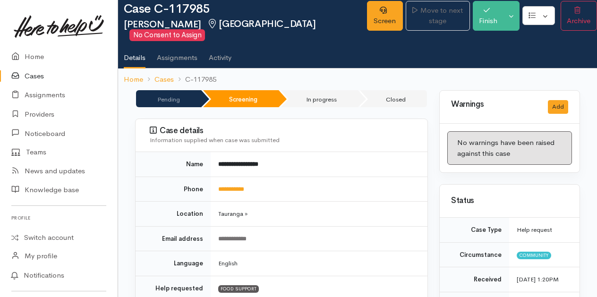
scroll to position [0, 0]
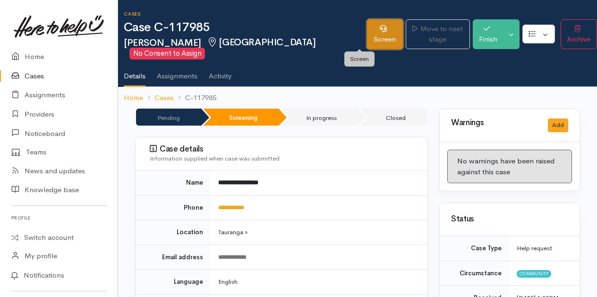
click at [367, 37] on link "Screen" at bounding box center [385, 34] width 36 height 30
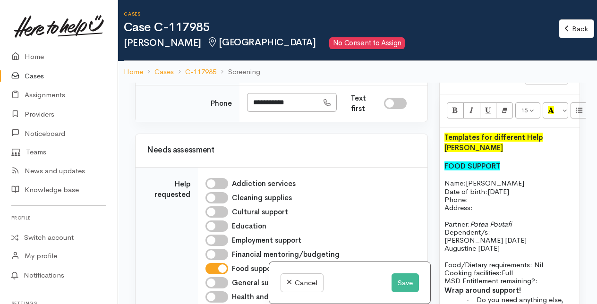
scroll to position [520, 0]
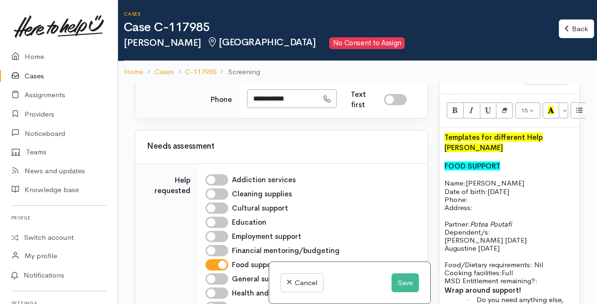
click at [481, 204] on p "Name: [PERSON_NAME] Date of birth: [DEMOGRAPHIC_DATA] Phone:" at bounding box center [510, 191] width 130 height 25
click at [481, 212] on p "Address:" at bounding box center [510, 208] width 130 height 8
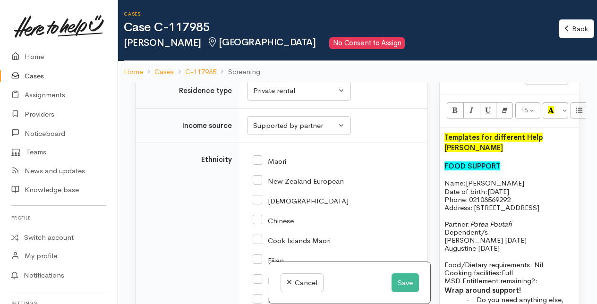
scroll to position [709, 0]
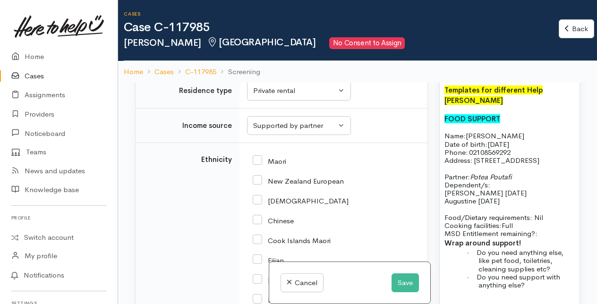
drag, startPoint x: 473, startPoint y: 198, endPoint x: 524, endPoint y: 201, distance: 50.1
click at [524, 189] on p "Partner: Potea Poutafi Dependent/s:" at bounding box center [510, 176] width 130 height 25
click at [469, 67] on icon "Italic (CTRL+I)" at bounding box center [472, 63] width 6 height 8
click at [404, 281] on button "Save" at bounding box center [405, 283] width 27 height 19
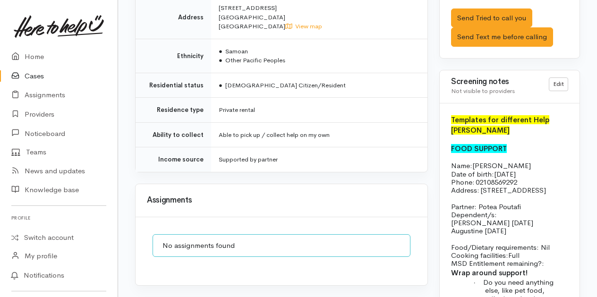
scroll to position [709, 0]
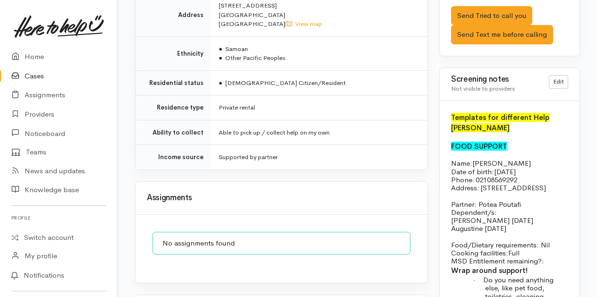
drag, startPoint x: 451, startPoint y: 146, endPoint x: 554, endPoint y: 232, distance: 133.8
click at [554, 232] on div "Templates for different Help [PERSON_NAME] FOOD SUPPORT Name: [PERSON_NAME] Dat…" at bounding box center [510, 292] width 140 height 382
drag, startPoint x: 554, startPoint y: 232, endPoint x: 476, endPoint y: 180, distance: 93.3
copy div "FOOD SUPPORT Name: [PERSON_NAME] Date of birth: [DEMOGRAPHIC_DATA] Phone:   021…"
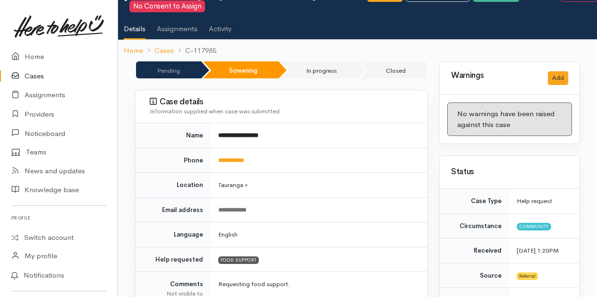
scroll to position [0, 0]
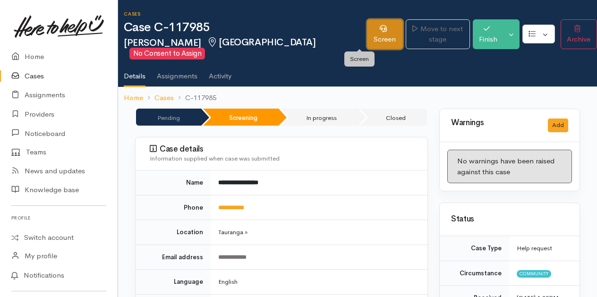
click at [368, 30] on link "Screen" at bounding box center [385, 34] width 36 height 30
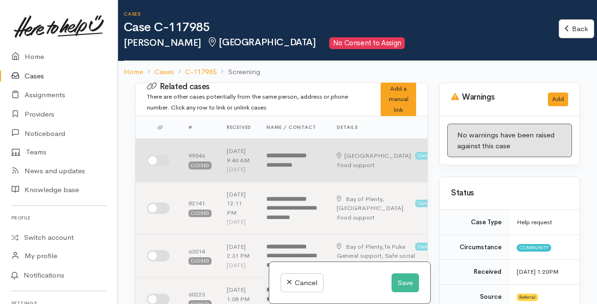
click at [152, 166] on input "checkbox" at bounding box center [158, 160] width 23 height 11
checkbox input "true"
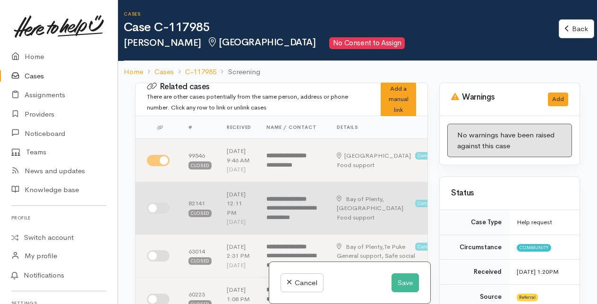
click at [161, 214] on input "checkbox" at bounding box center [158, 208] width 23 height 11
checkbox input "true"
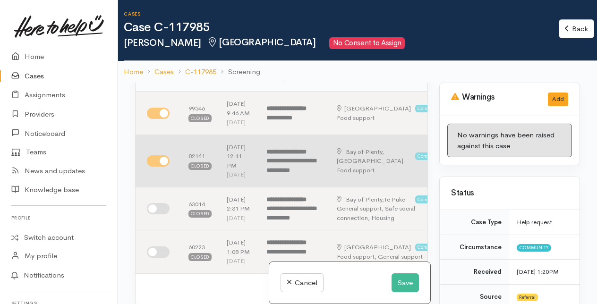
scroll to position [94, 0]
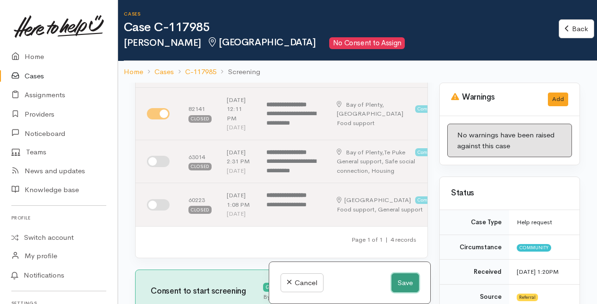
click at [402, 280] on button "Save" at bounding box center [405, 283] width 27 height 19
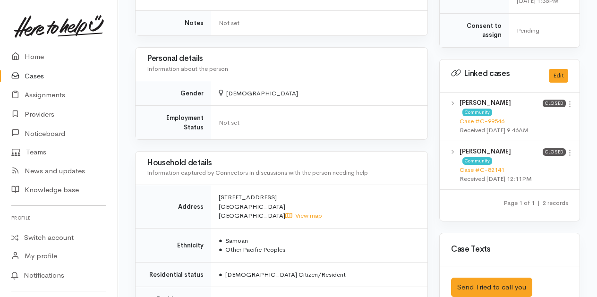
scroll to position [520, 0]
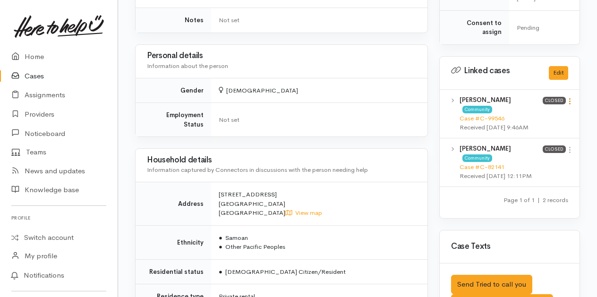
click at [570, 105] on icon at bounding box center [570, 101] width 8 height 8
click at [529, 127] on link "View case" at bounding box center [536, 119] width 75 height 15
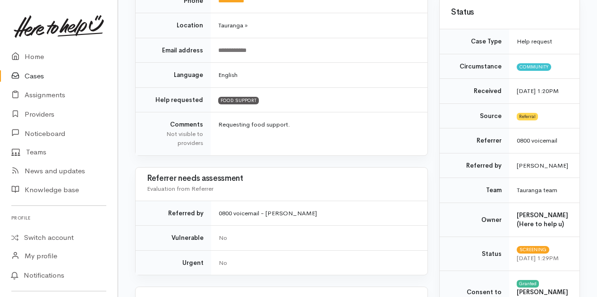
scroll to position [0, 0]
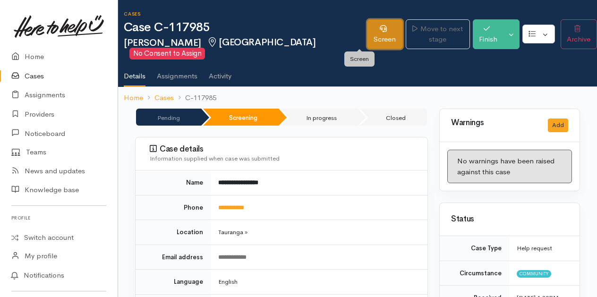
click at [367, 39] on link "Screen" at bounding box center [385, 34] width 36 height 30
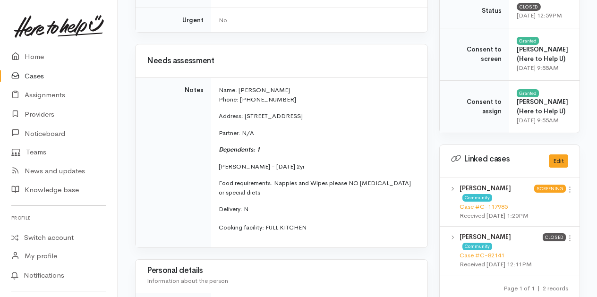
scroll to position [331, 0]
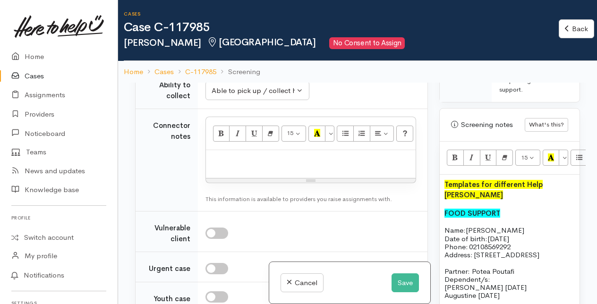
scroll to position [709, 0]
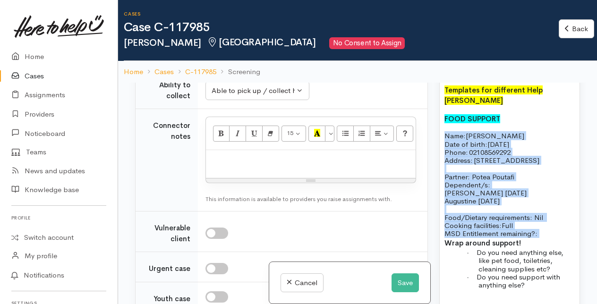
drag, startPoint x: 454, startPoint y: 163, endPoint x: 549, endPoint y: 258, distance: 135.3
click at [549, 258] on div "Templates for different Help [PERSON_NAME] FOOD SUPPORT Name: [PERSON_NAME] Dat…" at bounding box center [510, 255] width 140 height 351
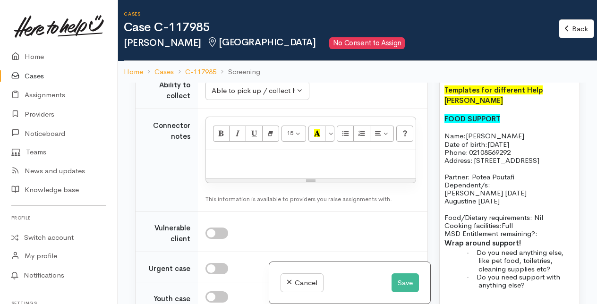
click at [228, 166] on p at bounding box center [311, 160] width 200 height 11
paste div
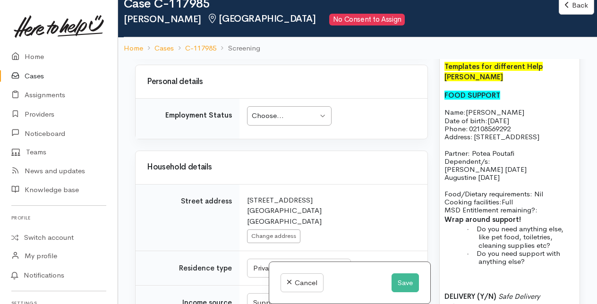
scroll to position [1264, 0]
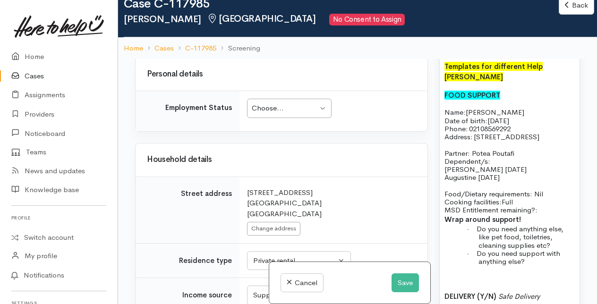
click at [304, 114] on div "Choose..." at bounding box center [285, 108] width 66 height 11
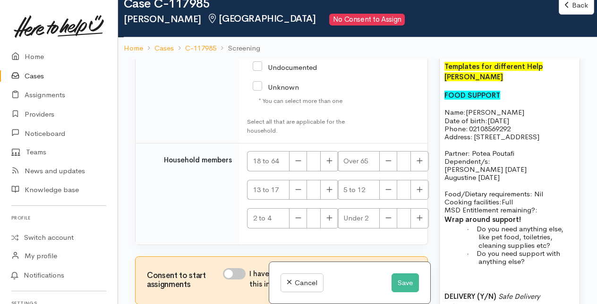
scroll to position [2061, 0]
click at [331, 161] on icon "button" at bounding box center [329, 160] width 6 height 7
type input "2"
click at [417, 218] on icon "button" at bounding box center [420, 218] width 6 height 6
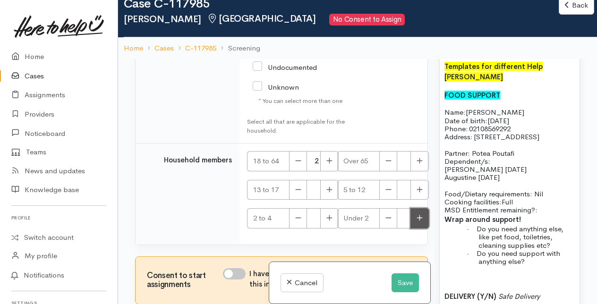
type input "1"
click at [331, 220] on icon "button" at bounding box center [329, 218] width 6 height 7
type input "1"
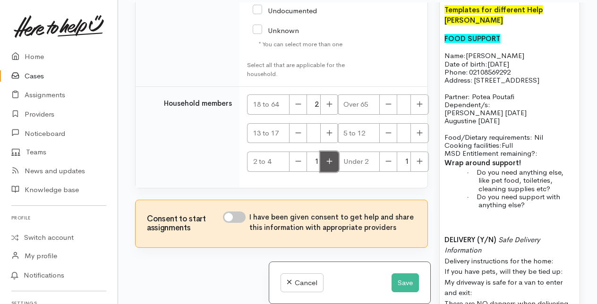
scroll to position [82, 0]
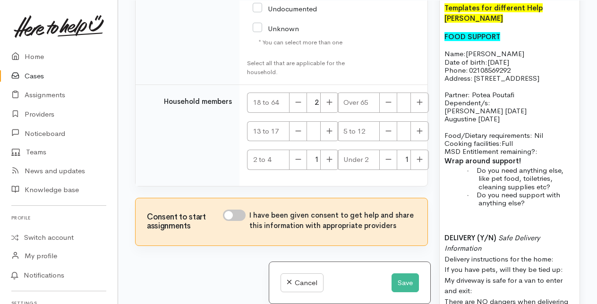
click at [237, 214] on input "I have been given consent to get help and share this information with appropria…" at bounding box center [234, 215] width 23 height 11
checkbox input "true"
click at [402, 282] on button "Save" at bounding box center [405, 283] width 27 height 19
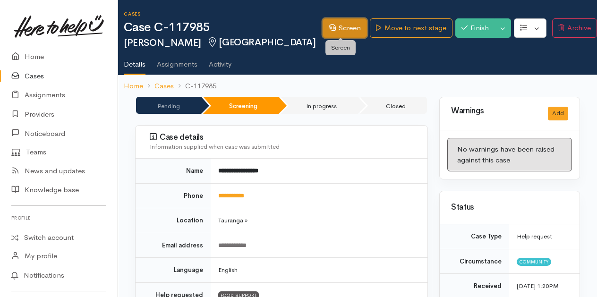
click at [343, 31] on link "Screen" at bounding box center [345, 27] width 44 height 19
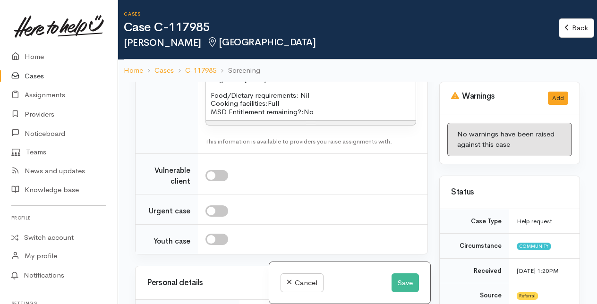
scroll to position [1087, 0]
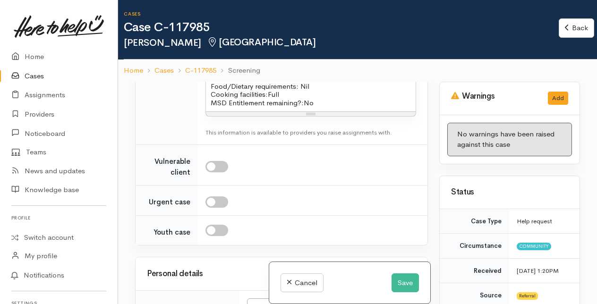
click at [330, 107] on p "Food/Dietary requirements: Nil Cooking facilities: Full MSD Entitlement remaini…" at bounding box center [311, 94] width 200 height 25
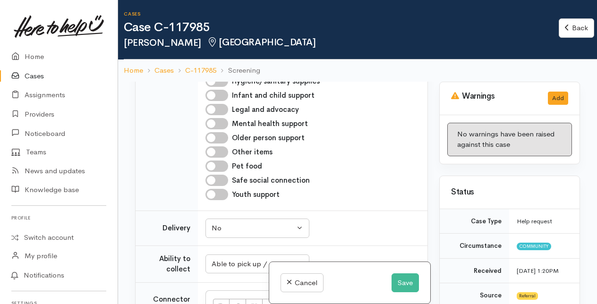
scroll to position [756, 0]
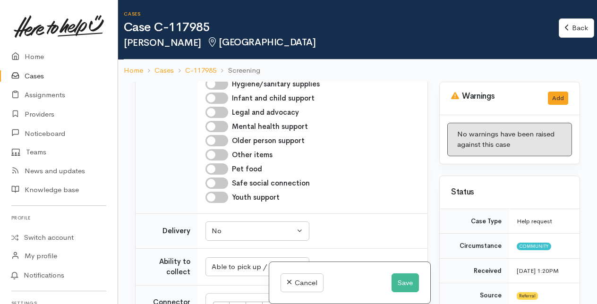
click at [210, 104] on input "Infant and child support" at bounding box center [217, 98] width 23 height 11
checkbox input "true"
click at [217, 90] on input "Hygiene/sanitary supplies" at bounding box center [217, 83] width 23 height 11
checkbox input "true"
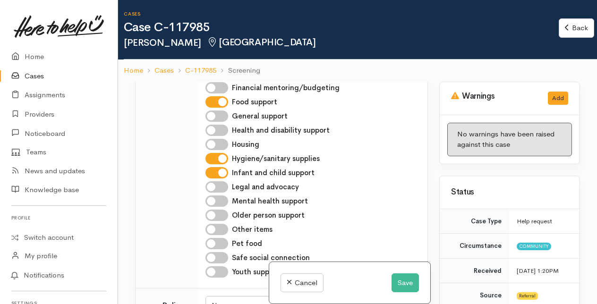
scroll to position [661, 0]
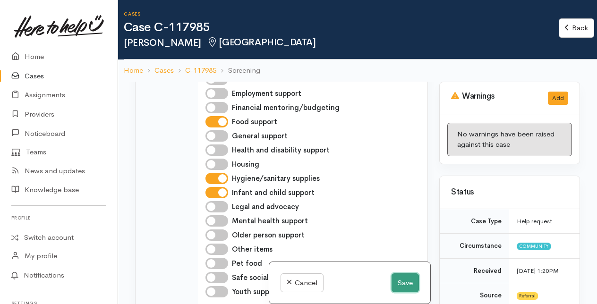
click at [400, 282] on button "Save" at bounding box center [405, 283] width 27 height 19
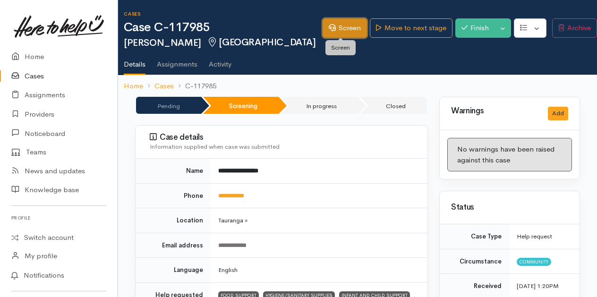
click at [351, 31] on link "Screen" at bounding box center [345, 27] width 44 height 19
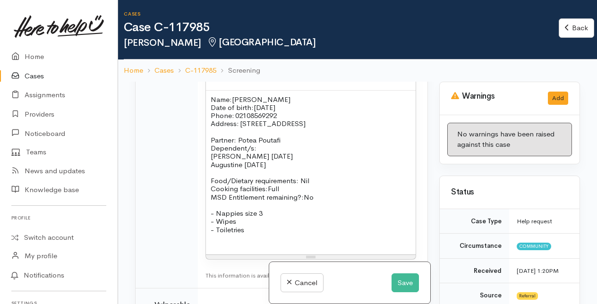
scroll to position [1087, 0]
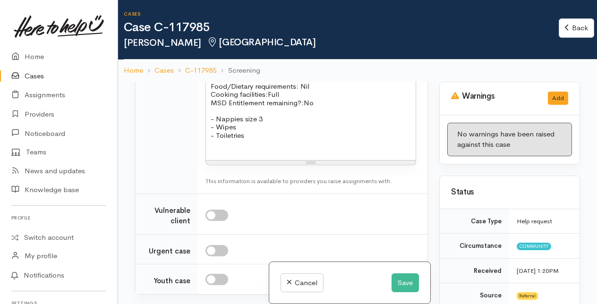
click at [333, 107] on p "Food/Dietary requirements: Nil Cooking facilities: Full MSD Entitlement remaini…" at bounding box center [311, 94] width 200 height 25
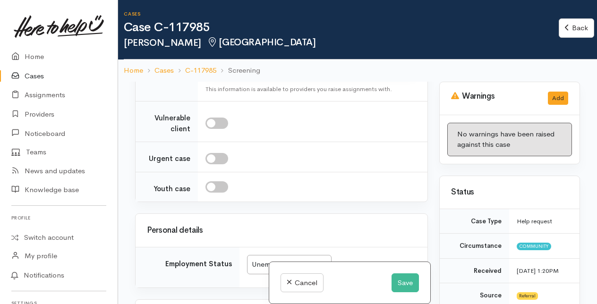
scroll to position [1181, 0]
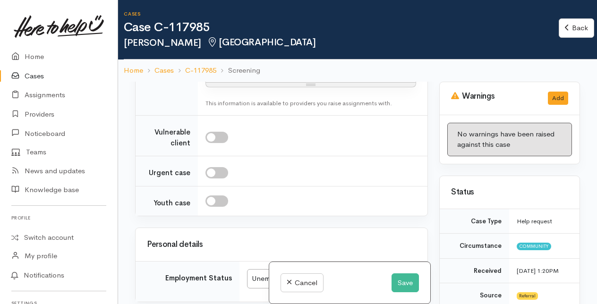
click at [244, 61] on p "- Toiletries" at bounding box center [311, 57] width 200 height 8
click at [409, 287] on button "Save" at bounding box center [405, 283] width 27 height 19
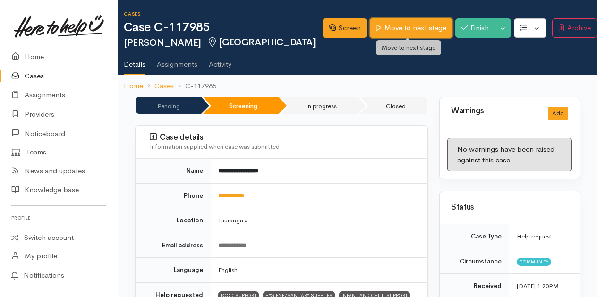
click at [404, 29] on link "Move to next stage" at bounding box center [411, 27] width 82 height 19
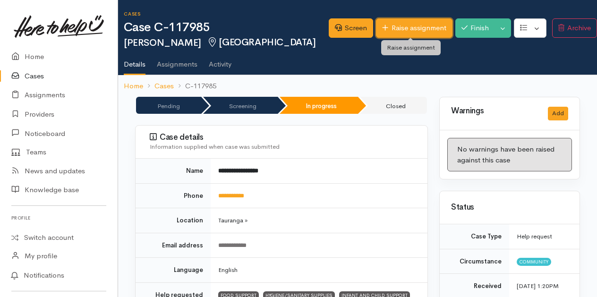
click at [402, 30] on link "Raise assignment" at bounding box center [414, 27] width 76 height 19
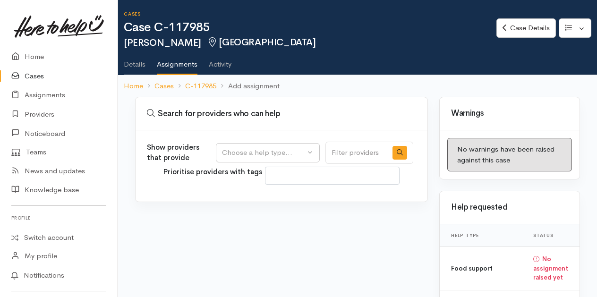
select select
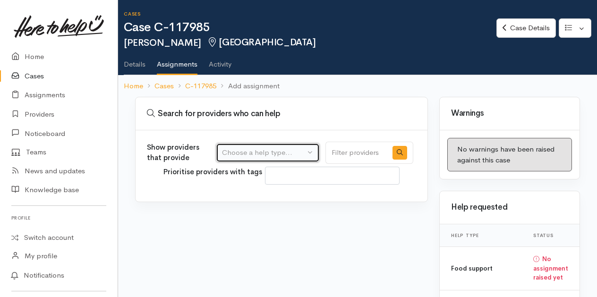
click at [273, 150] on div "Choose a help type..." at bounding box center [263, 152] width 83 height 11
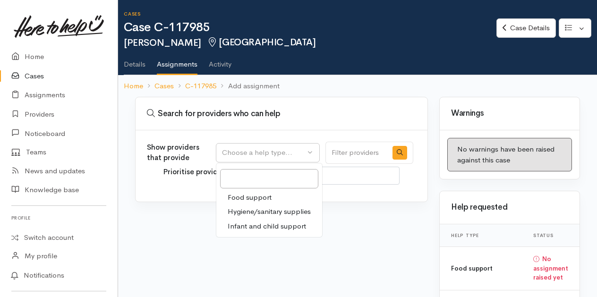
click at [244, 196] on span "Food support" at bounding box center [250, 197] width 44 height 11
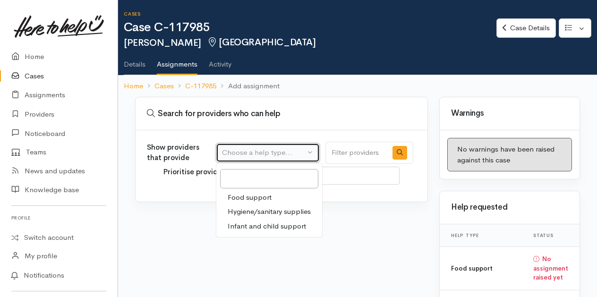
select select "3"
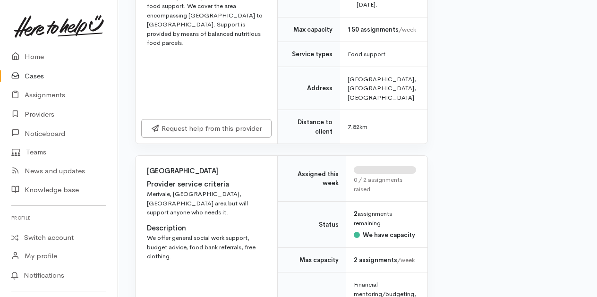
scroll to position [2126, 0]
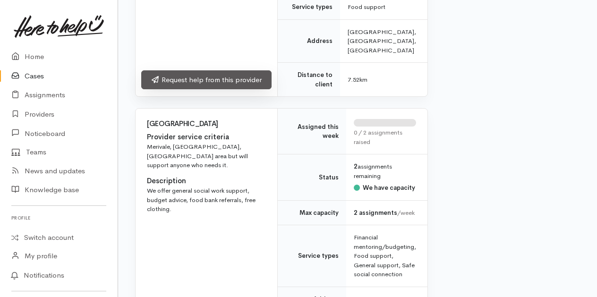
click at [199, 90] on link "Request help from this provider" at bounding box center [206, 79] width 130 height 19
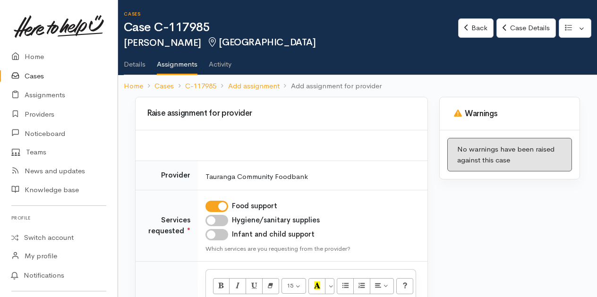
click at [221, 217] on input "Hygiene/sanitary supplies" at bounding box center [217, 220] width 23 height 11
checkbox input "true"
click at [221, 232] on input "Infant and child support" at bounding box center [217, 234] width 23 height 11
checkbox input "true"
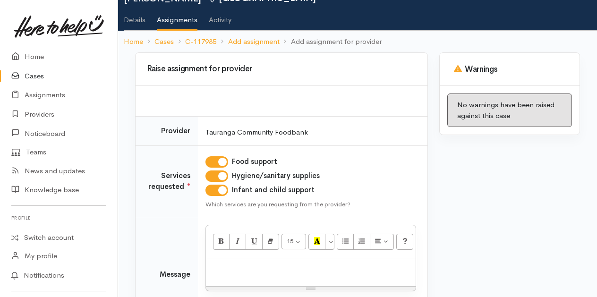
scroll to position [94, 0]
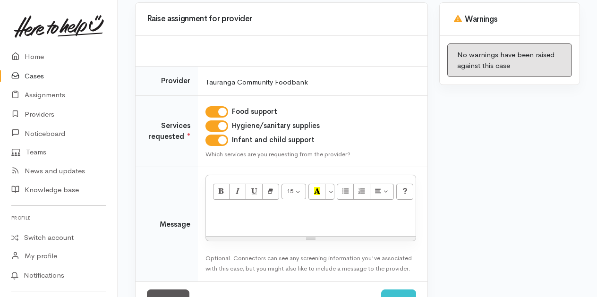
click at [236, 230] on div at bounding box center [311, 222] width 210 height 28
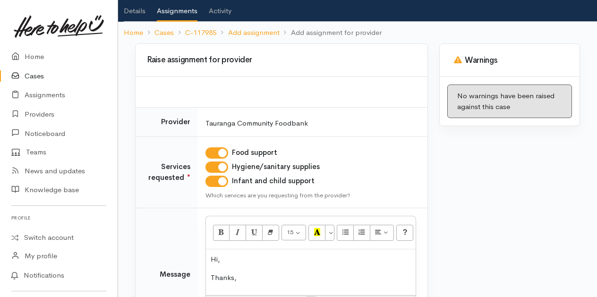
scroll to position [142, 0]
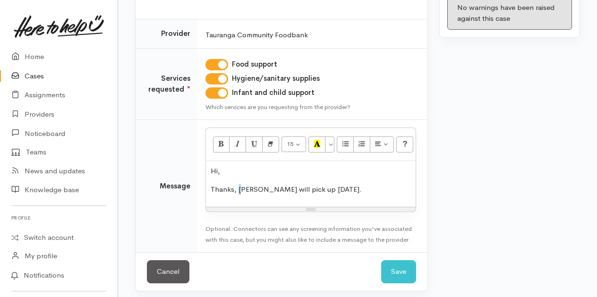
click at [241, 184] on p "Thanks, [PERSON_NAME] will pick up [DATE]." at bounding box center [311, 189] width 200 height 11
click at [335, 192] on p "[PERSON_NAME] will pick up [DATE]." at bounding box center [311, 189] width 200 height 11
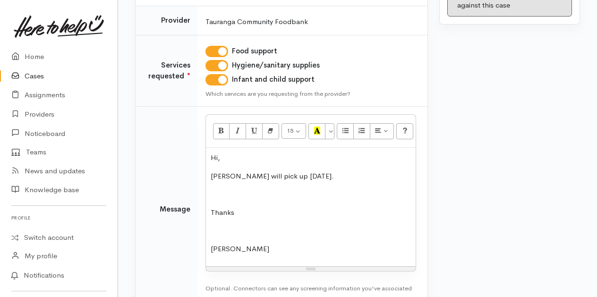
scroll to position [218, 0]
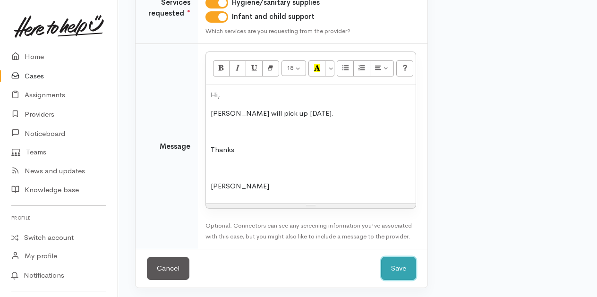
click at [398, 268] on button "Save" at bounding box center [398, 268] width 35 height 23
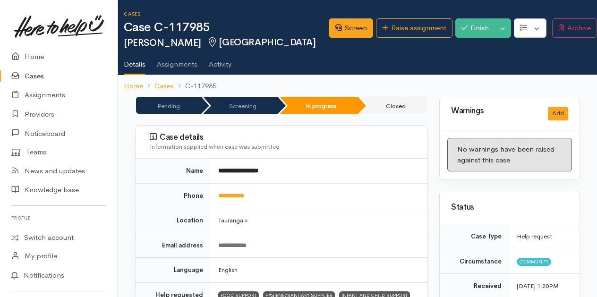
click at [37, 77] on link "Cases" at bounding box center [59, 76] width 118 height 19
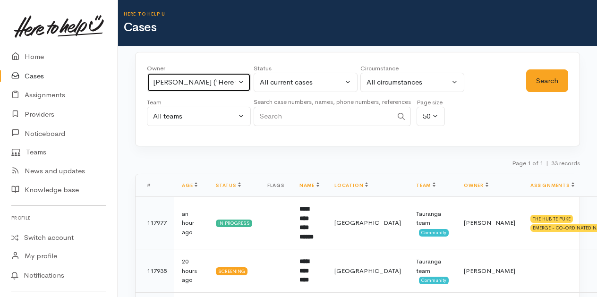
click at [240, 81] on button "[PERSON_NAME] ('Here to help u')" at bounding box center [199, 82] width 104 height 19
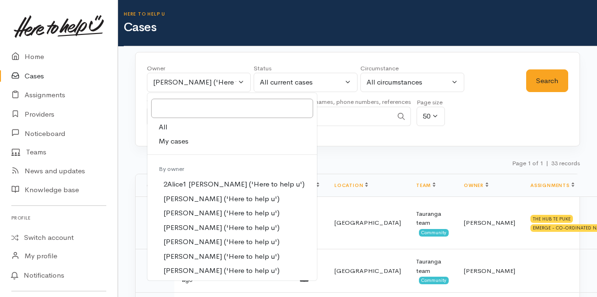
click at [170, 141] on span "My cases" at bounding box center [174, 141] width 30 height 11
select select "205"
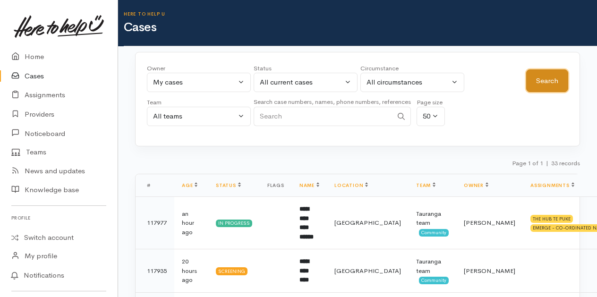
click at [555, 78] on button "Search" at bounding box center [547, 80] width 42 height 23
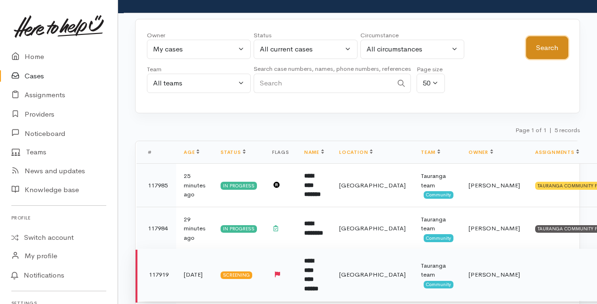
scroll to position [47, 0]
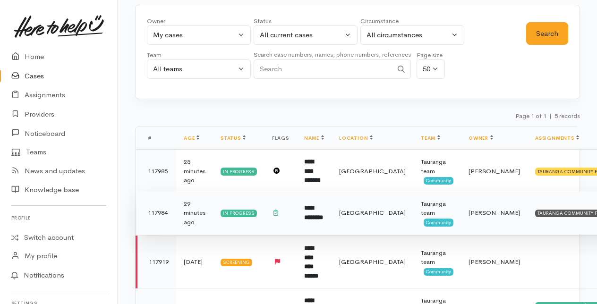
click at [314, 205] on b "**********" at bounding box center [313, 213] width 19 height 16
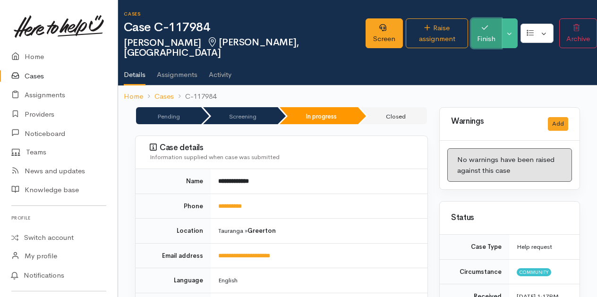
click at [477, 26] on button "Finish" at bounding box center [486, 33] width 31 height 30
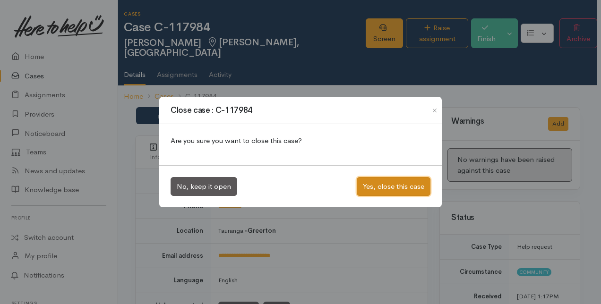
click at [391, 185] on button "Yes, close this case" at bounding box center [394, 186] width 74 height 19
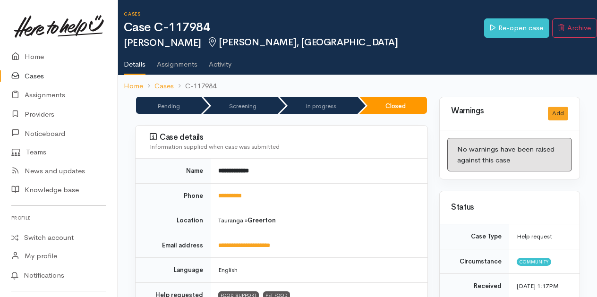
click at [34, 77] on link "Cases" at bounding box center [59, 76] width 118 height 19
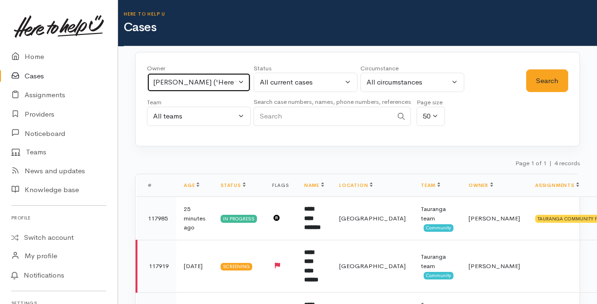
click at [243, 80] on button "Amanda Gabb ('Here to help u')" at bounding box center [199, 82] width 104 height 19
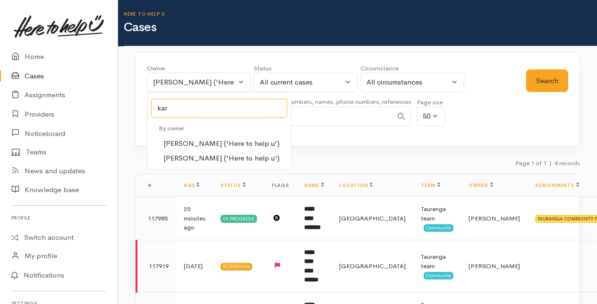
type input "kar"
click at [187, 140] on span "Karli Morris ('Here to help u')" at bounding box center [221, 143] width 116 height 11
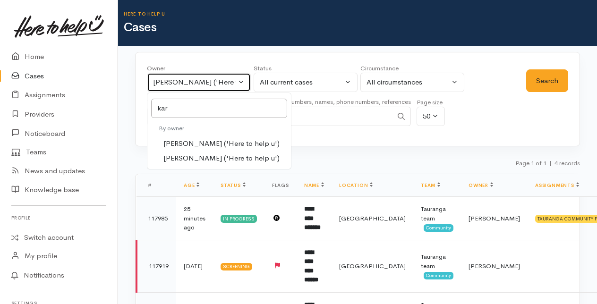
select select "435"
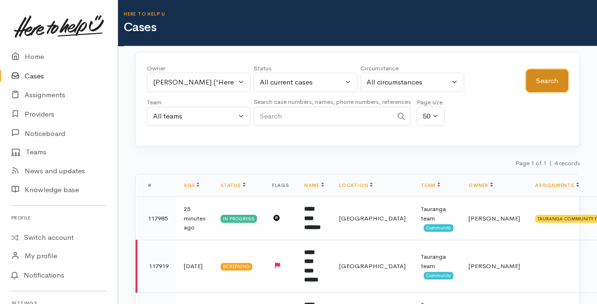
click at [558, 84] on button "Search" at bounding box center [547, 80] width 42 height 23
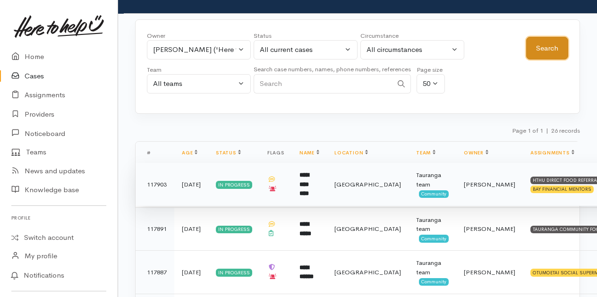
scroll to position [47, 0]
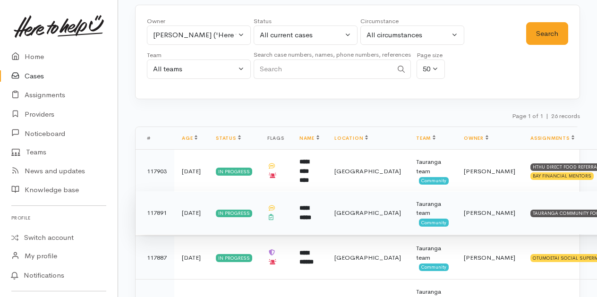
click at [311, 209] on b "**********" at bounding box center [306, 213] width 12 height 16
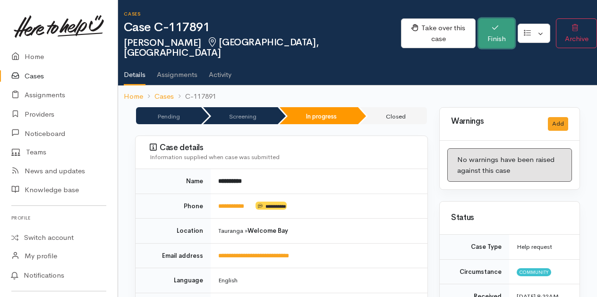
click at [486, 26] on button "Finish" at bounding box center [497, 33] width 36 height 30
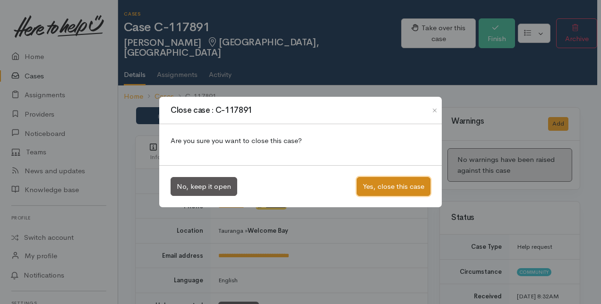
click at [378, 181] on button "Yes, close this case" at bounding box center [394, 186] width 74 height 19
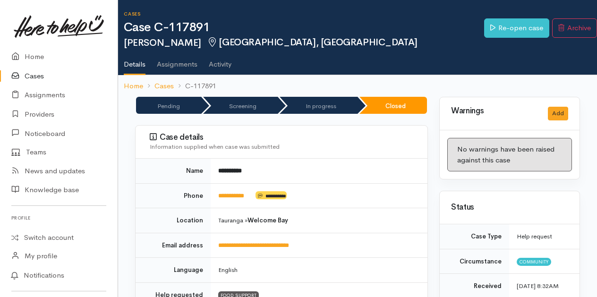
click at [33, 75] on link "Cases" at bounding box center [59, 76] width 118 height 19
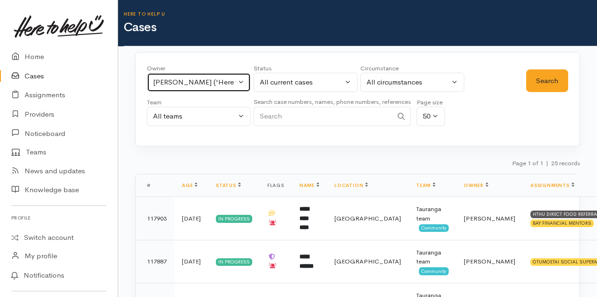
click at [244, 81] on button "[PERSON_NAME] ('Here to help u')" at bounding box center [199, 82] width 104 height 19
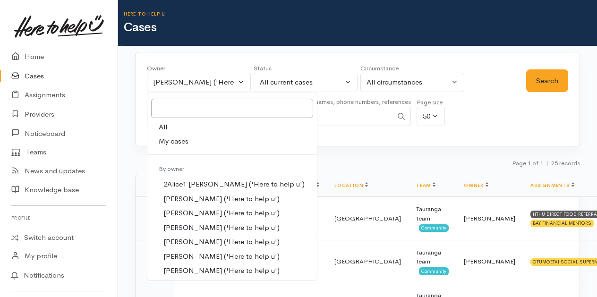
click at [177, 140] on span "My cases" at bounding box center [174, 141] width 30 height 11
select select "205"
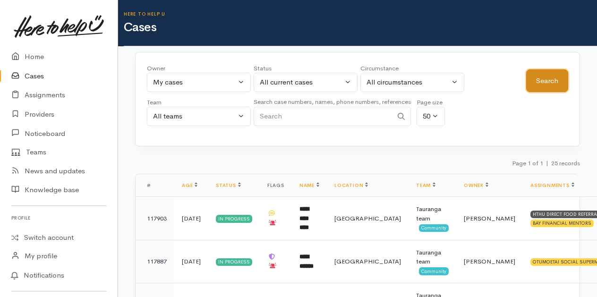
click at [543, 84] on button "Search" at bounding box center [547, 80] width 42 height 23
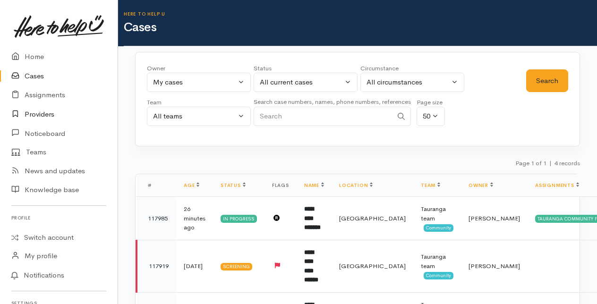
click at [34, 113] on link "Providers" at bounding box center [59, 114] width 118 height 19
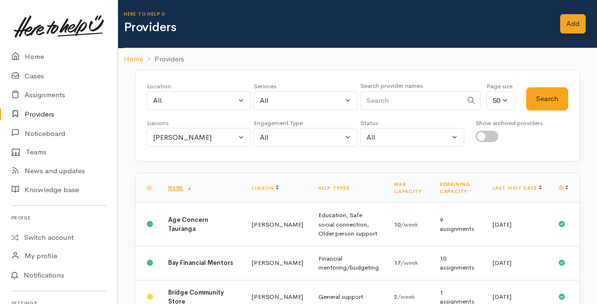
click at [381, 99] on input "Search" at bounding box center [412, 100] width 102 height 19
type input "hub"
click at [531, 103] on button "Search" at bounding box center [547, 98] width 42 height 23
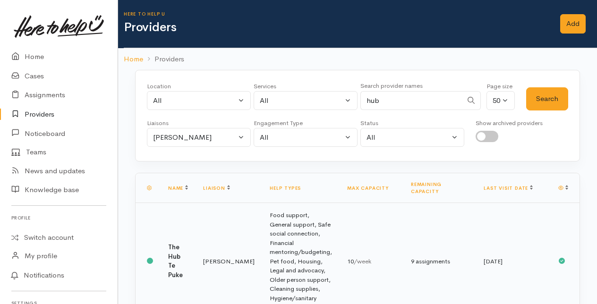
click at [178, 247] on b "The Hub Te Puke" at bounding box center [175, 261] width 15 height 36
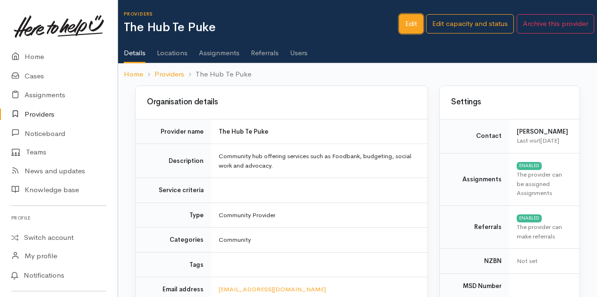
click at [413, 22] on link "Edit" at bounding box center [411, 23] width 24 height 19
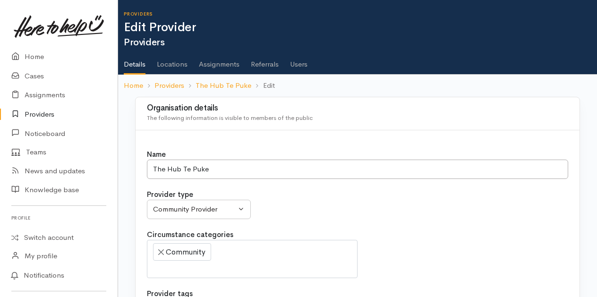
select select
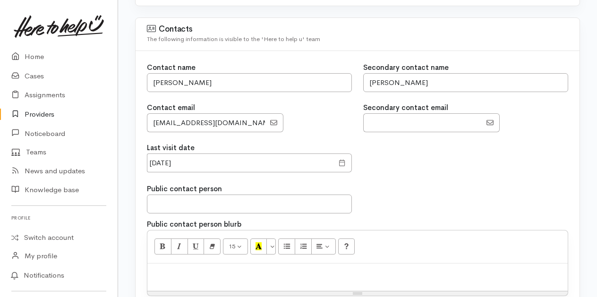
scroll to position [803, 0]
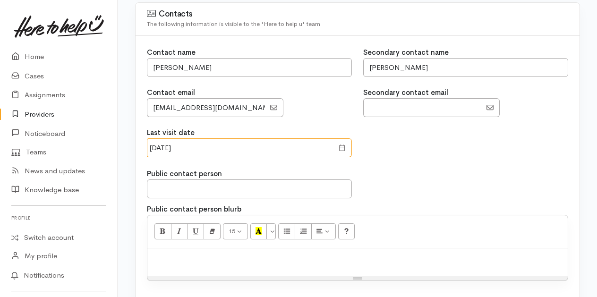
click at [201, 145] on input "[DATE]" at bounding box center [240, 147] width 187 height 19
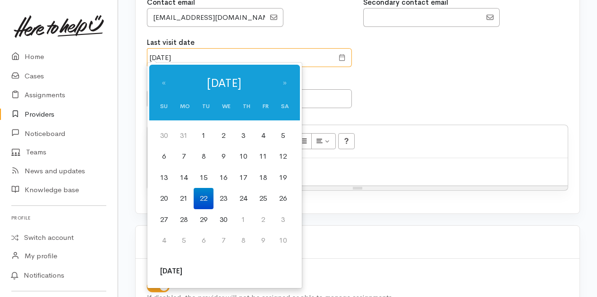
scroll to position [898, 0]
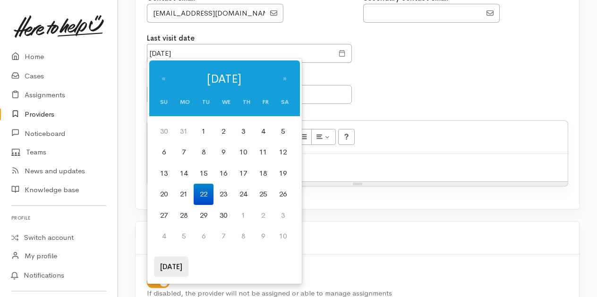
click at [174, 266] on th "[DATE]" at bounding box center [171, 267] width 34 height 21
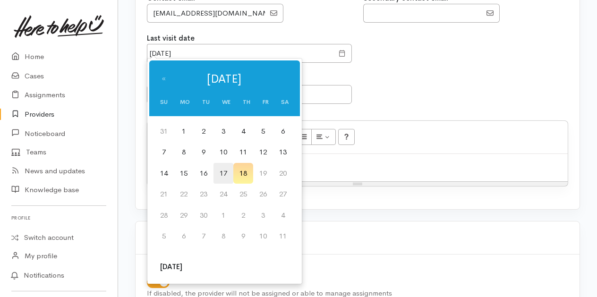
click at [223, 171] on td "17" at bounding box center [224, 173] width 20 height 21
type input "[DATE]"
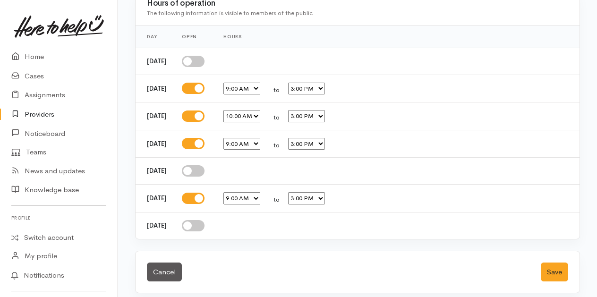
scroll to position [1706, 0]
click at [559, 262] on button "Save" at bounding box center [554, 271] width 27 height 19
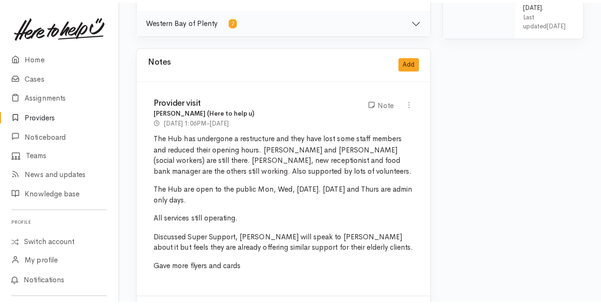
scroll to position [567, 0]
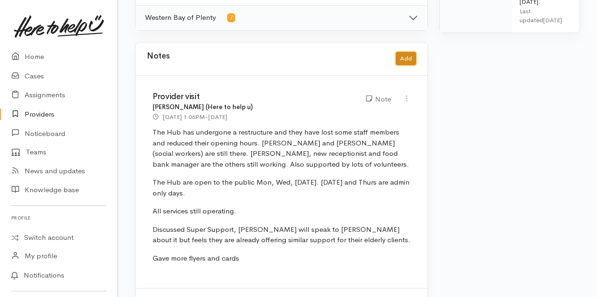
click at [407, 52] on button "Add" at bounding box center [406, 59] width 20 height 14
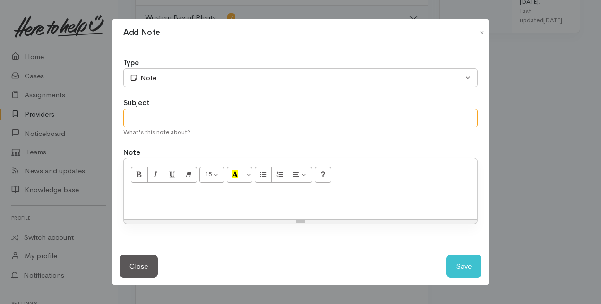
click at [169, 121] on input "text" at bounding box center [300, 118] width 354 height 19
type input "Provider Catch Up"
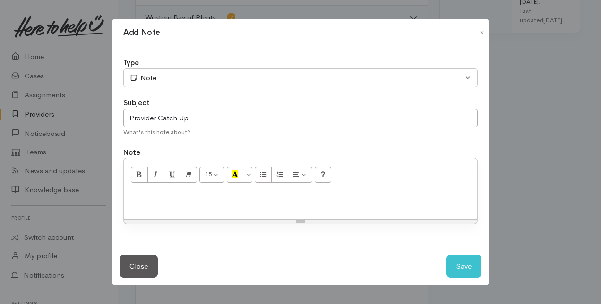
click at [146, 202] on p at bounding box center [301, 201] width 344 height 11
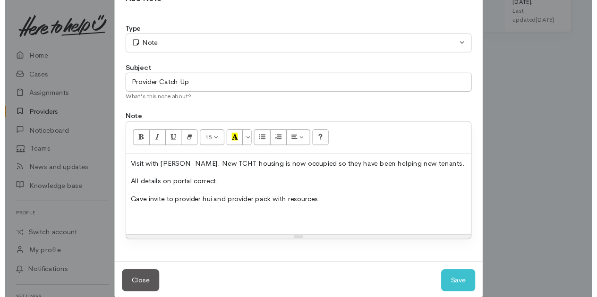
scroll to position [43, 0]
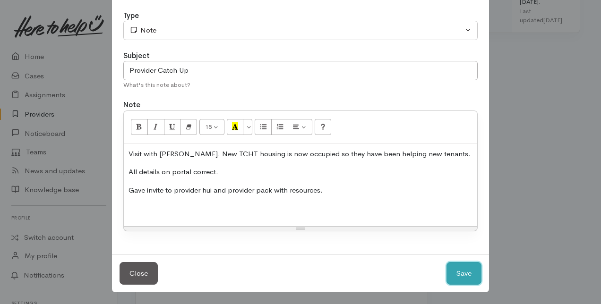
click at [468, 271] on button "Save" at bounding box center [464, 273] width 35 height 23
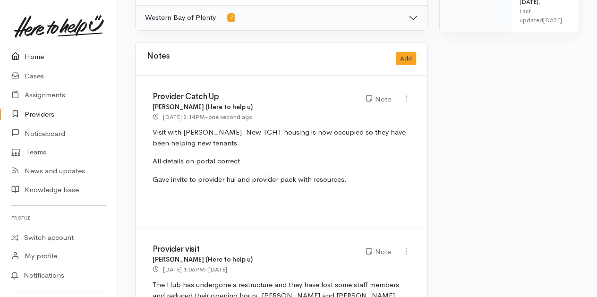
click at [32, 56] on link "Home" at bounding box center [59, 56] width 118 height 19
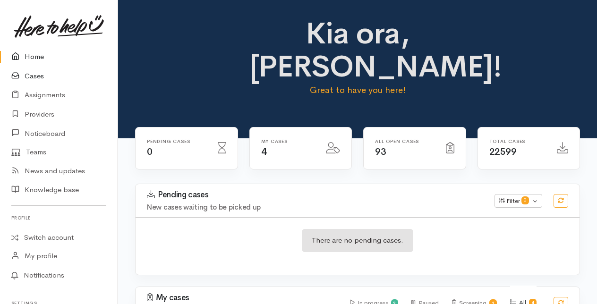
click at [37, 76] on link "Cases" at bounding box center [59, 76] width 118 height 19
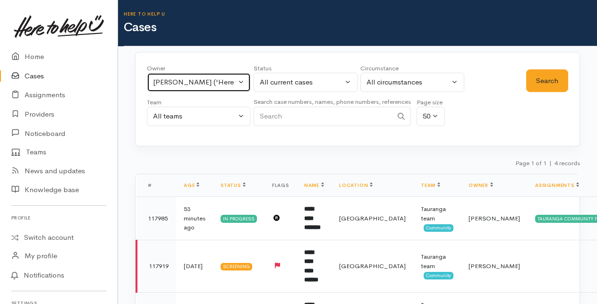
click at [242, 77] on button "Amanda Gabb ('Here to help u')" at bounding box center [199, 82] width 104 height 19
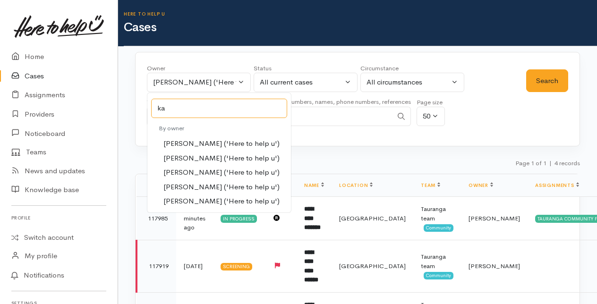
type input "ka"
click at [188, 170] on span "Karli Morris ('Here to help u')" at bounding box center [221, 172] width 116 height 11
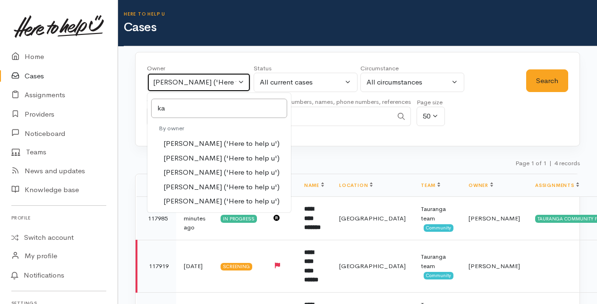
select select "435"
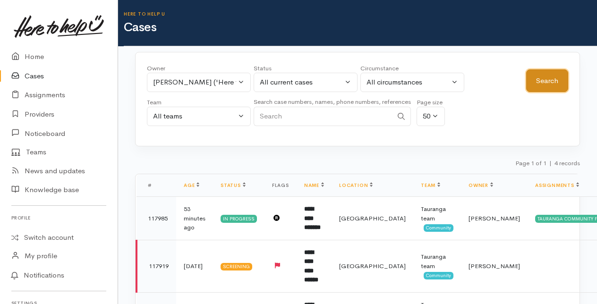
click at [552, 75] on button "Search" at bounding box center [547, 80] width 42 height 23
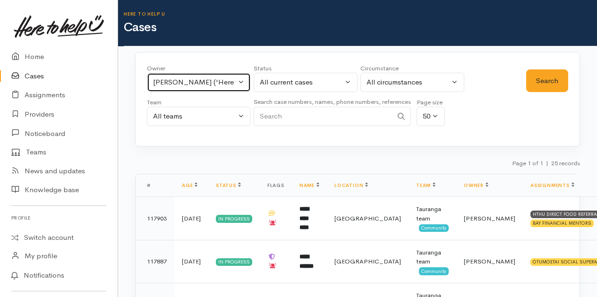
click at [241, 79] on button "Karli Morris ('Here to help u')" at bounding box center [199, 82] width 104 height 19
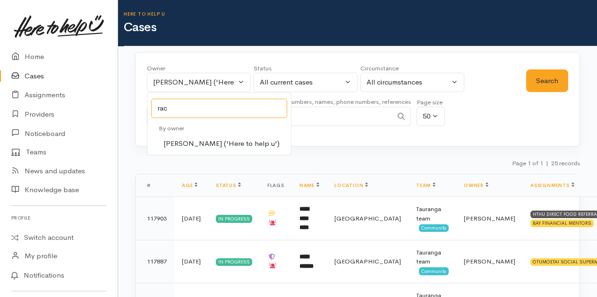
type input "rac"
click at [198, 141] on span "Rachel Proctor ('Here to help u')" at bounding box center [221, 143] width 116 height 11
select select "1612"
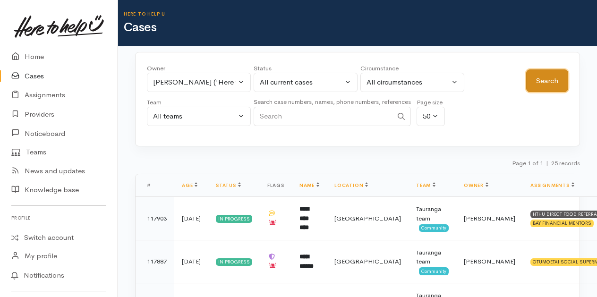
click at [538, 77] on button "Search" at bounding box center [547, 80] width 42 height 23
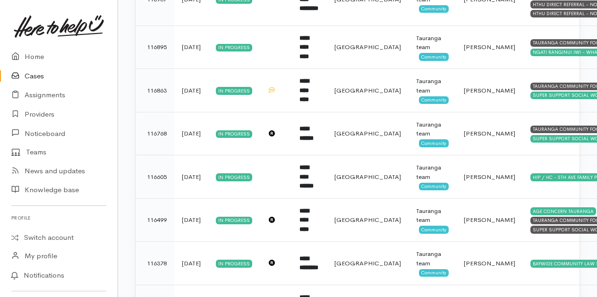
scroll to position [1357, 0]
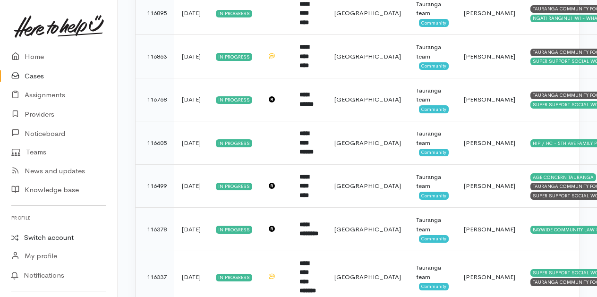
click at [31, 234] on link "Switch account" at bounding box center [59, 238] width 118 height 18
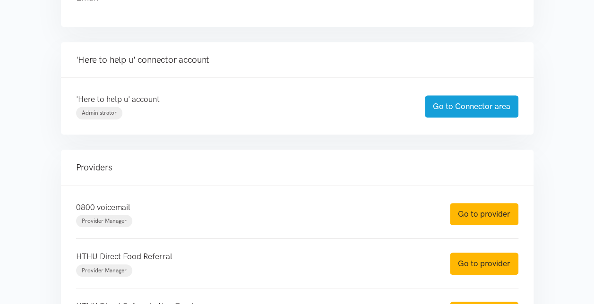
scroll to position [236, 0]
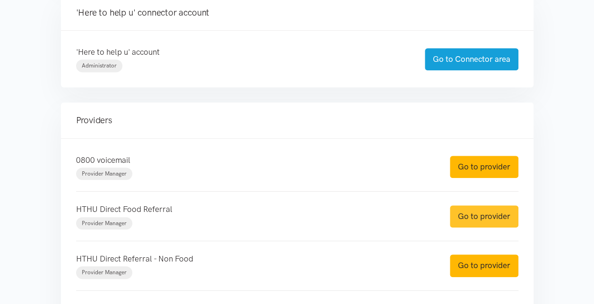
click at [474, 217] on link "Go to provider" at bounding box center [484, 217] width 69 height 22
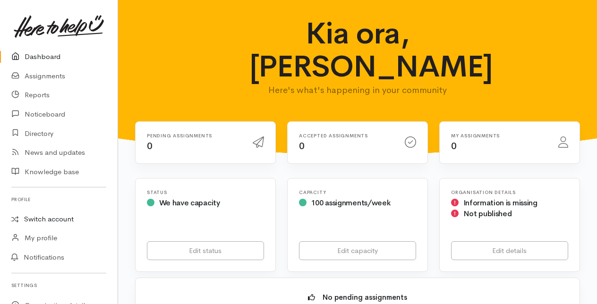
click at [52, 222] on link "Switch account" at bounding box center [59, 219] width 118 height 18
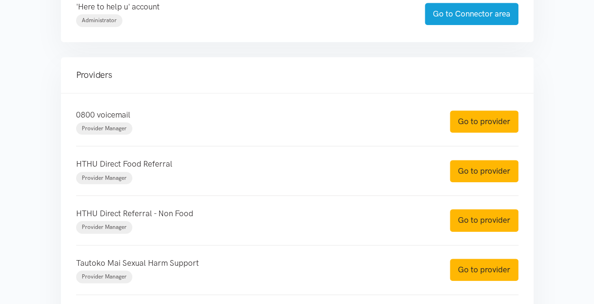
scroll to position [283, 0]
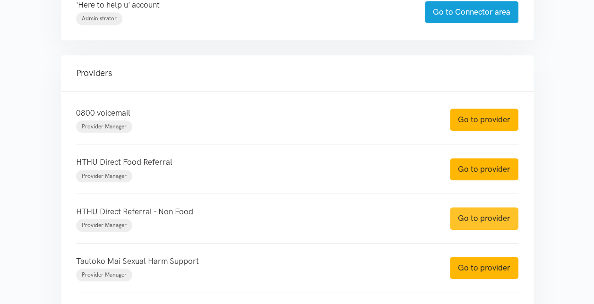
click at [477, 216] on link "Go to provider" at bounding box center [484, 218] width 69 height 22
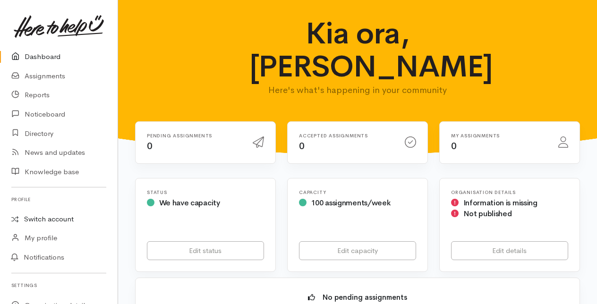
click at [37, 220] on link "Switch account" at bounding box center [59, 219] width 118 height 18
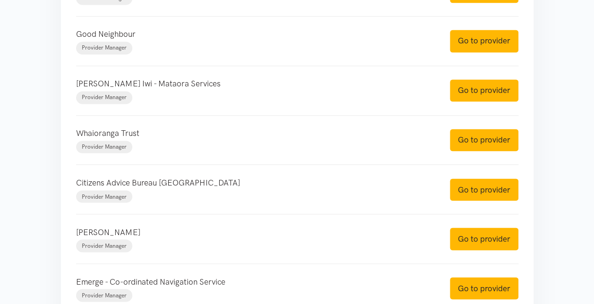
scroll to position [756, 0]
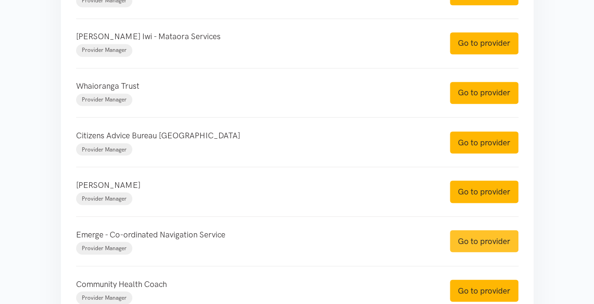
click at [466, 243] on link "Go to provider" at bounding box center [484, 241] width 69 height 22
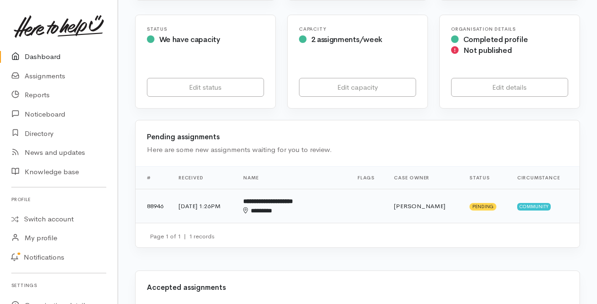
scroll to position [189, 0]
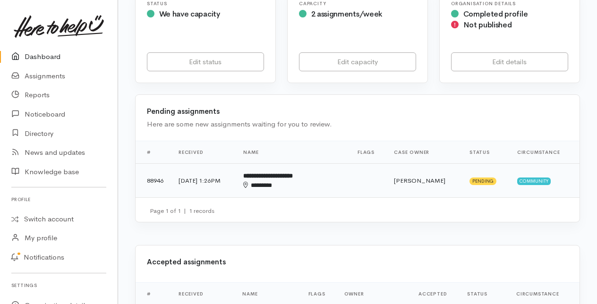
click at [282, 174] on b "**********" at bounding box center [268, 176] width 50 height 6
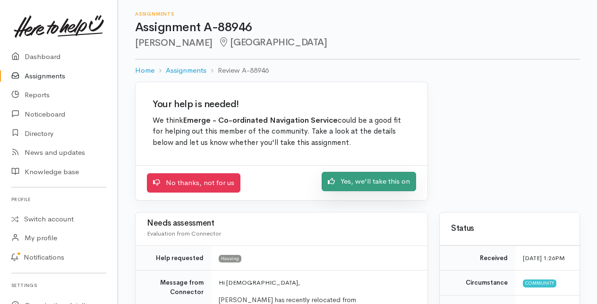
click at [354, 186] on link "Yes, we'll take this on" at bounding box center [369, 181] width 94 height 19
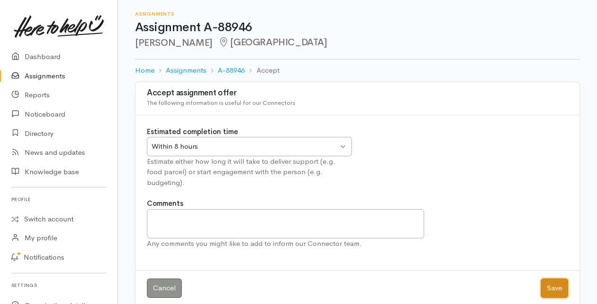
click at [549, 279] on button "Save" at bounding box center [554, 288] width 27 height 19
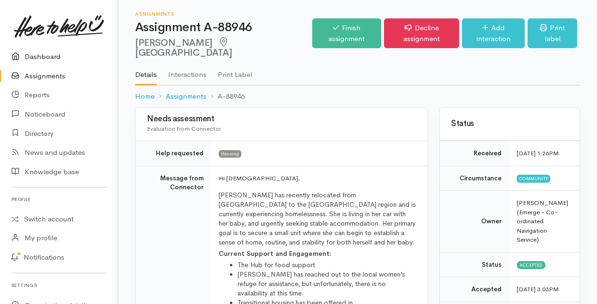
click at [48, 59] on link "Dashboard" at bounding box center [59, 56] width 118 height 19
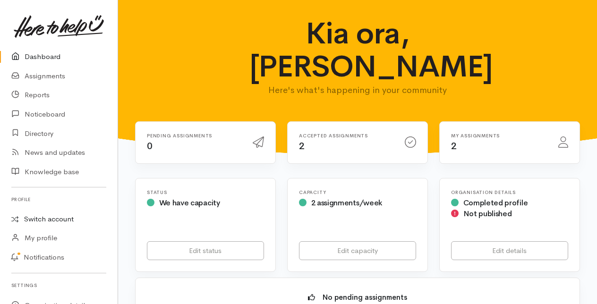
click at [42, 215] on link "Switch account" at bounding box center [59, 219] width 118 height 18
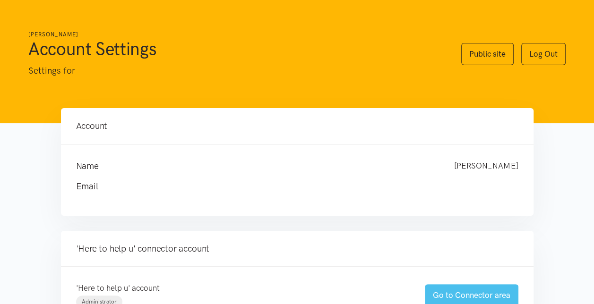
click at [445, 290] on link "Go to Connector area" at bounding box center [472, 295] width 94 height 22
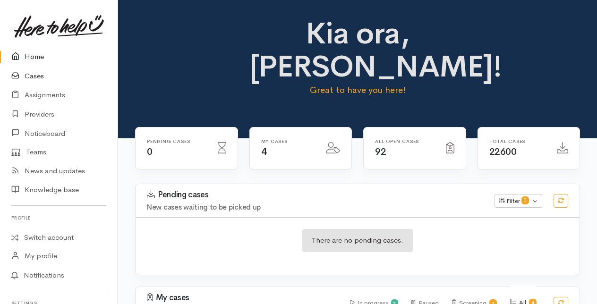
click at [32, 77] on link "Cases" at bounding box center [59, 76] width 118 height 19
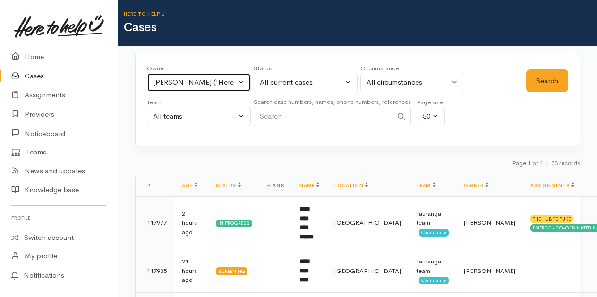
click at [241, 82] on button "[PERSON_NAME] ('Here to help u')" at bounding box center [199, 82] width 104 height 19
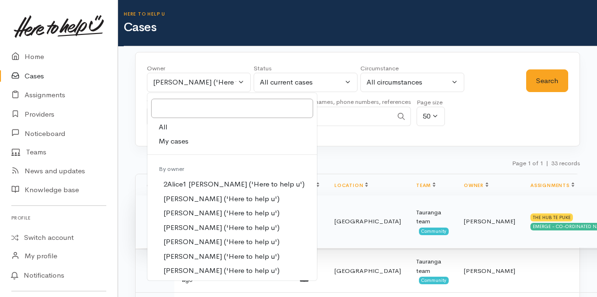
click at [314, 212] on b "**********" at bounding box center [307, 222] width 14 height 34
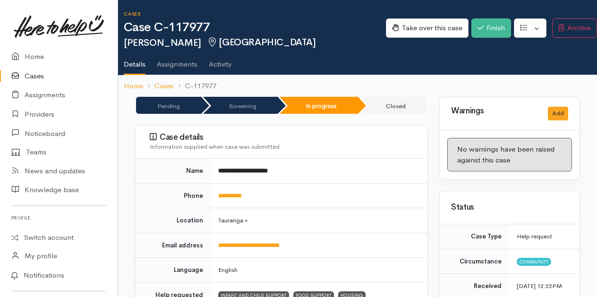
click at [36, 74] on link "Cases" at bounding box center [59, 76] width 118 height 19
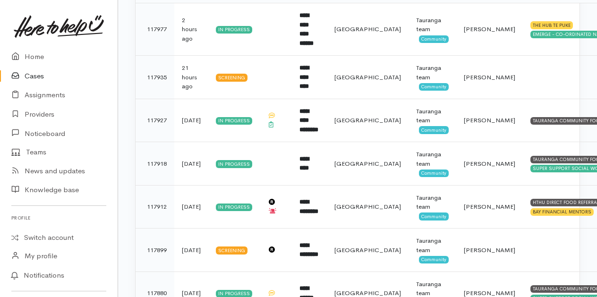
scroll to position [129, 0]
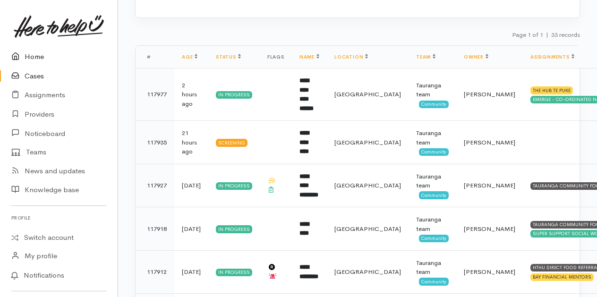
click at [41, 58] on link "Home" at bounding box center [59, 56] width 118 height 19
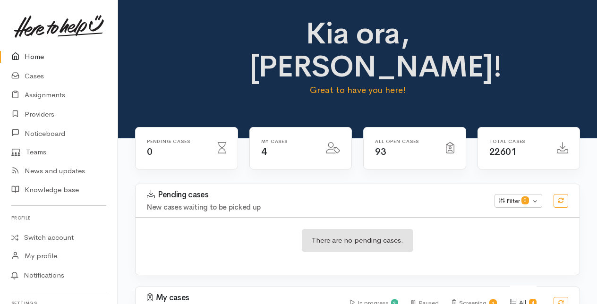
click at [34, 57] on link "Home" at bounding box center [59, 56] width 118 height 19
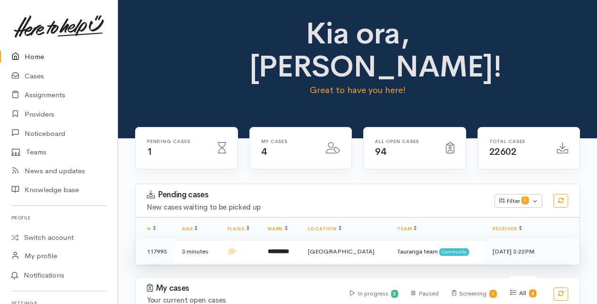
click at [289, 250] on b "*********" at bounding box center [278, 252] width 21 height 6
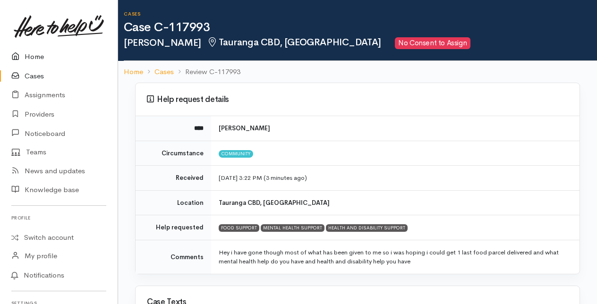
click at [38, 54] on link "Home" at bounding box center [59, 56] width 118 height 19
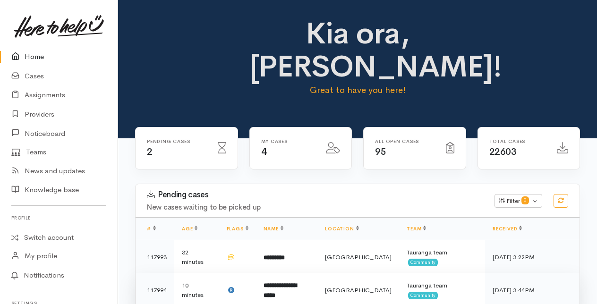
click at [297, 283] on b "**********" at bounding box center [280, 291] width 33 height 16
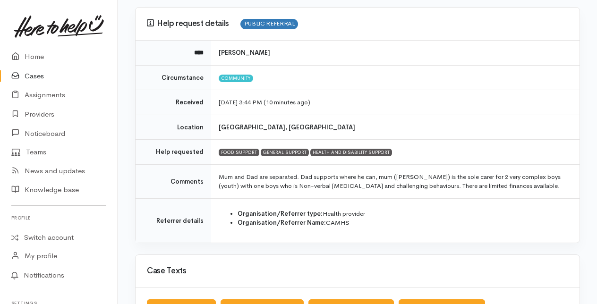
scroll to position [94, 0]
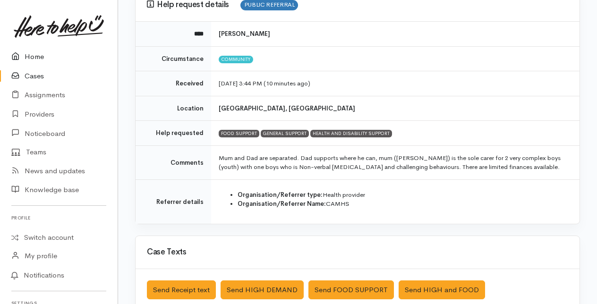
click at [33, 56] on link "Home" at bounding box center [59, 56] width 118 height 19
